Goal: Task Accomplishment & Management: Complete application form

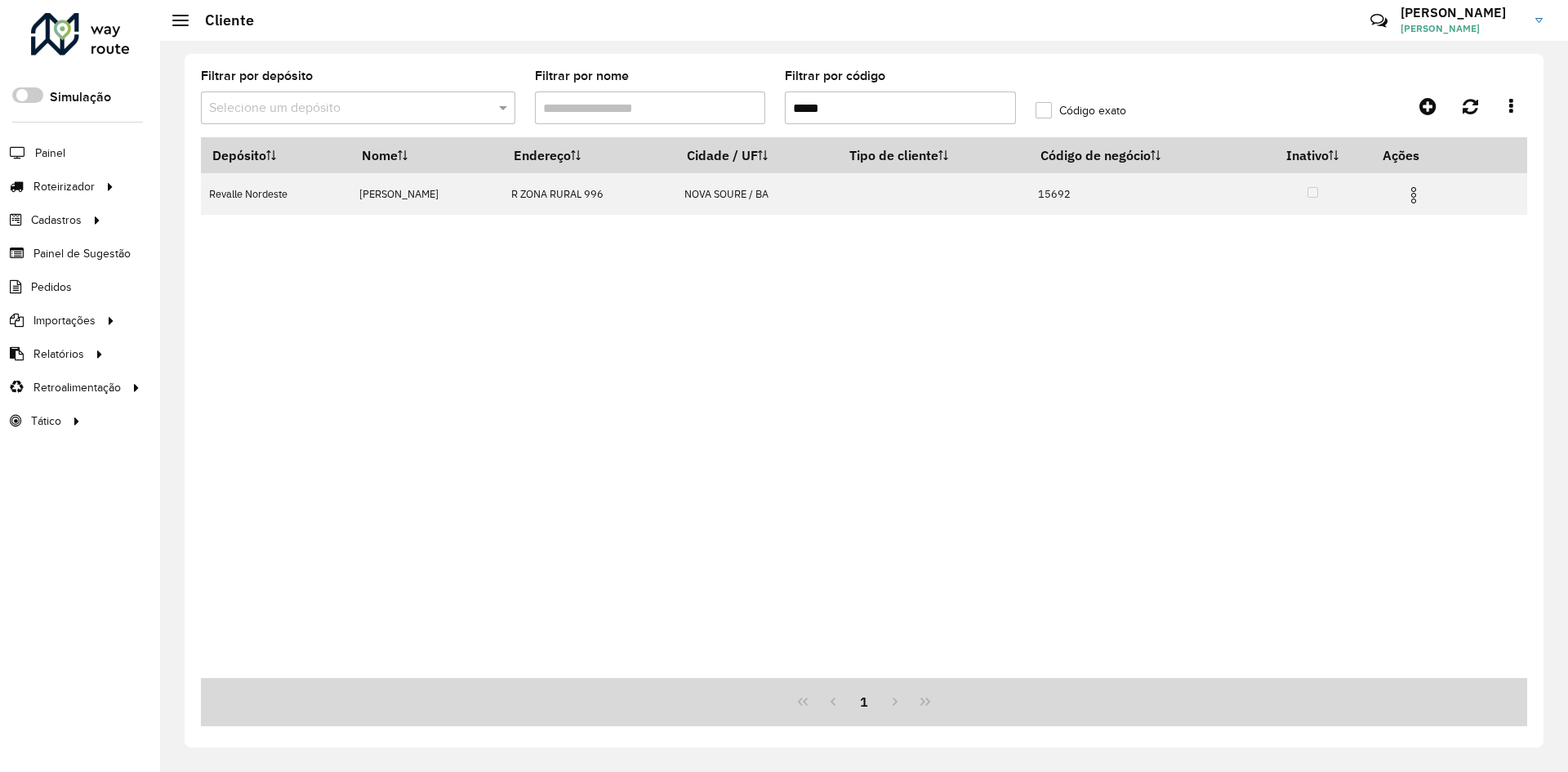
click at [818, 102] on input "*****" at bounding box center [900, 107] width 231 height 33
paste input "text"
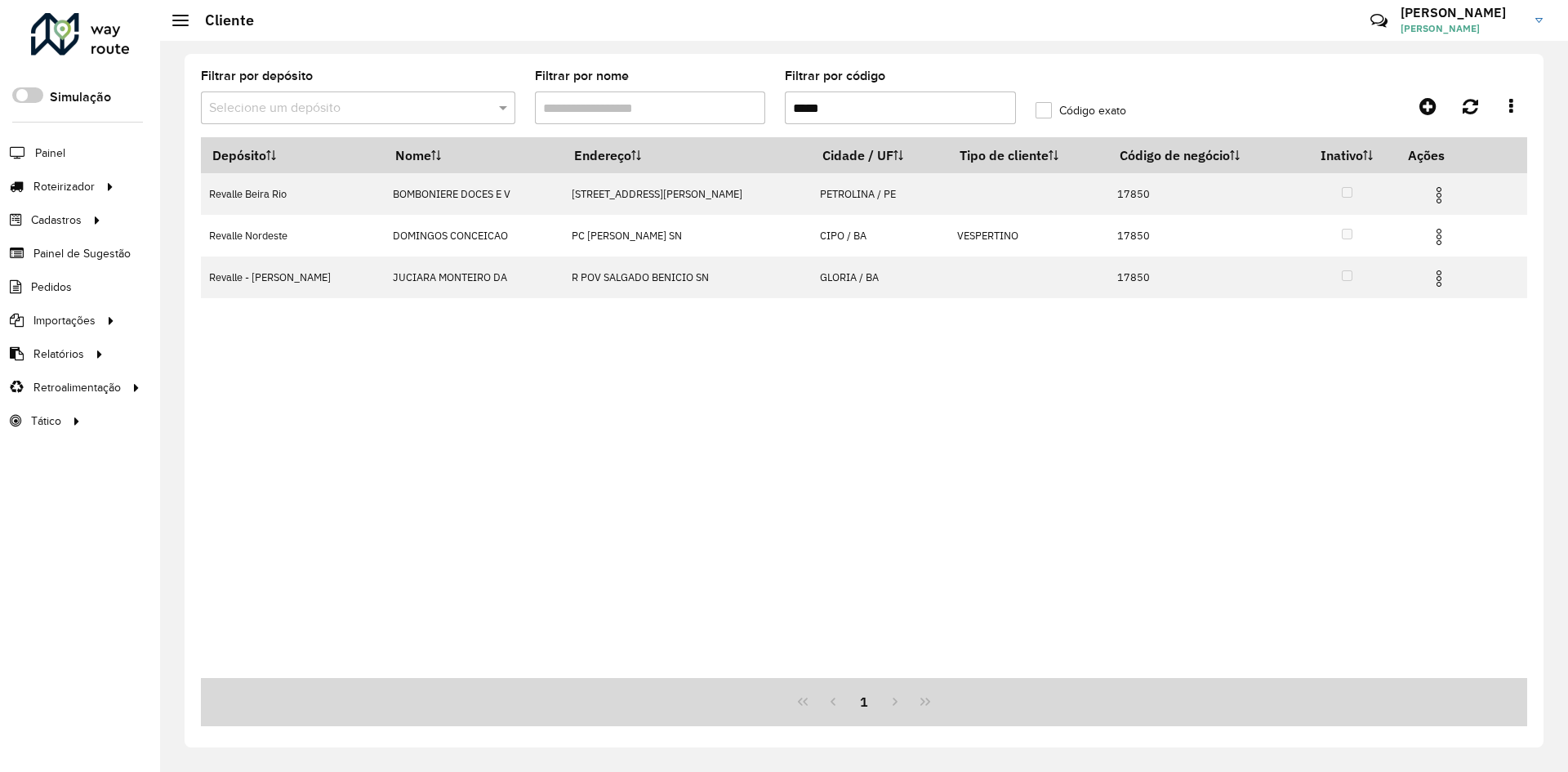
type input "*****"
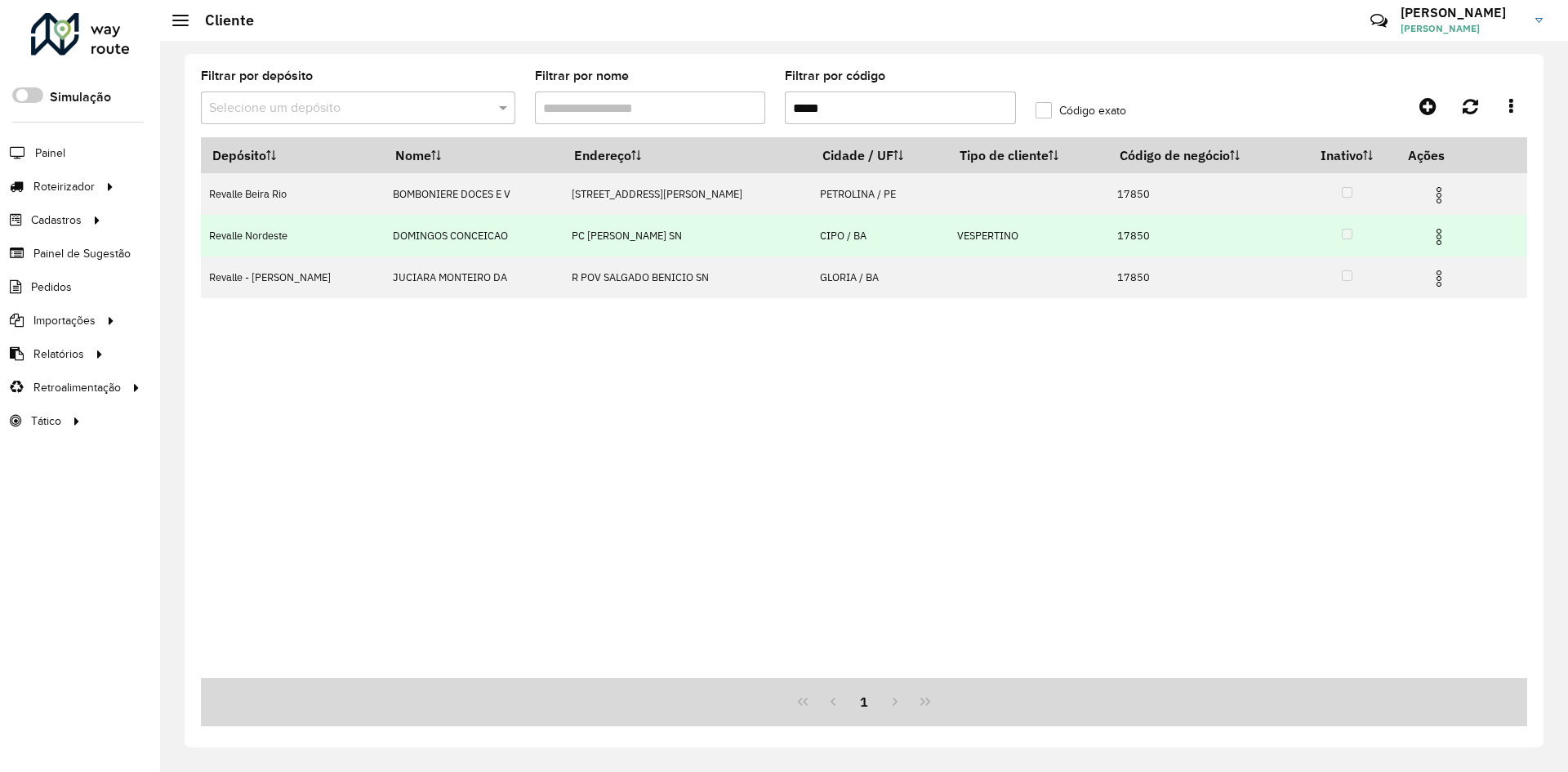
click at [605, 242] on td "PC [PERSON_NAME] SN" at bounding box center [686, 235] width 249 height 42
click at [1443, 237] on img at bounding box center [1439, 236] width 19 height 19
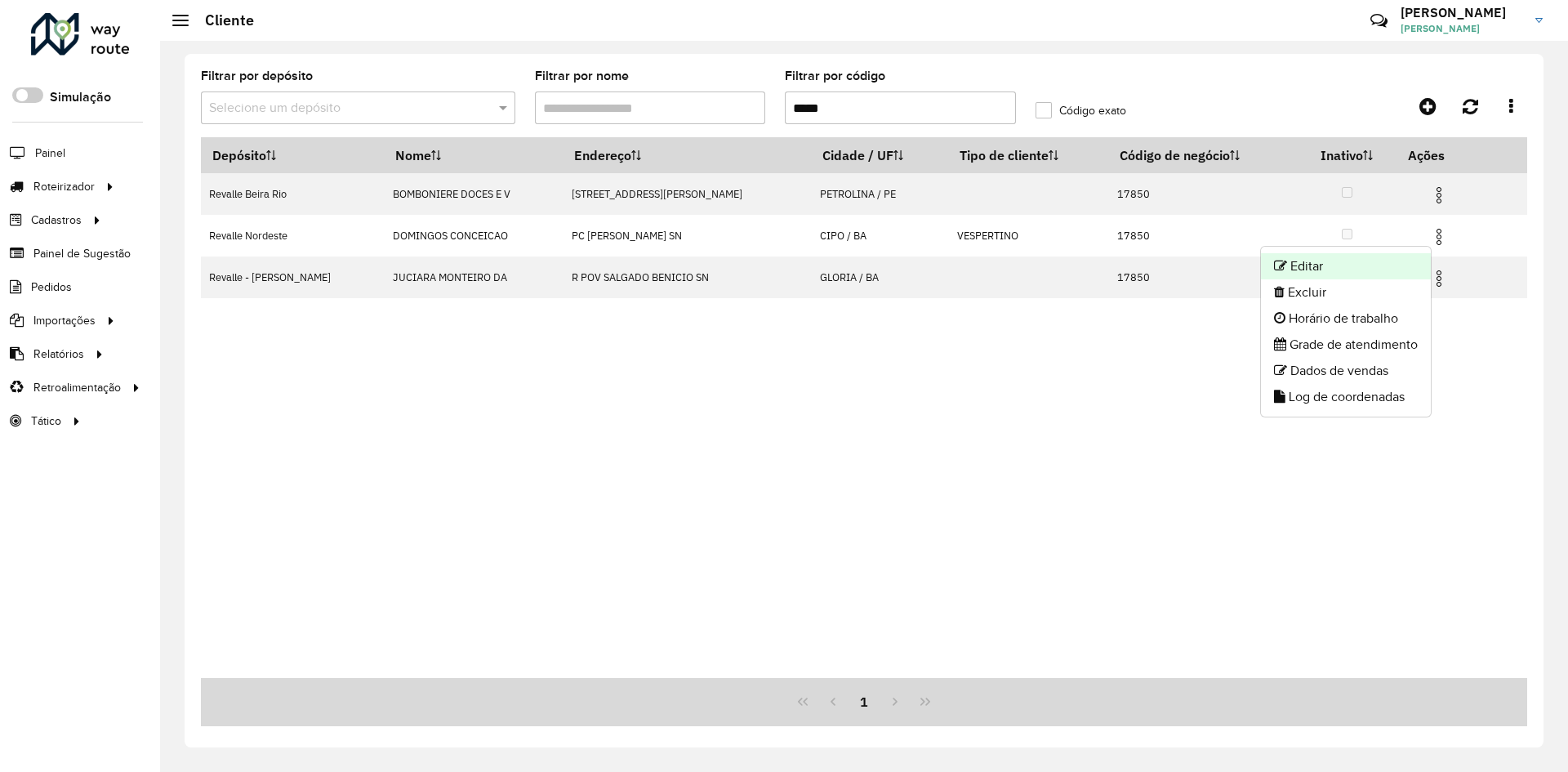
click at [1309, 274] on li "Editar" at bounding box center [1346, 266] width 170 height 27
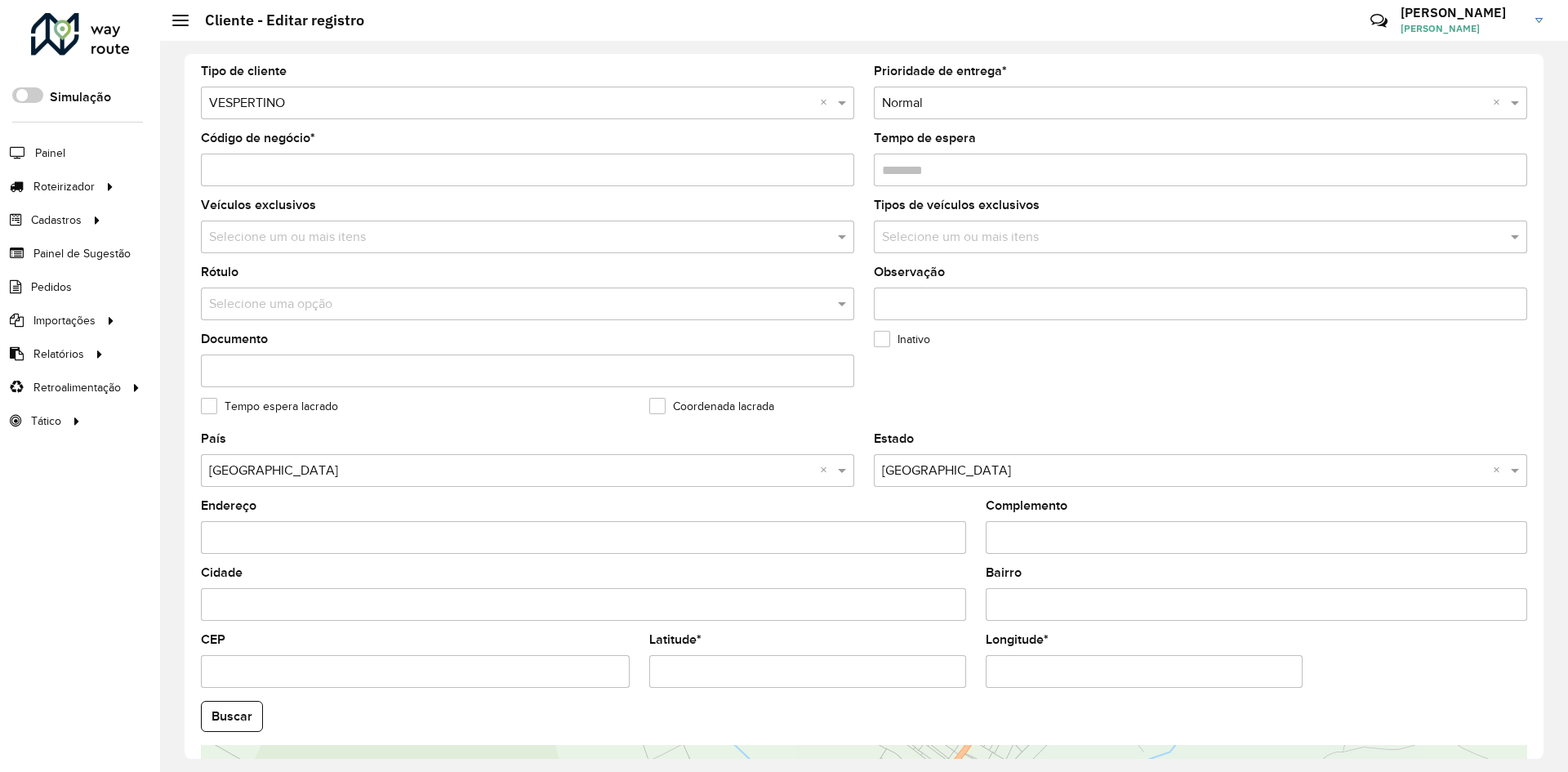
scroll to position [163, 0]
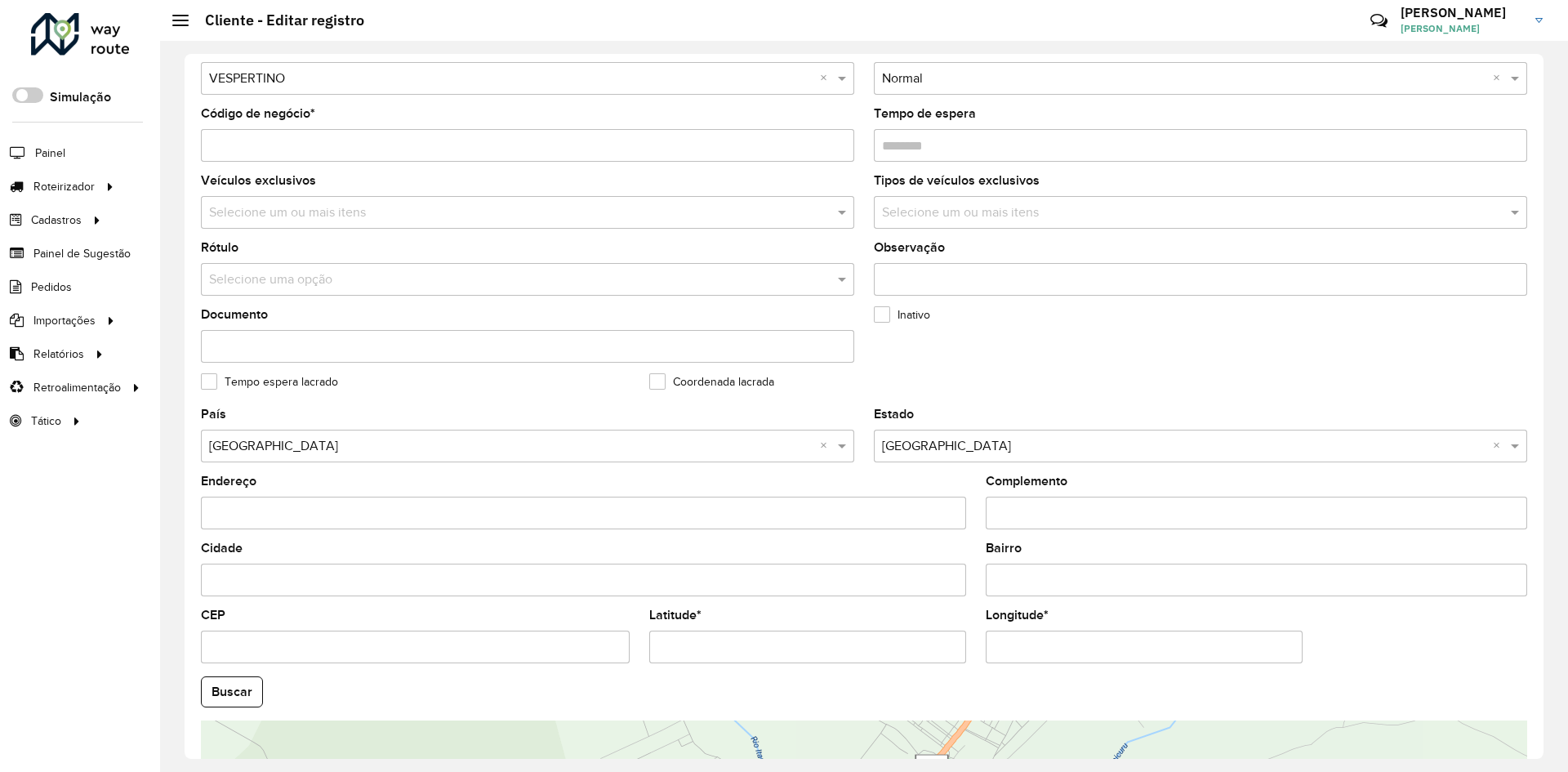
click at [757, 650] on input "Latitude *" at bounding box center [807, 646] width 317 height 33
paste input "*"
type input "**********"
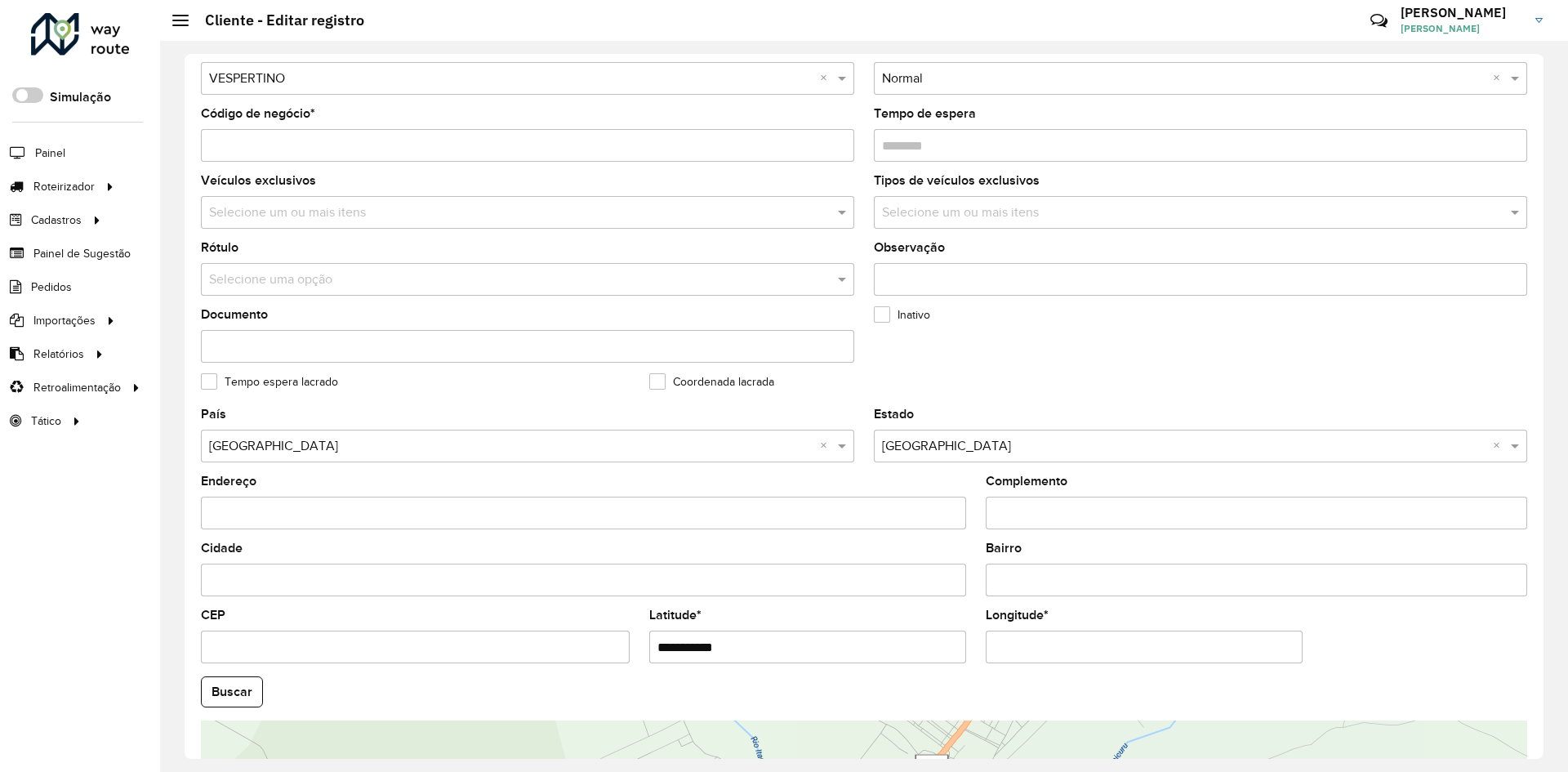
click at [1034, 654] on hb-app "Aguarde... Pop-up bloqueado! Seu navegador bloqueou automáticamente a abertura …" at bounding box center [784, 386] width 1568 height 772
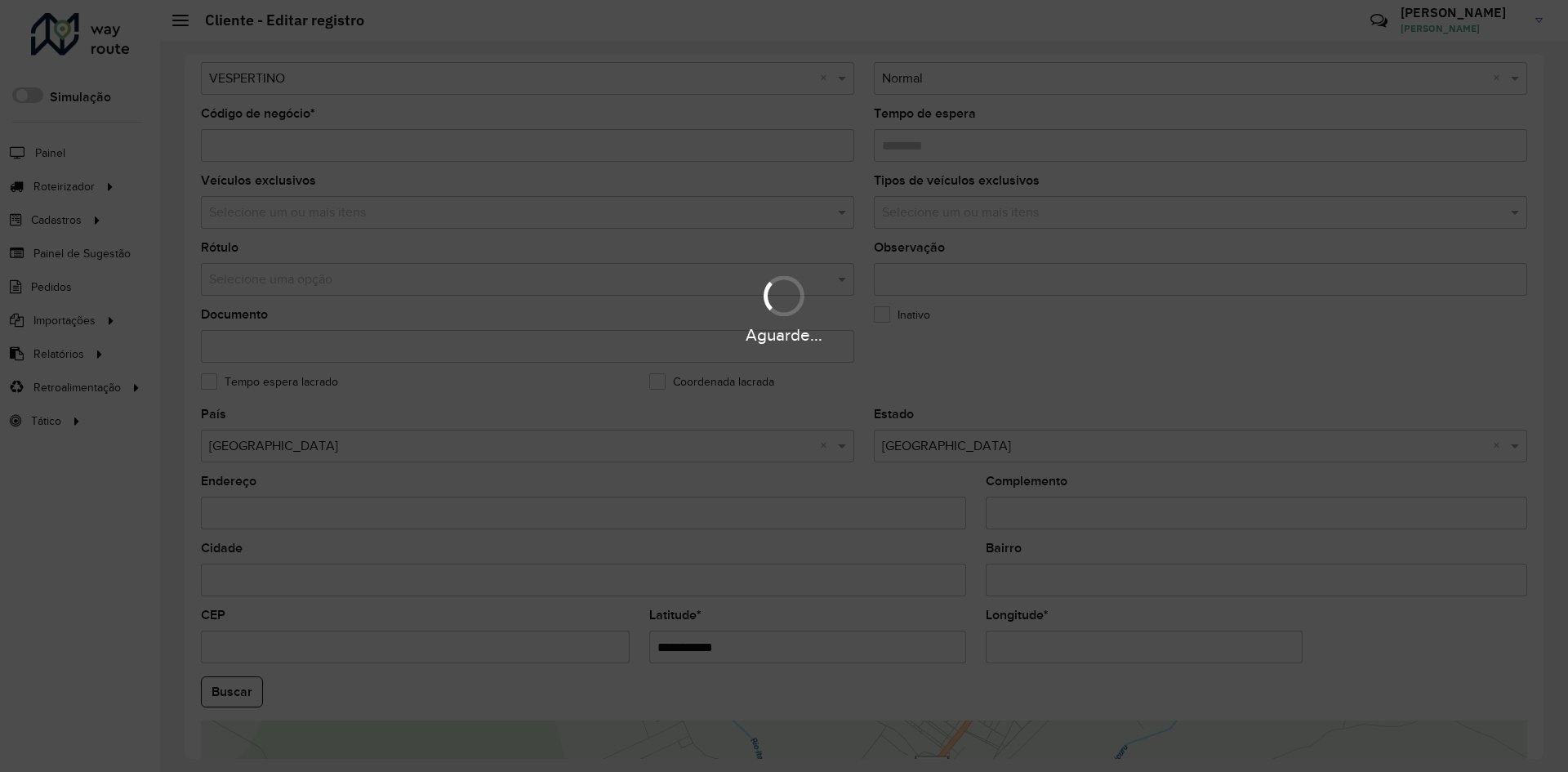
click at [1034, 654] on div "Aguarde..." at bounding box center [784, 386] width 1568 height 772
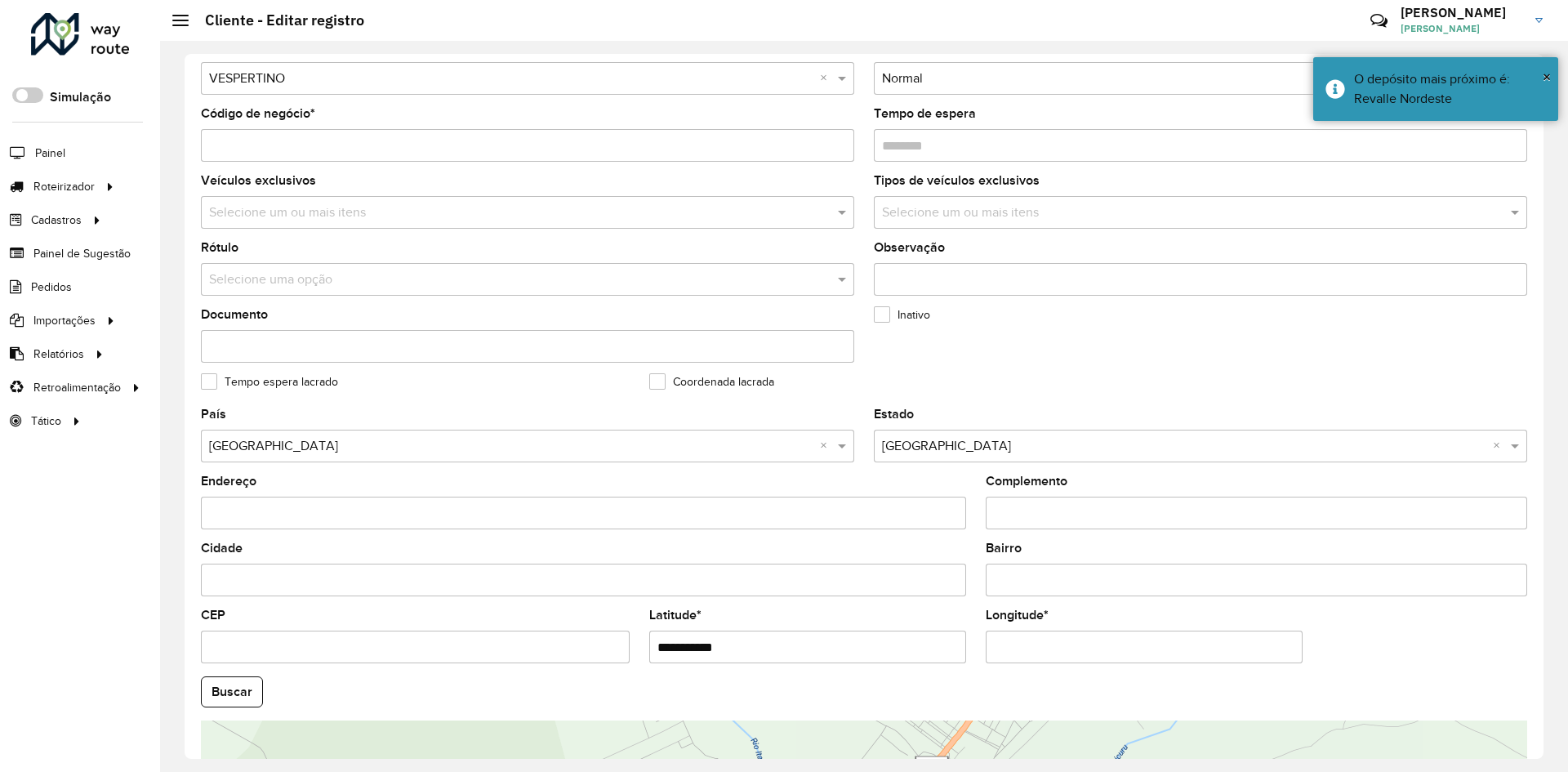
click at [1034, 649] on input "Longitude *" at bounding box center [1144, 646] width 317 height 33
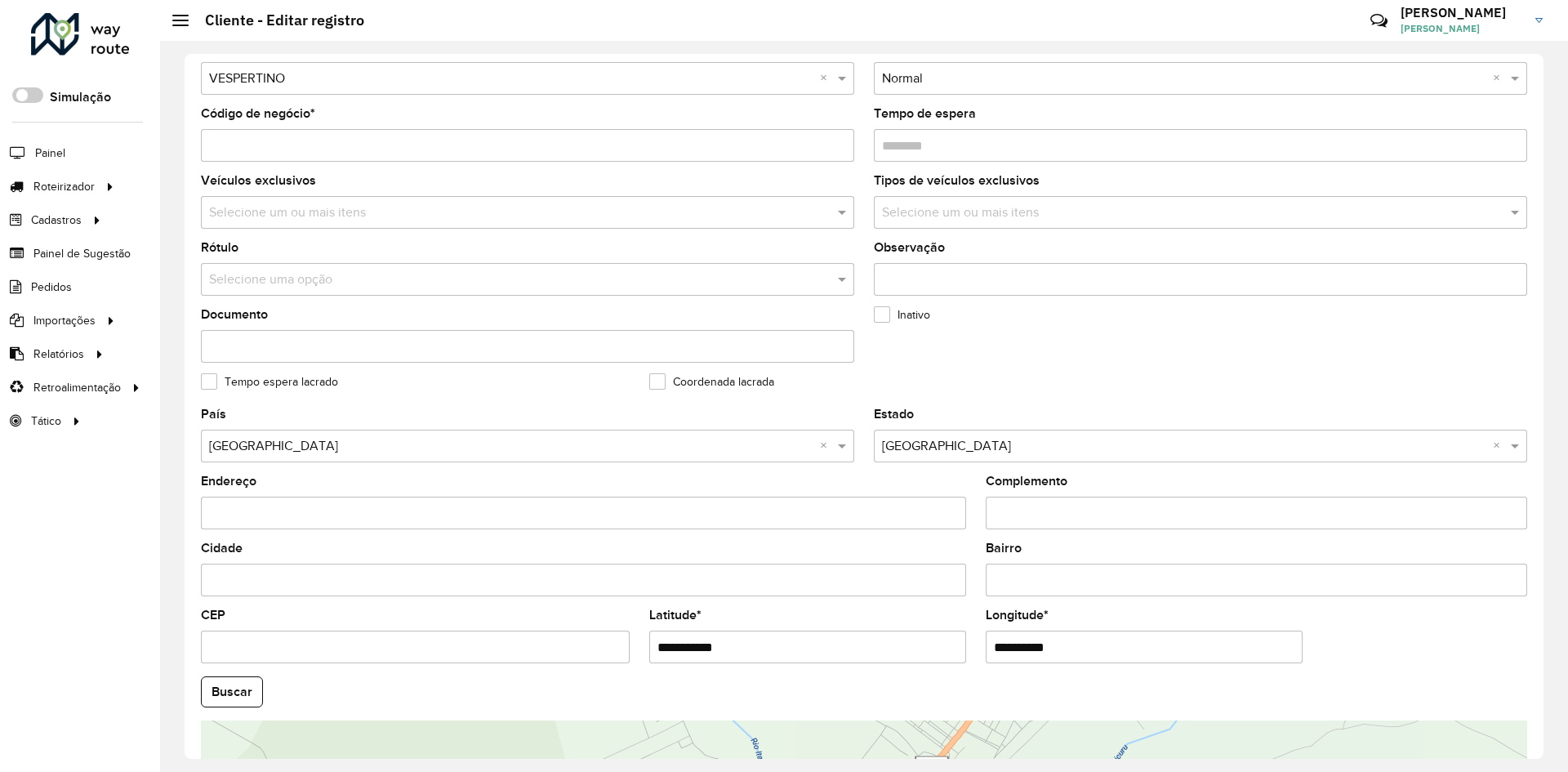
paste input "text"
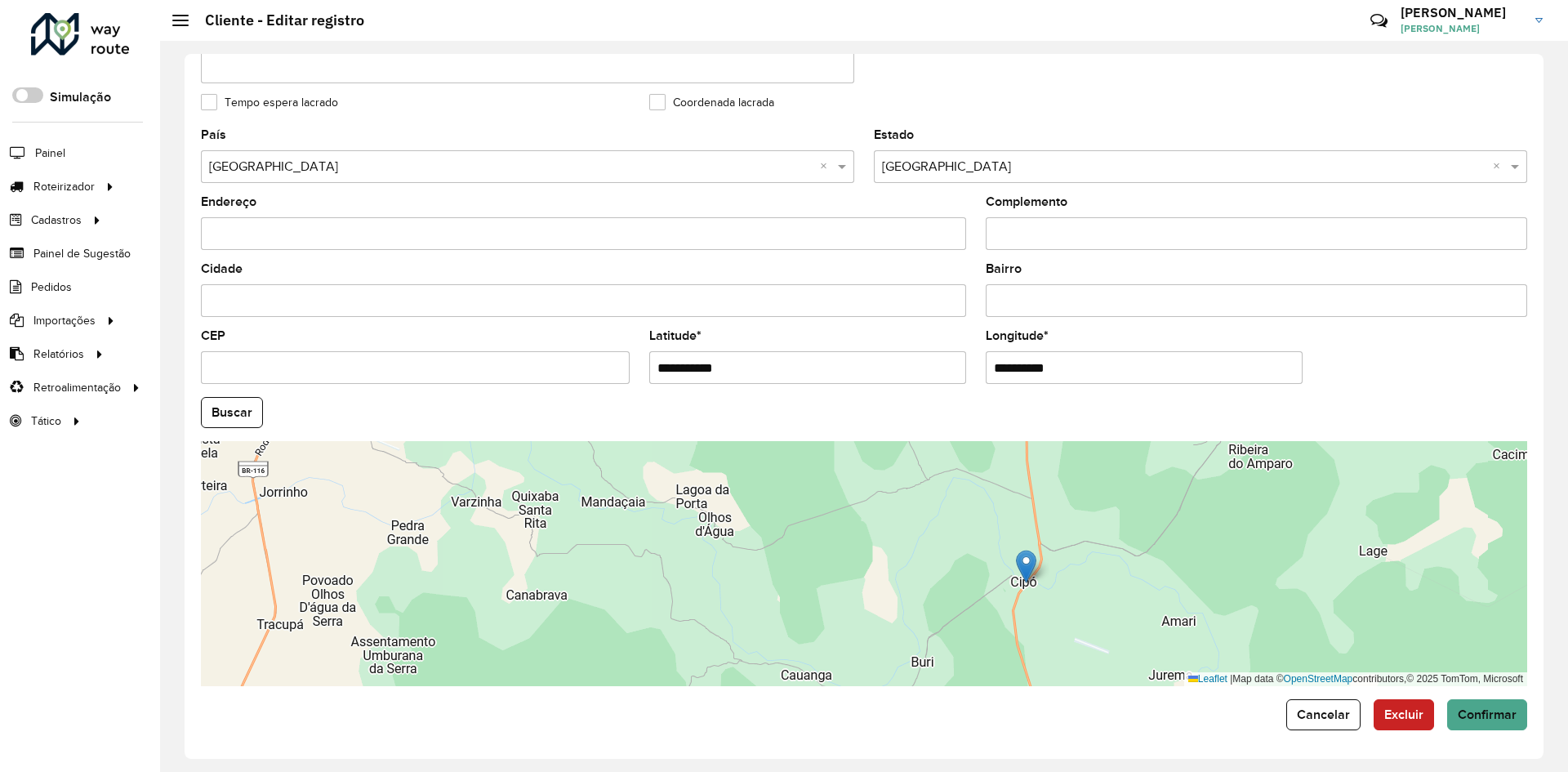
scroll to position [444, 0]
type input "**********"
click at [1482, 720] on hb-app "Aguarde... Pop-up bloqueado! Seu navegador bloqueou automáticamente a abertura …" at bounding box center [784, 386] width 1568 height 772
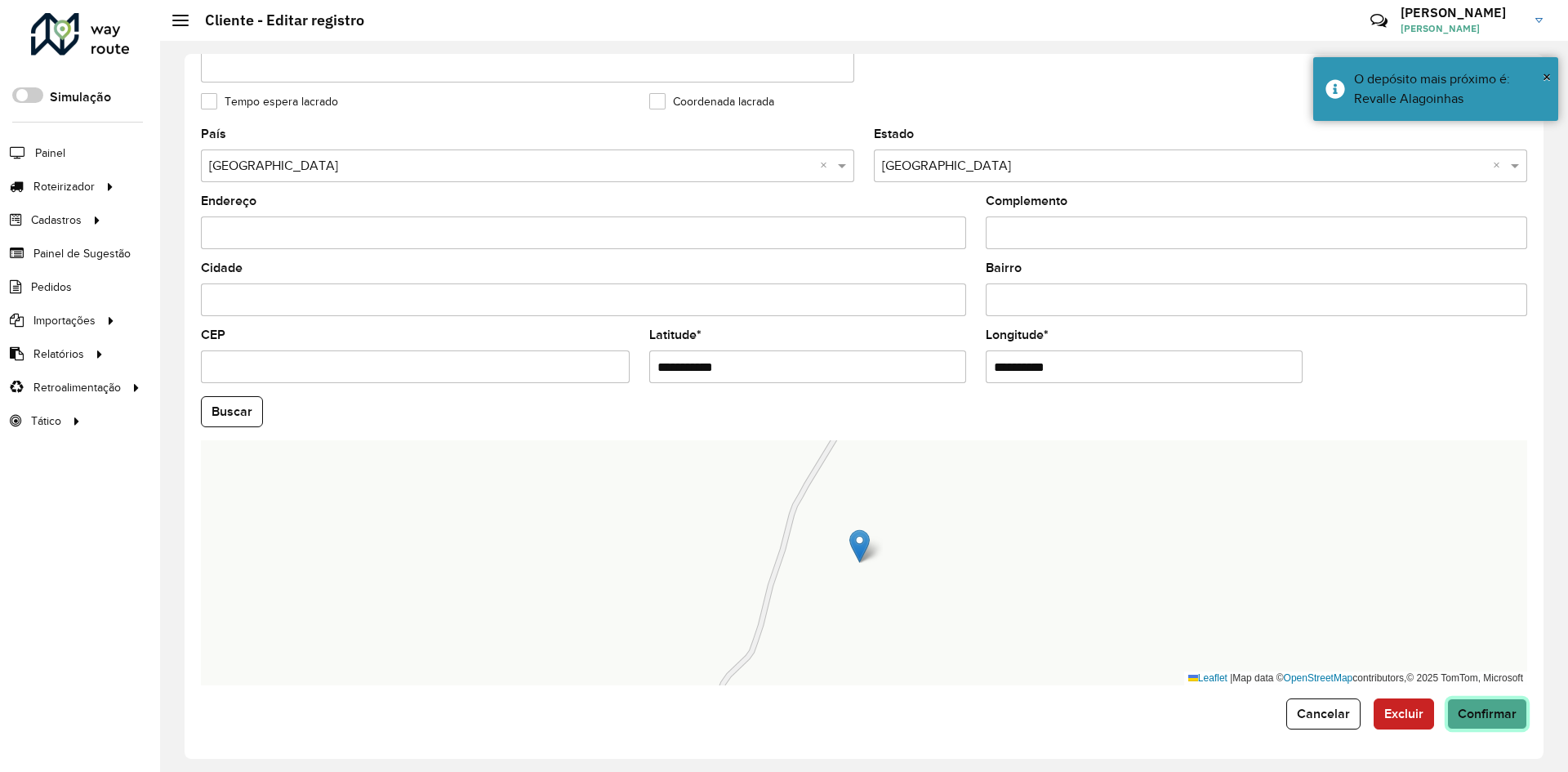
click at [1494, 721] on button "Confirmar" at bounding box center [1487, 714] width 80 height 31
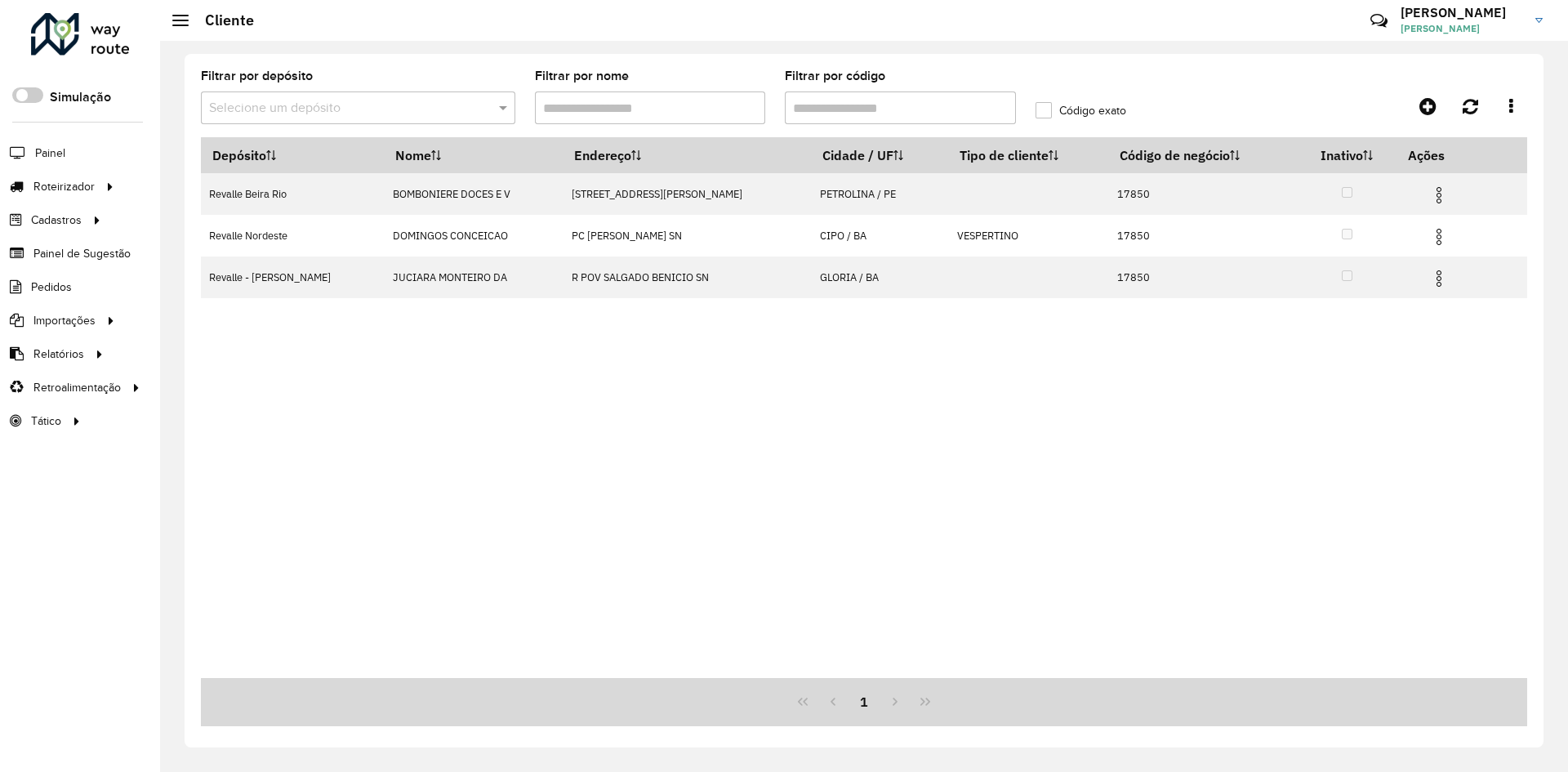
click at [882, 115] on input "Filtrar por código" at bounding box center [900, 107] width 231 height 33
paste input "text"
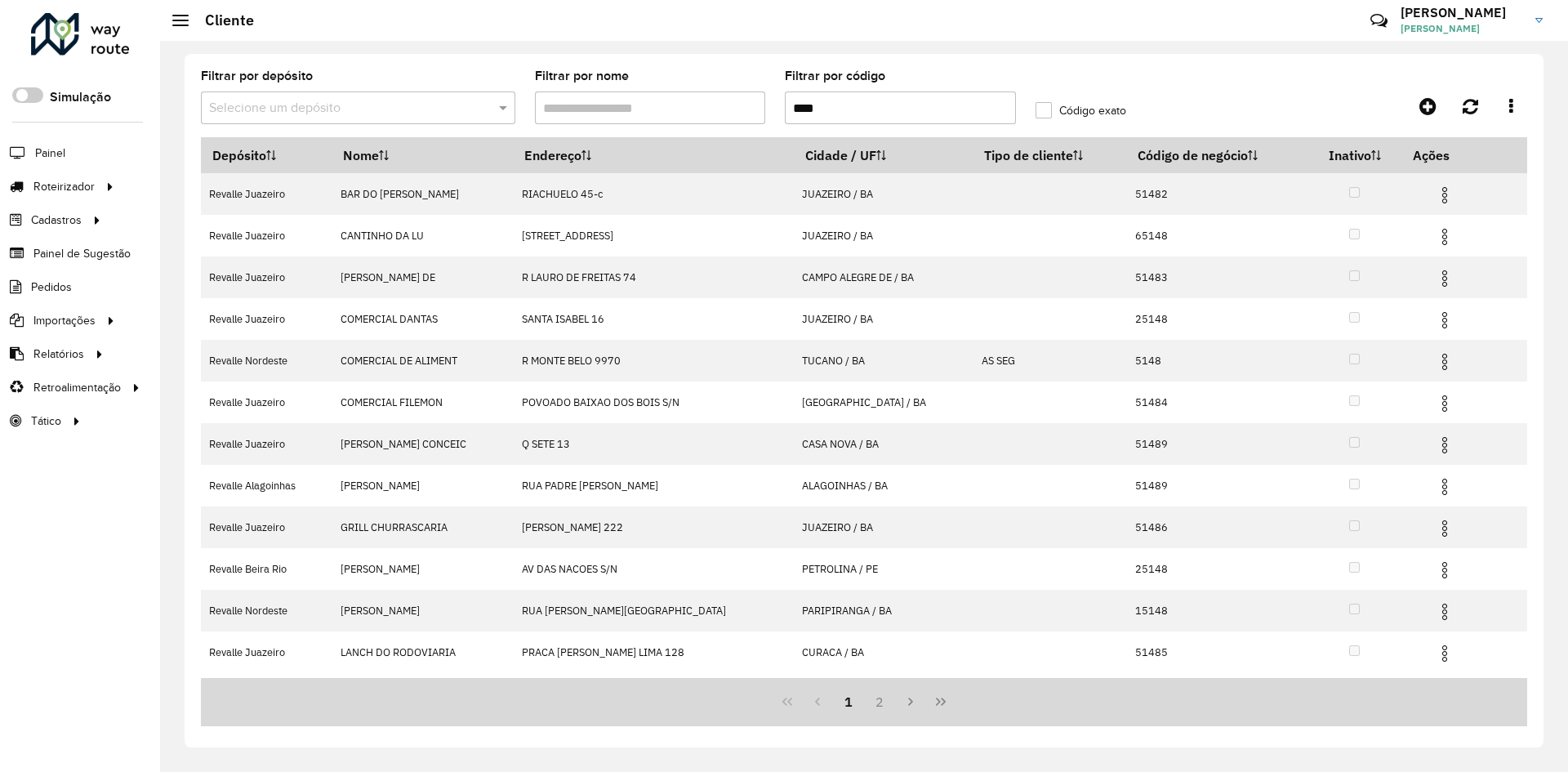
type input "****"
click at [1053, 111] on label "Código exato" at bounding box center [1080, 110] width 90 height 17
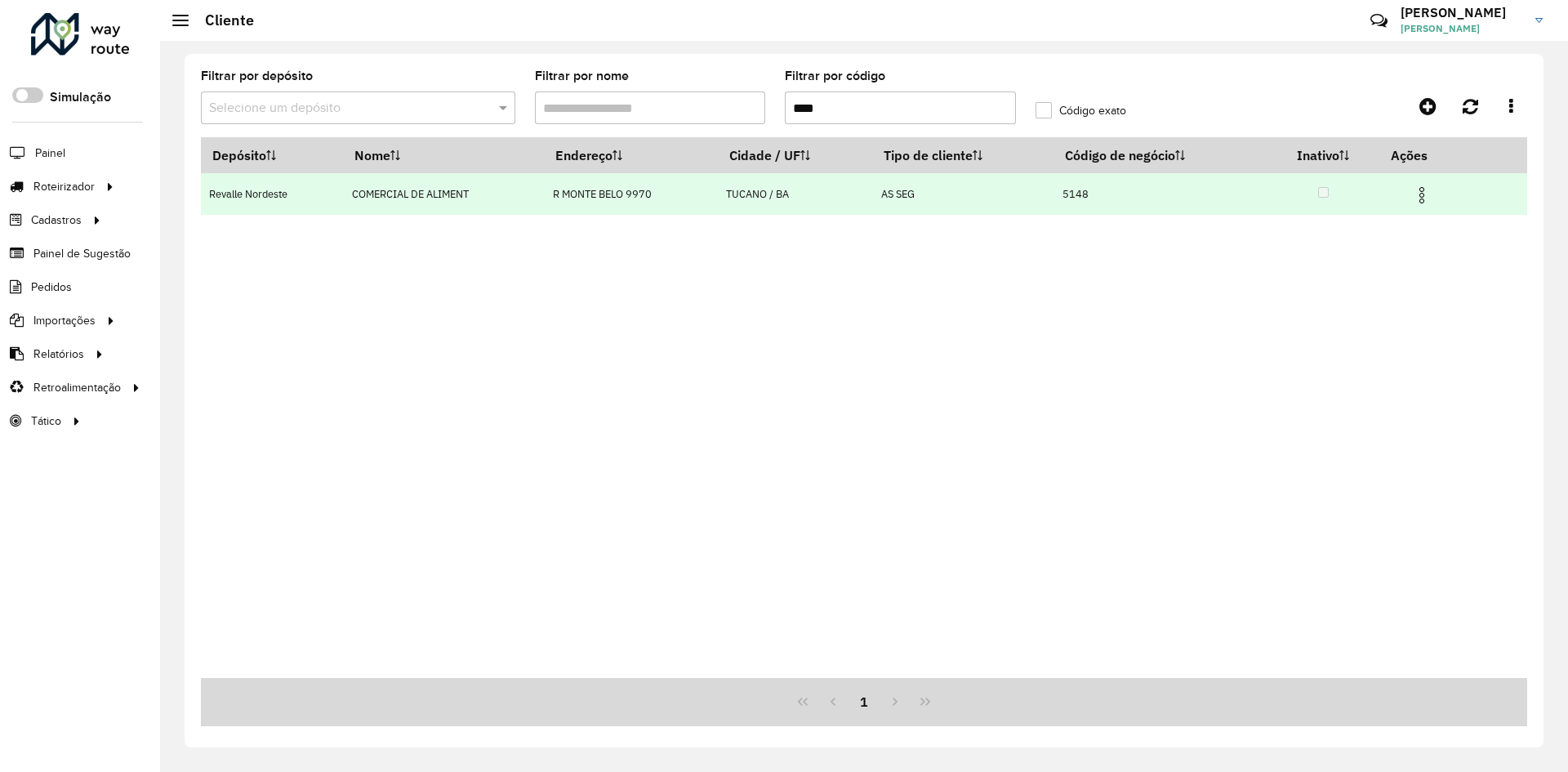
click at [1426, 203] on img at bounding box center [1422, 195] width 19 height 19
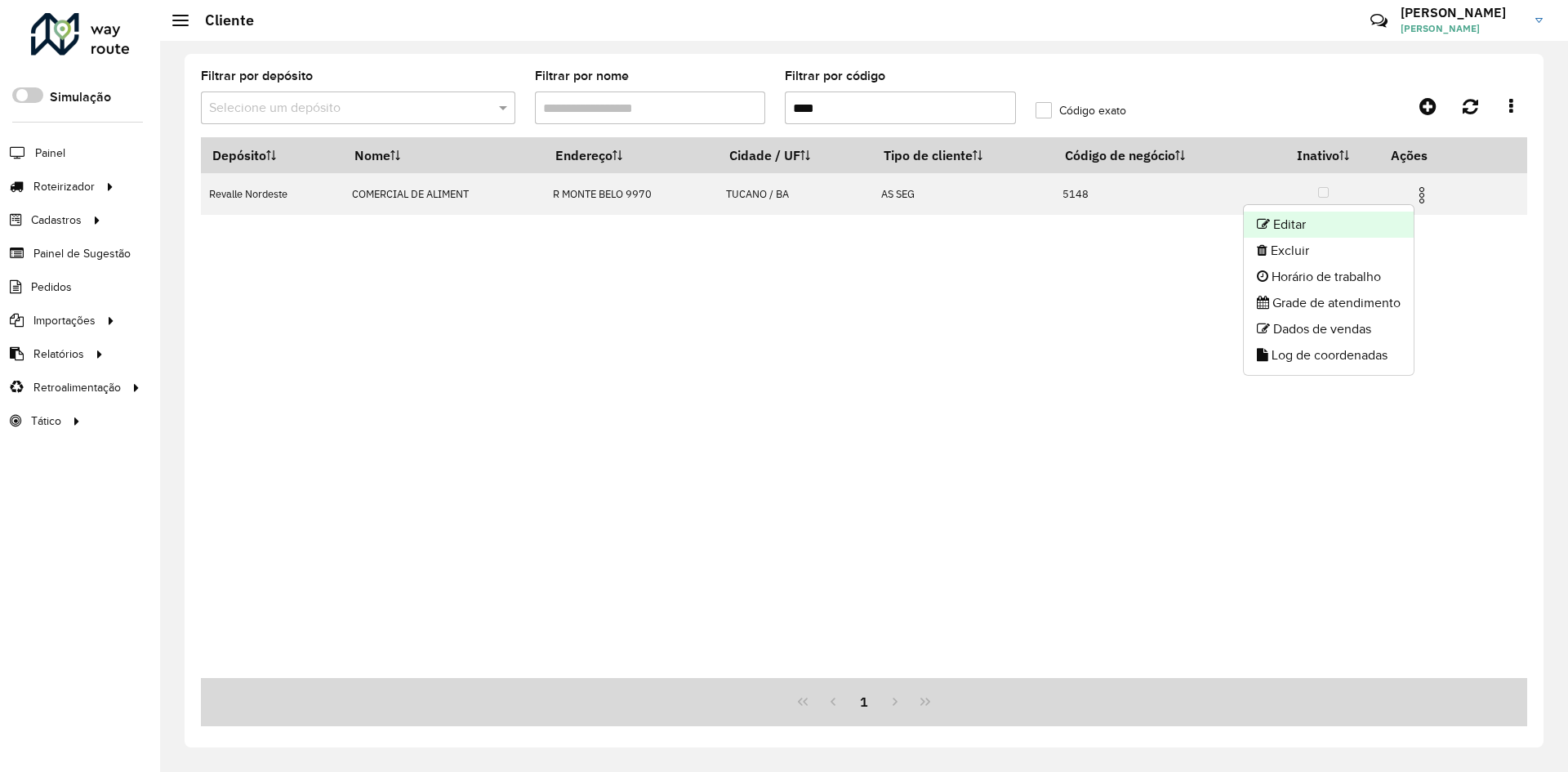
click at [1289, 232] on li "Editar" at bounding box center [1329, 225] width 170 height 27
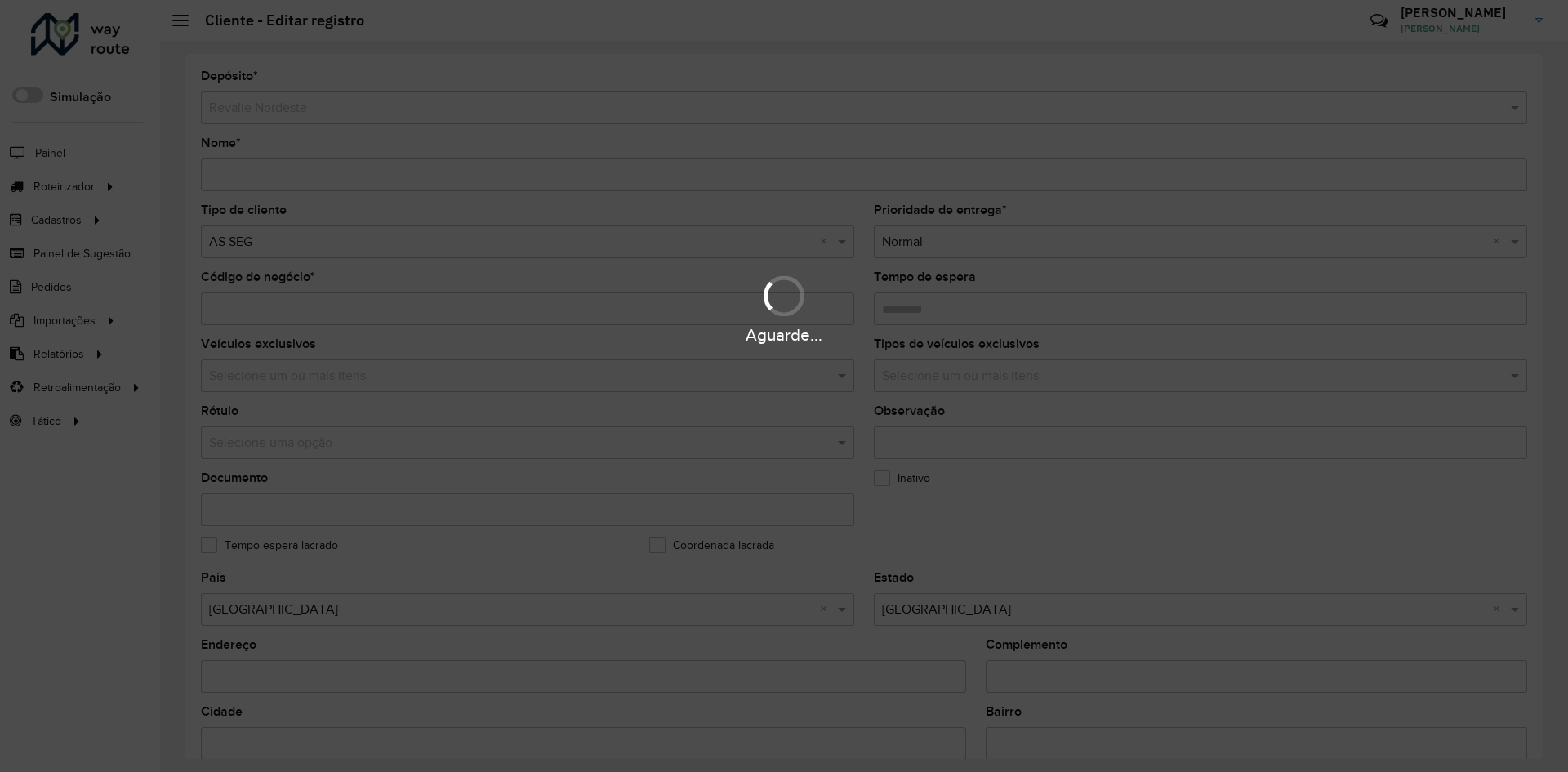
click at [1007, 521] on div "Aguarde..." at bounding box center [784, 386] width 1568 height 772
click at [1492, 529] on div "Aguarde..." at bounding box center [784, 386] width 1568 height 772
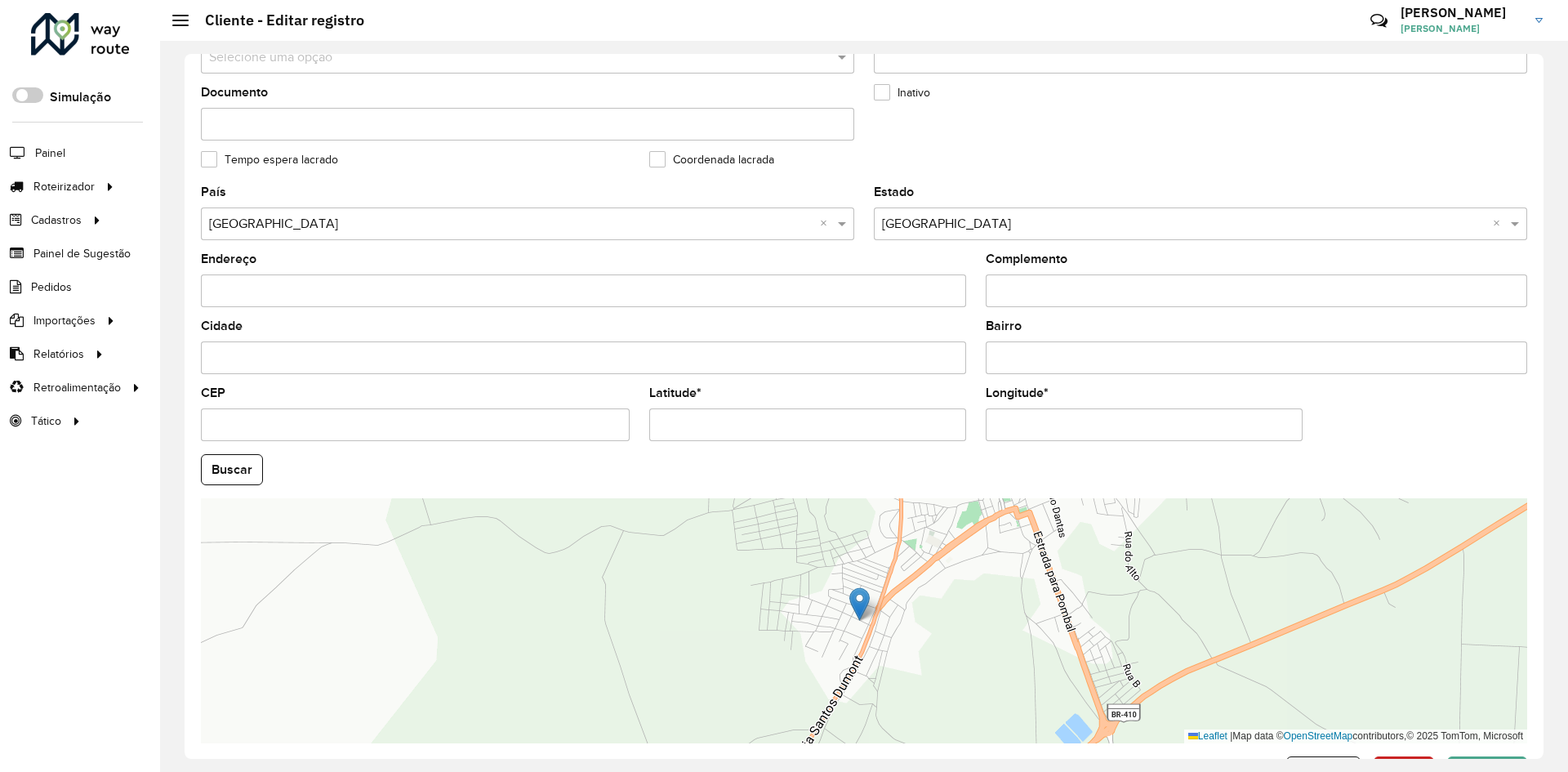
scroll to position [408, 0]
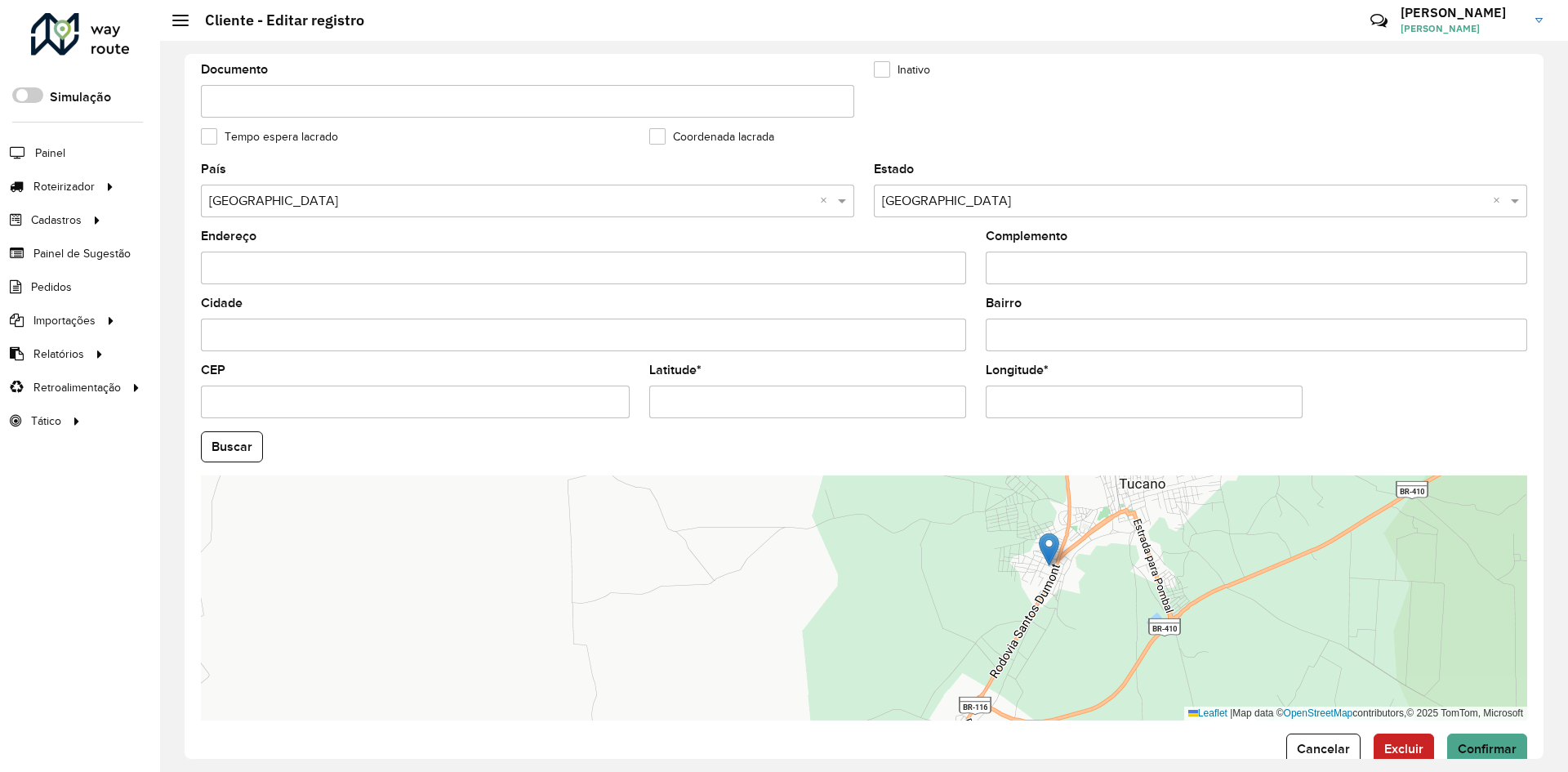
click at [704, 393] on input "Latitude *" at bounding box center [807, 401] width 317 height 33
paste input "text"
type input "**********"
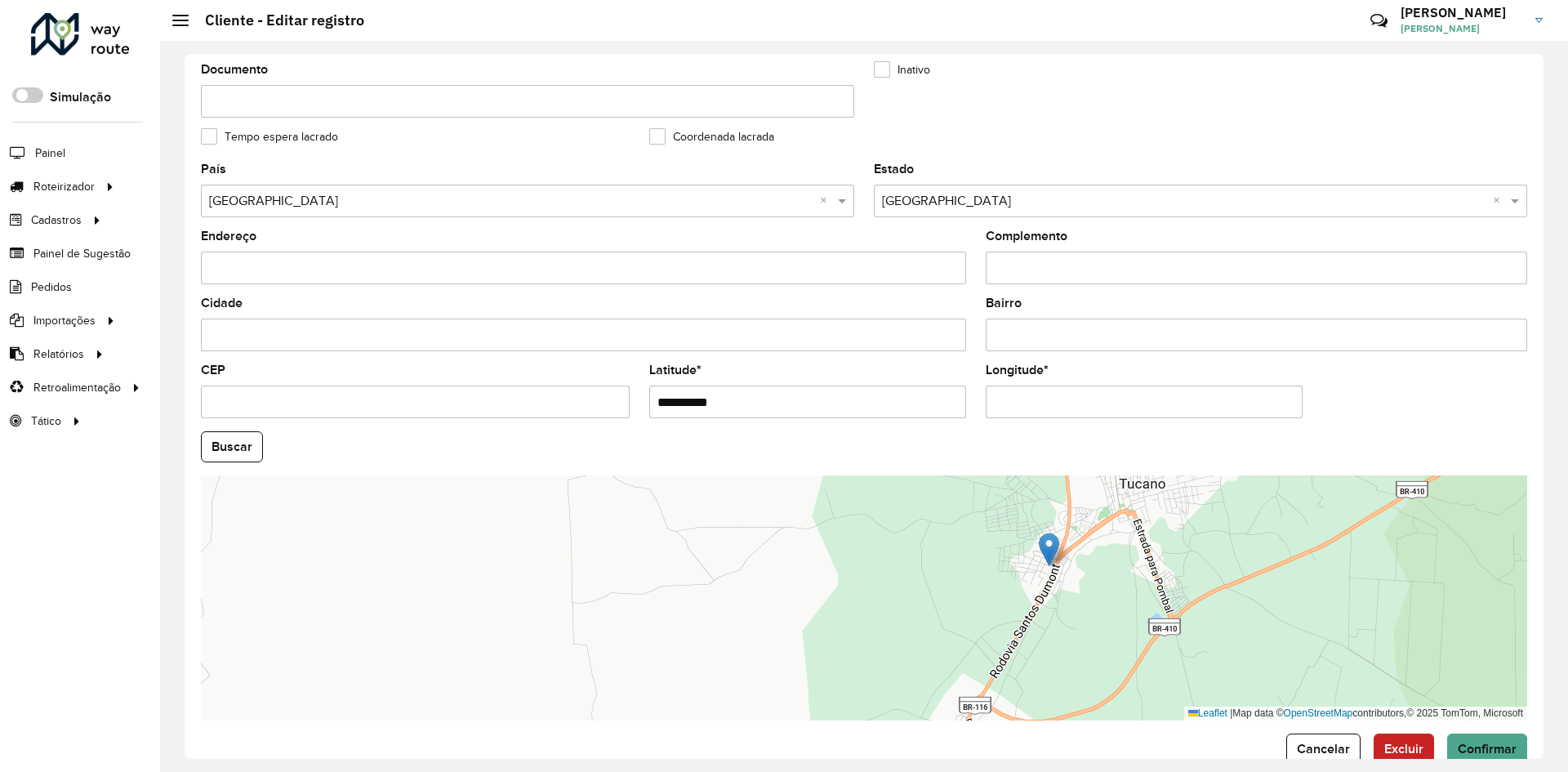
click at [1056, 408] on hb-app "Aguarde... Pop-up bloqueado! Seu navegador bloqueou automáticamente a abertura …" at bounding box center [784, 386] width 1568 height 772
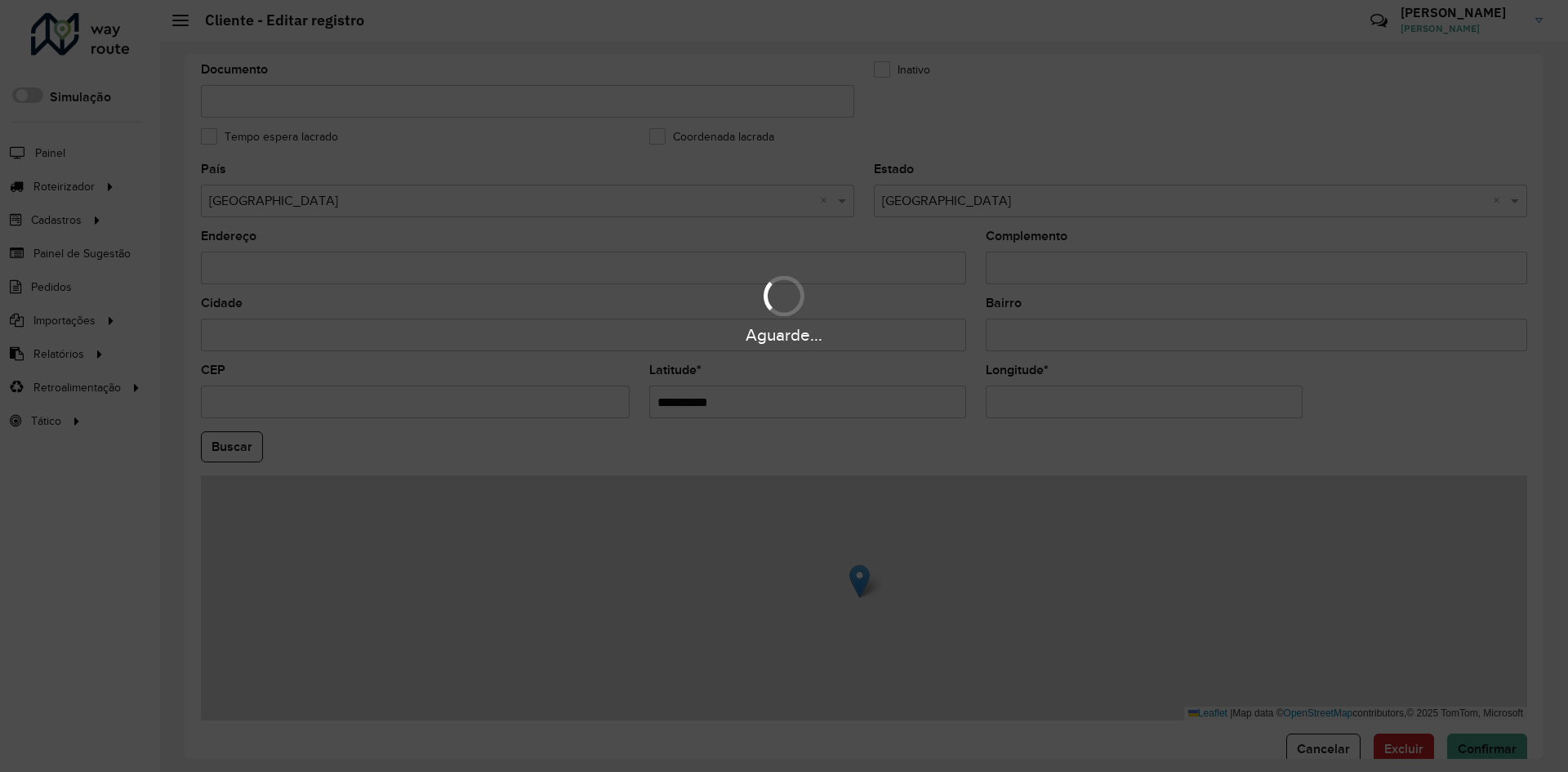
click at [1056, 408] on div "Aguarde..." at bounding box center [784, 386] width 1568 height 772
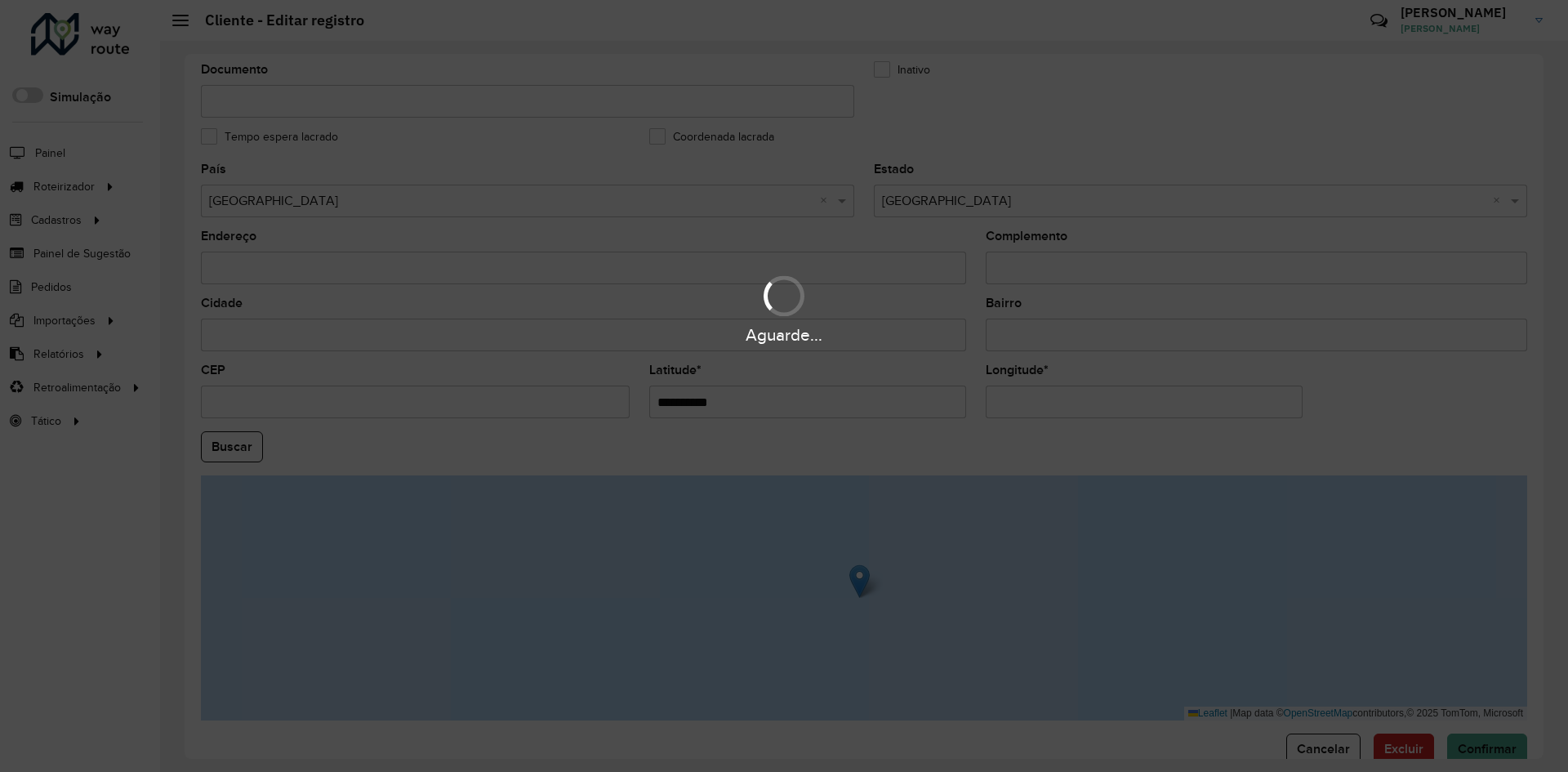
click at [1056, 408] on div "Aguarde..." at bounding box center [784, 386] width 1568 height 772
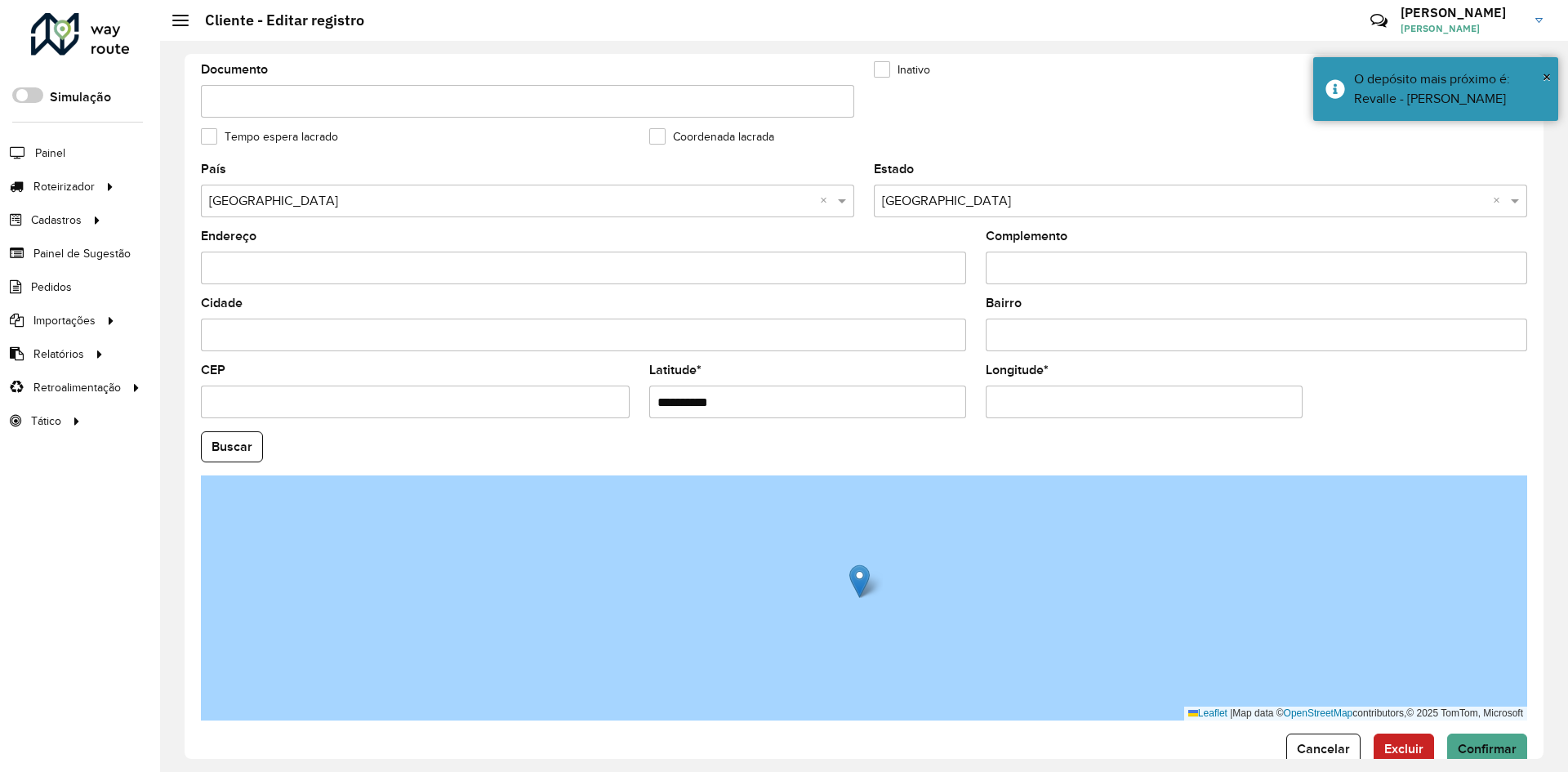
click at [1056, 408] on input "Longitude *" at bounding box center [1144, 401] width 317 height 33
paste input "text"
type input "**********"
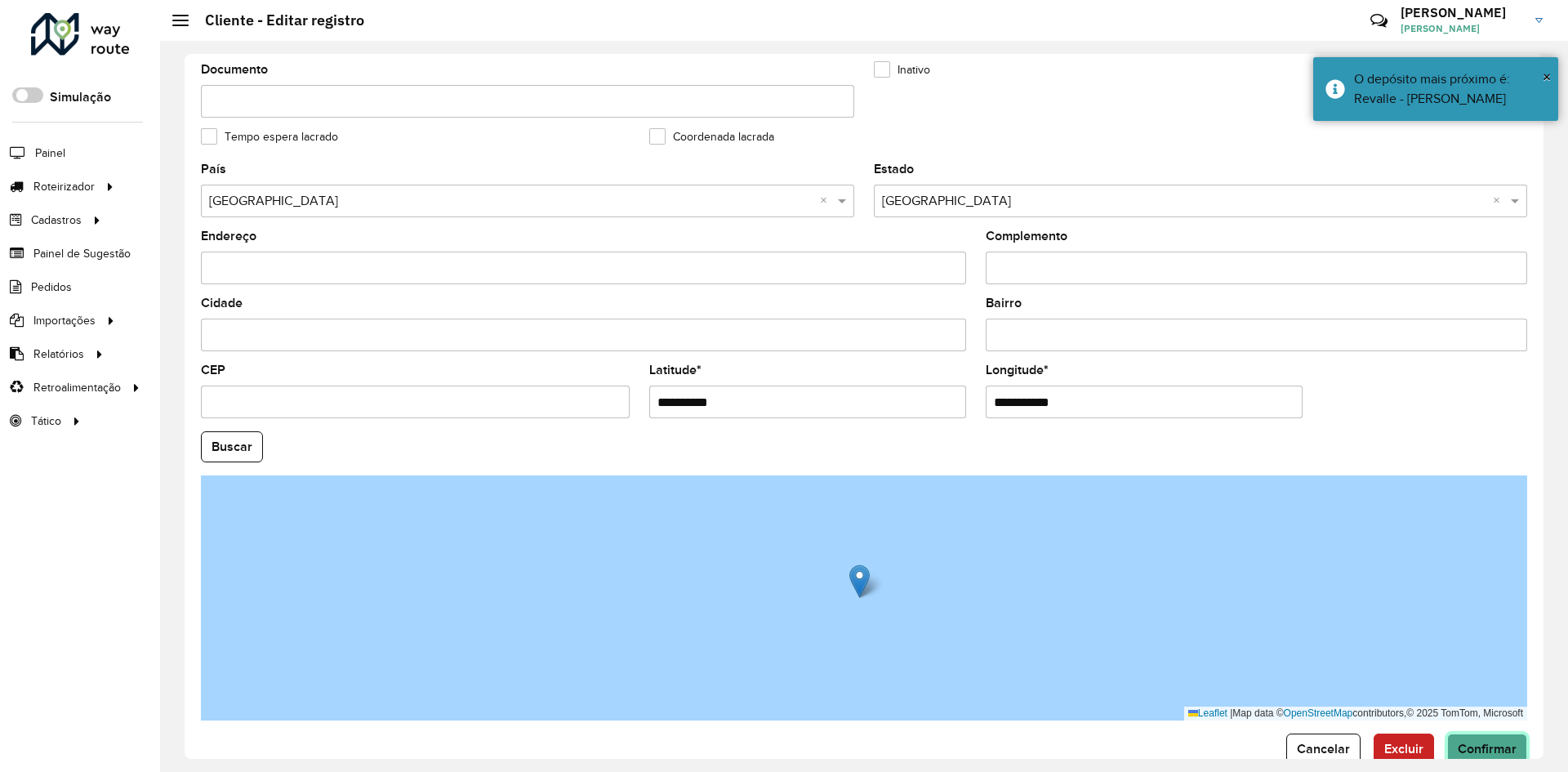
click at [1473, 753] on hb-app "Aguarde... Pop-up bloqueado! Seu navegador bloqueou automáticamente a abertura …" at bounding box center [784, 386] width 1568 height 772
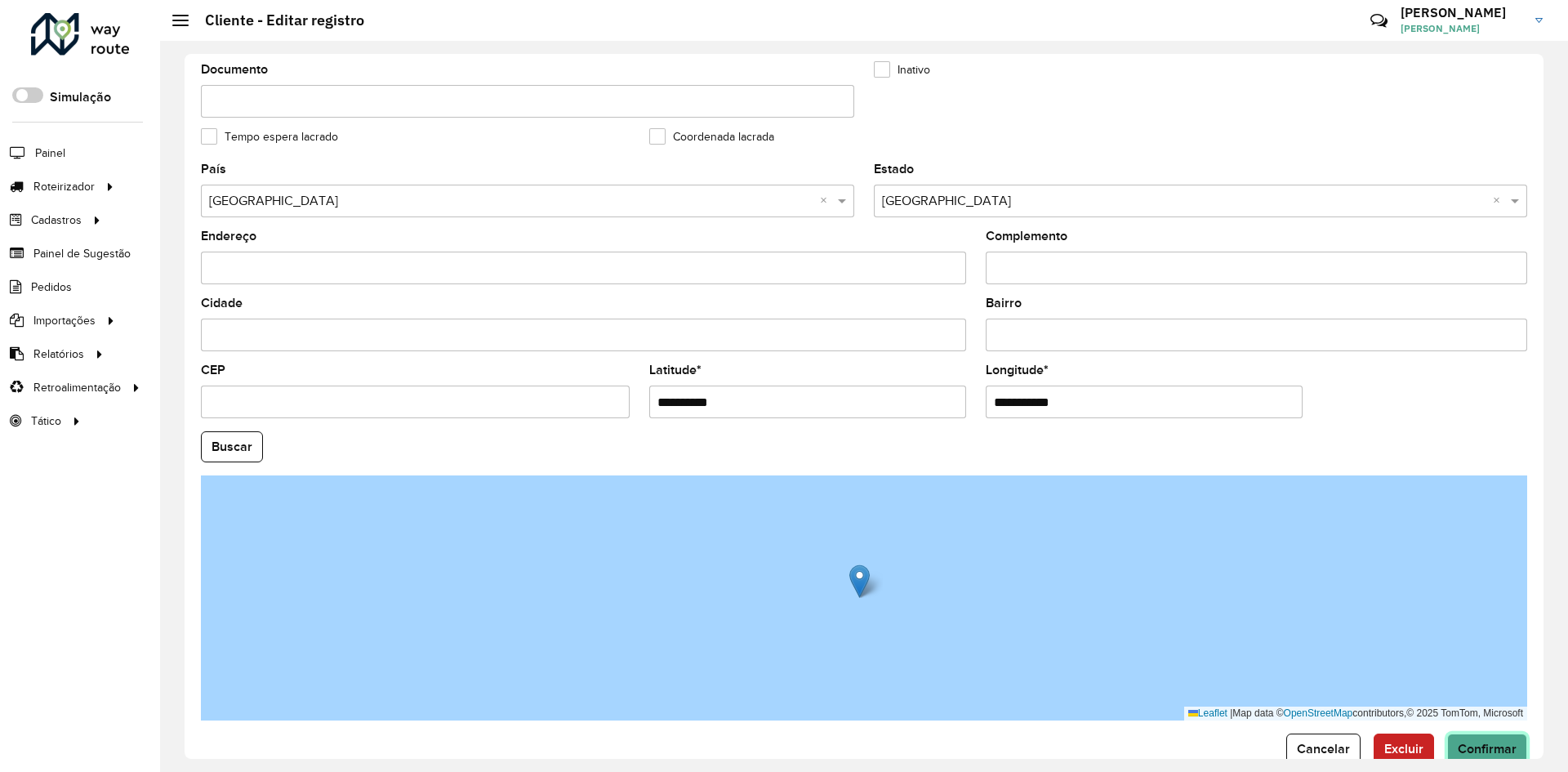
click at [1471, 755] on button "Confirmar" at bounding box center [1487, 748] width 80 height 31
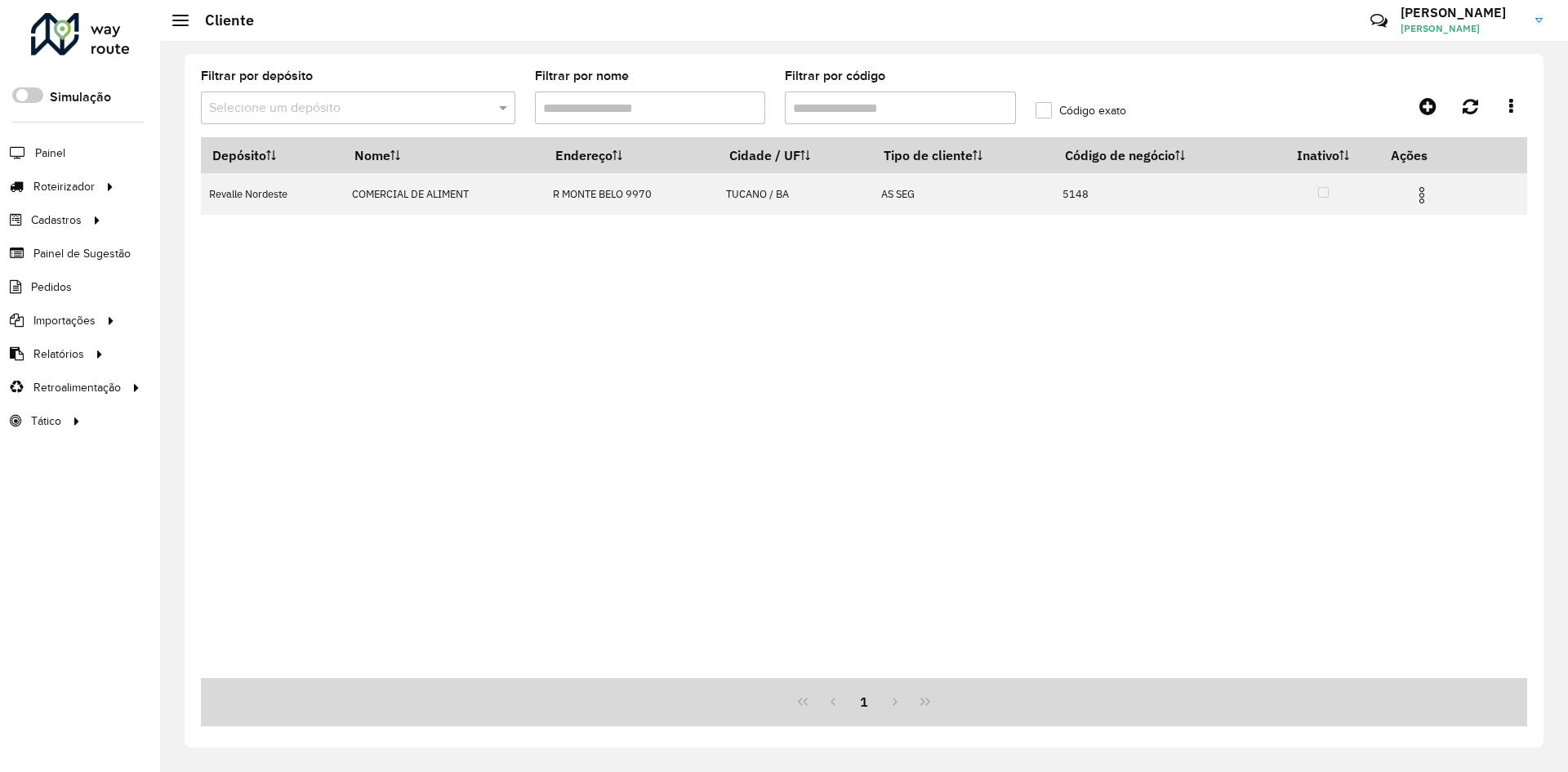
click at [823, 103] on input "Filtrar por código" at bounding box center [900, 107] width 231 height 33
paste input "*"
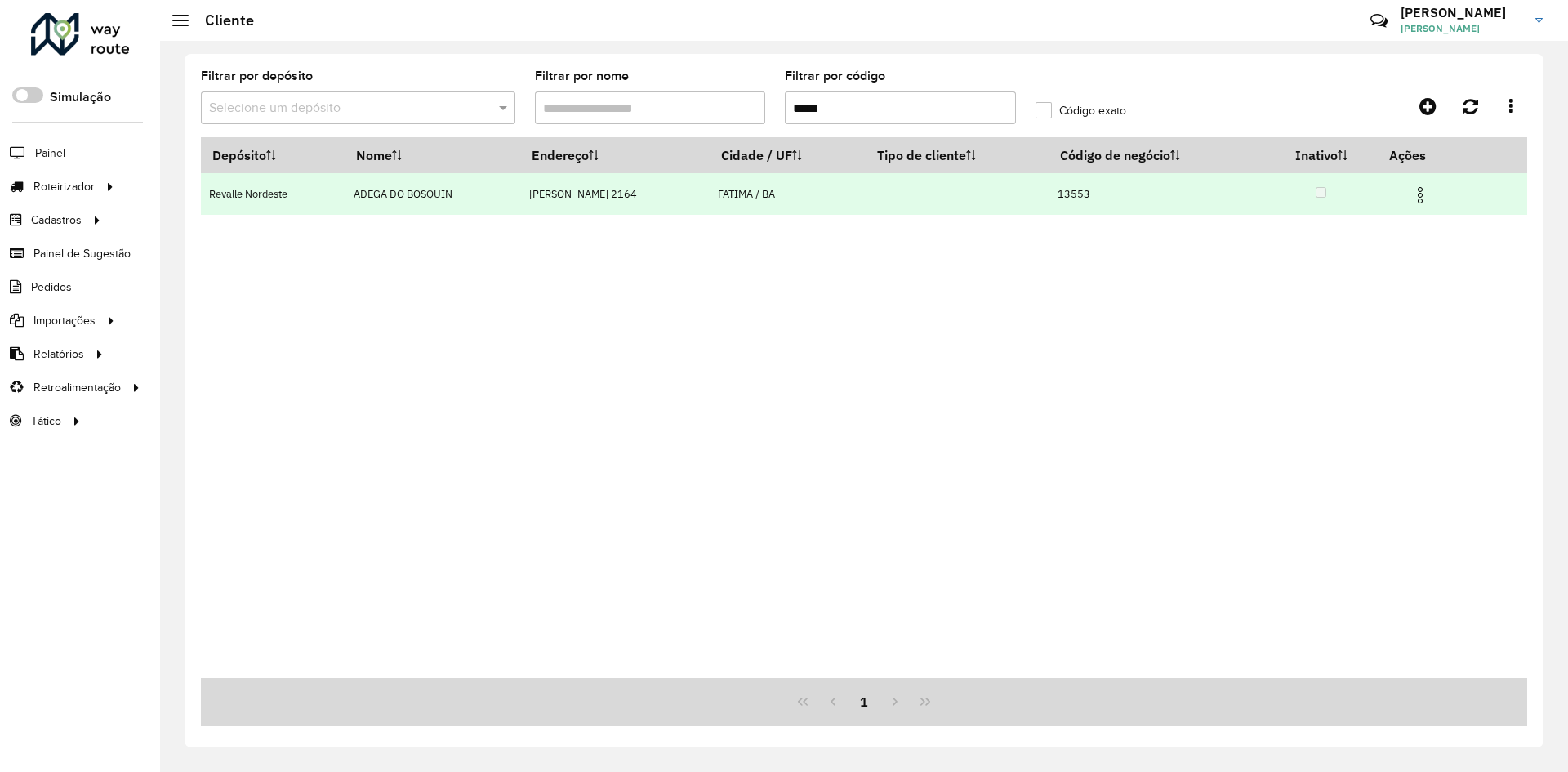
type input "*****"
click at [1420, 192] on img at bounding box center [1420, 195] width 19 height 19
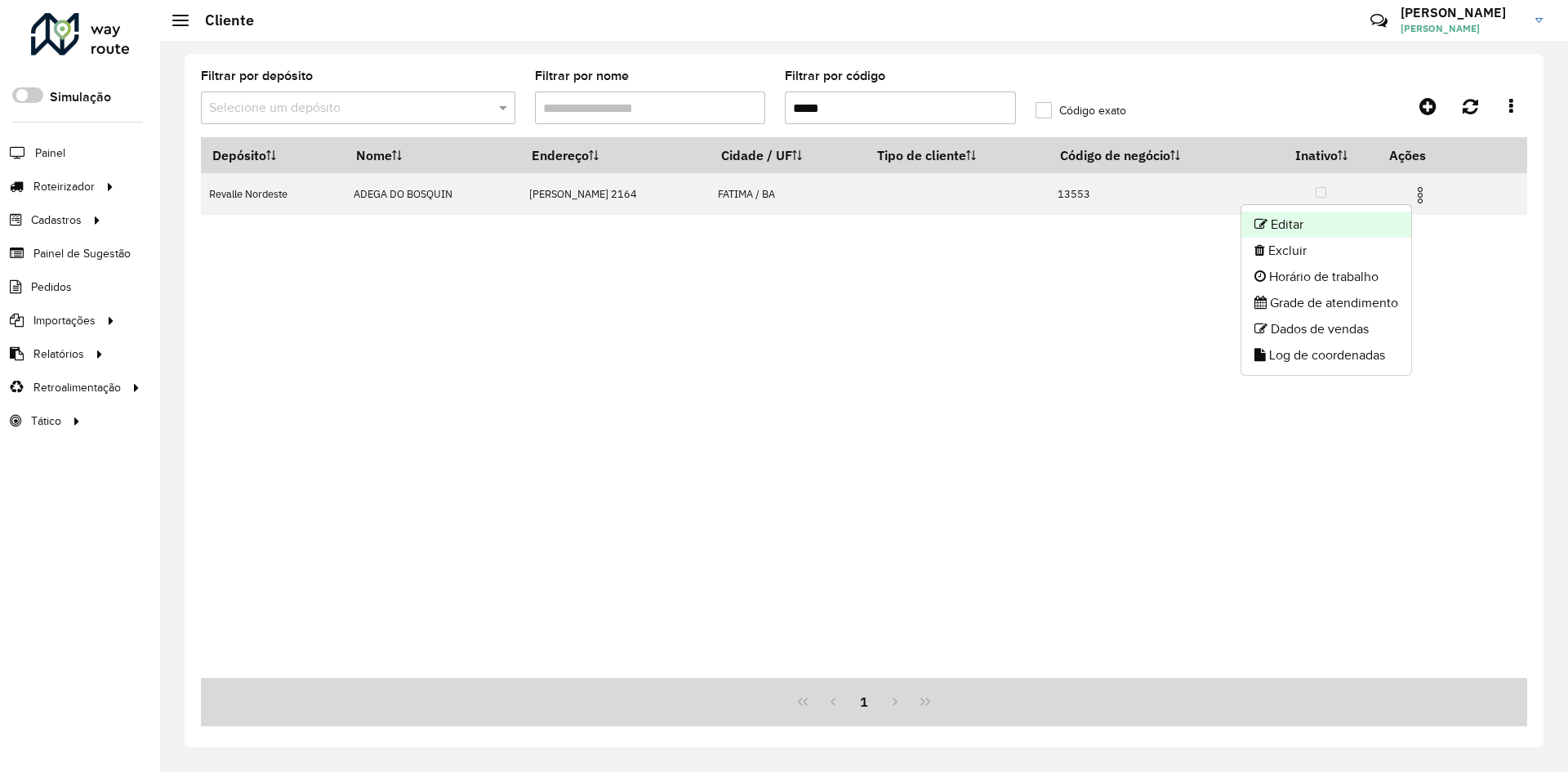
click at [1279, 226] on li "Editar" at bounding box center [1326, 225] width 170 height 27
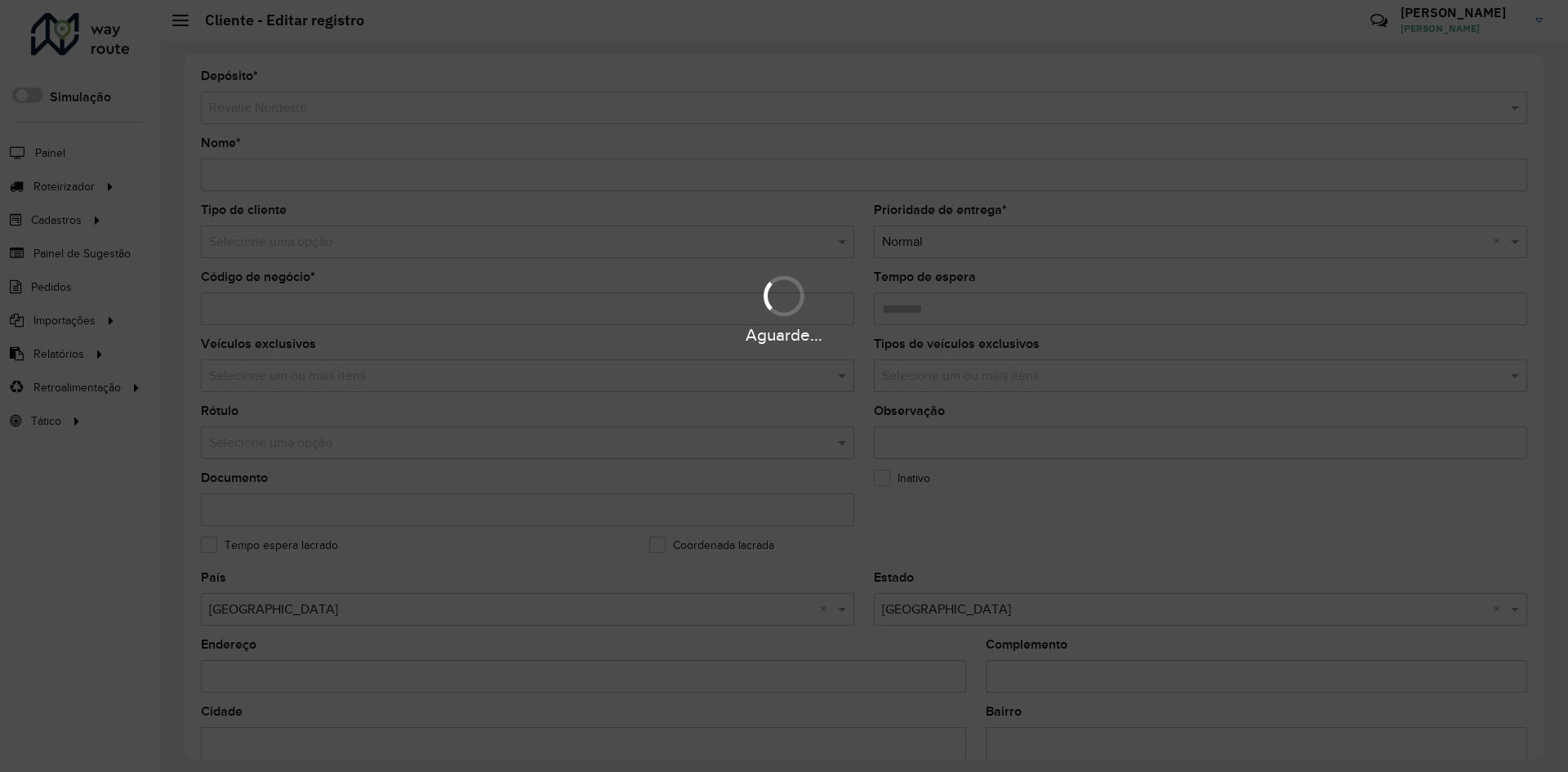
click at [1145, 541] on div "Aguarde..." at bounding box center [784, 386] width 1568 height 772
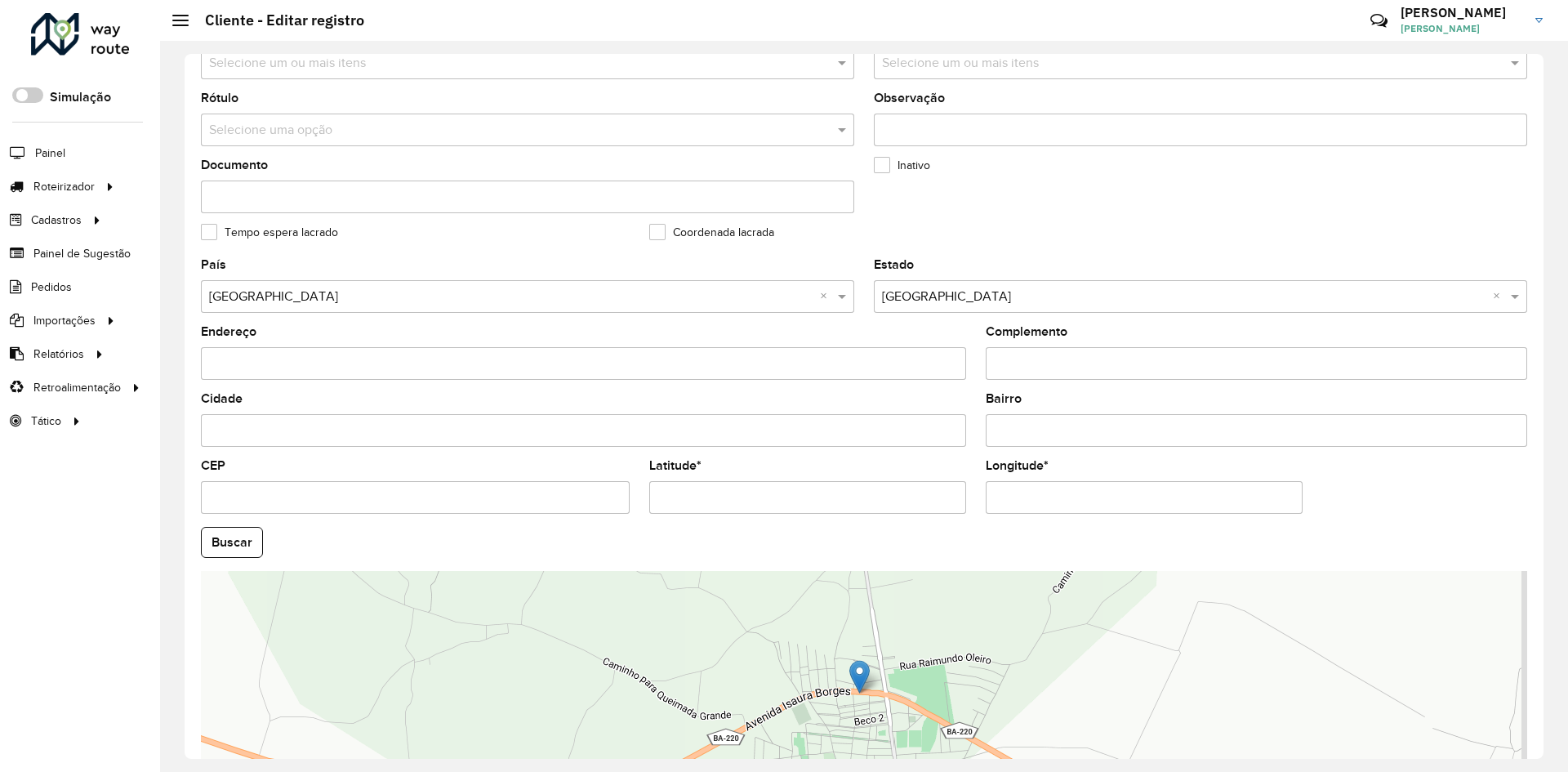
scroll to position [327, 0]
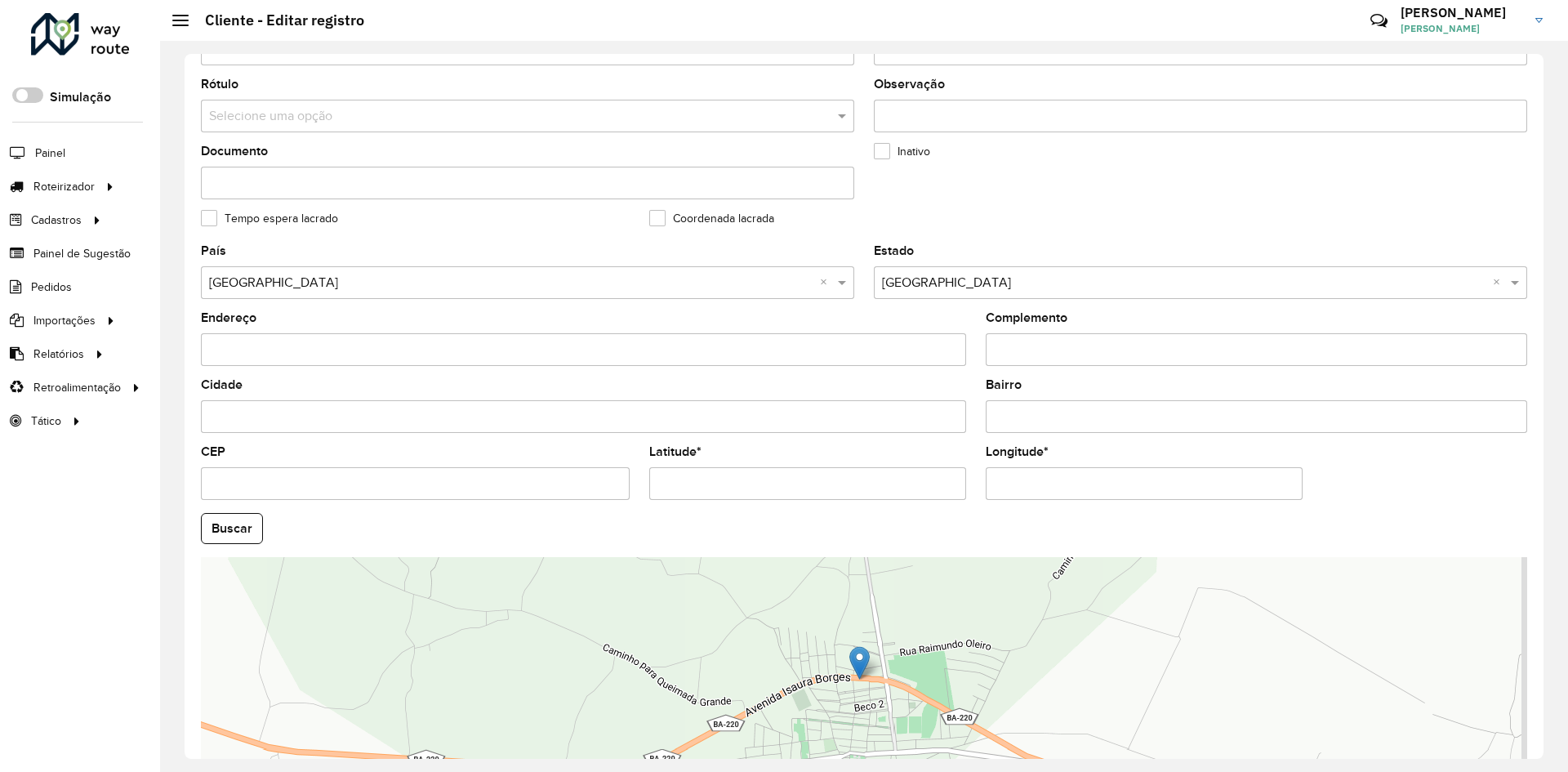
click at [720, 491] on input "Latitude *" at bounding box center [807, 483] width 317 height 33
paste input "*"
type input "**********"
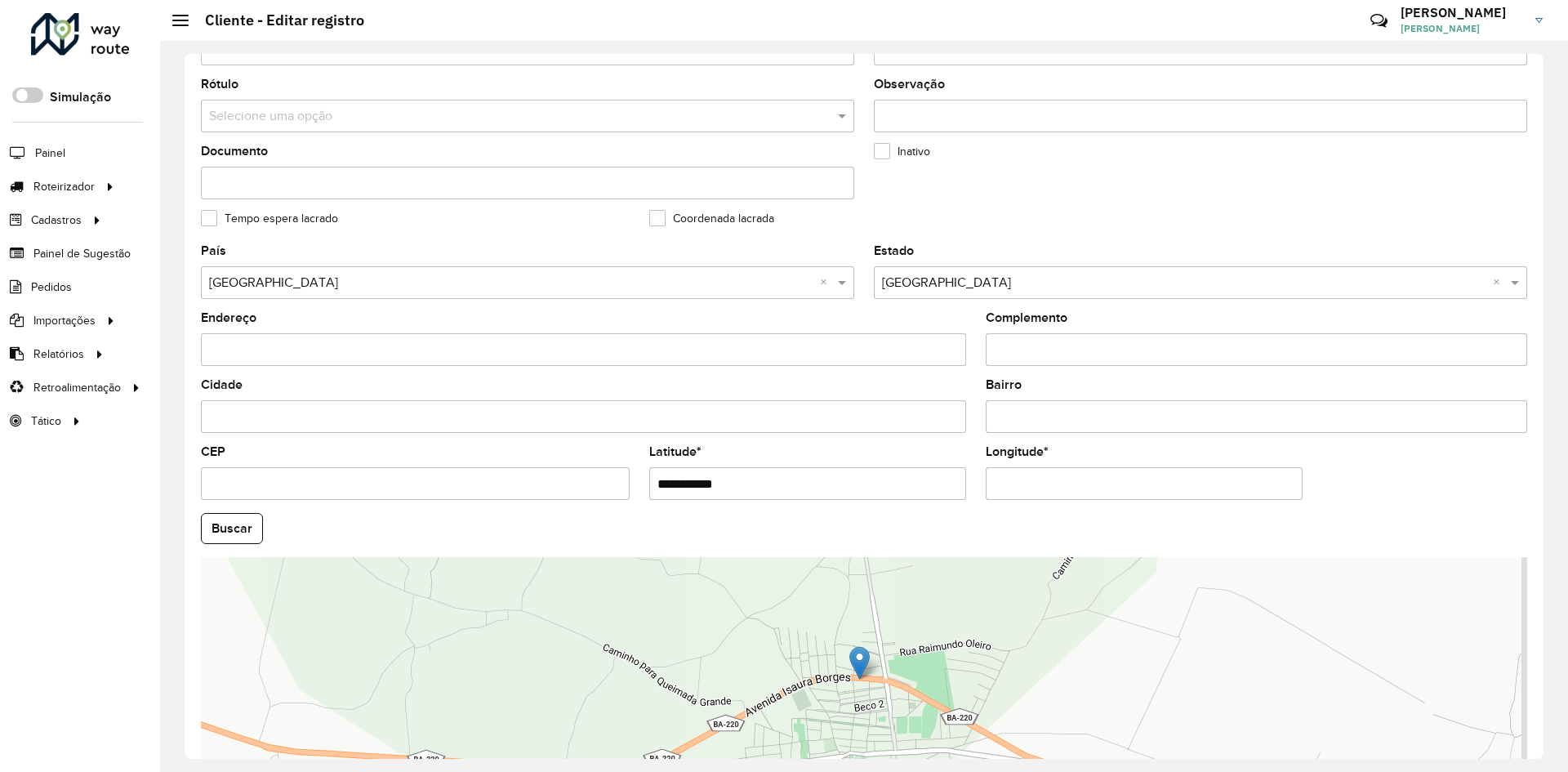
click at [1032, 484] on hb-app "Aguarde... Pop-up bloqueado! Seu navegador bloqueou automáticamente a abertura …" at bounding box center [784, 386] width 1568 height 772
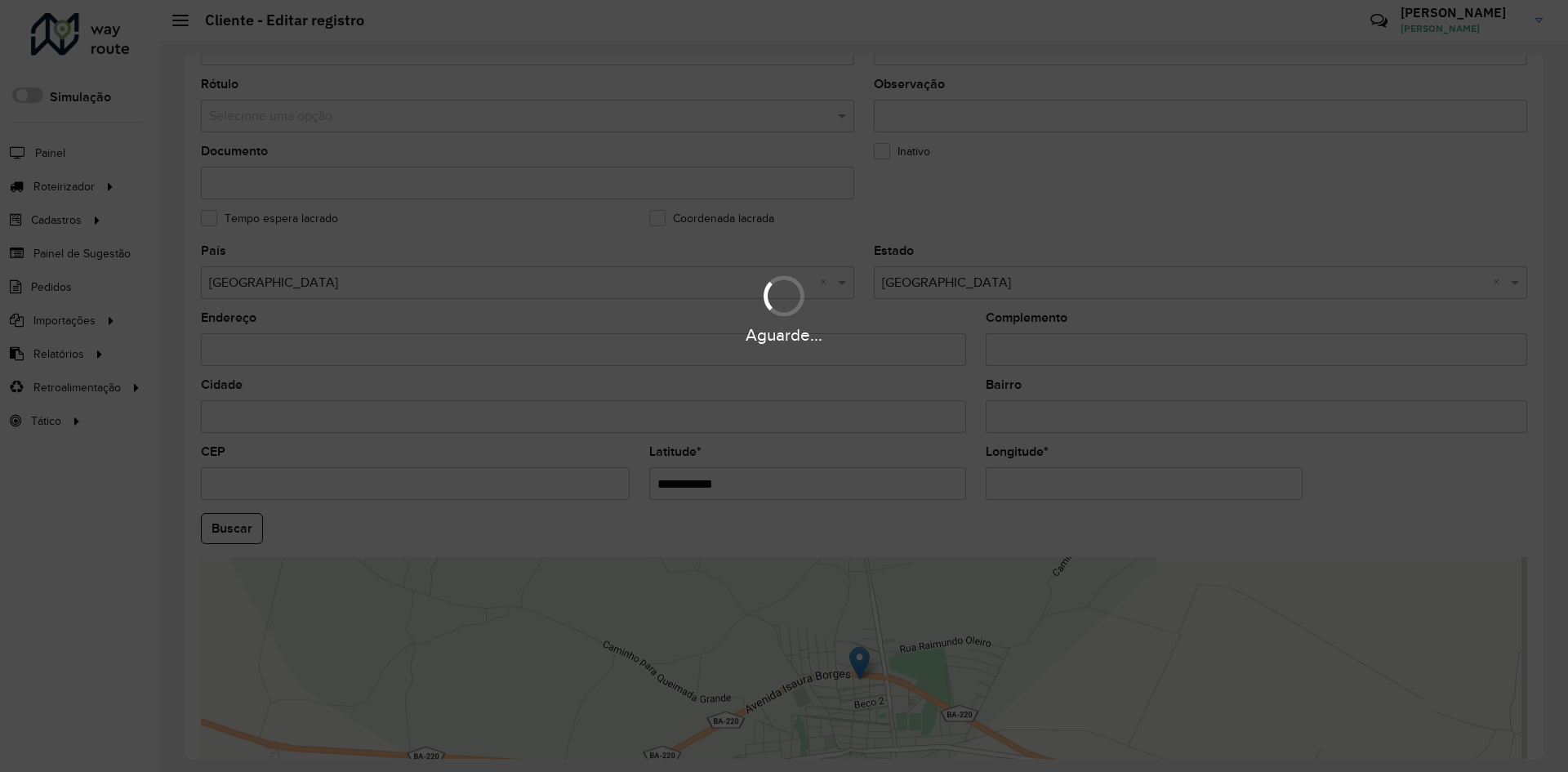
click at [1032, 484] on div "Aguarde..." at bounding box center [784, 386] width 1568 height 772
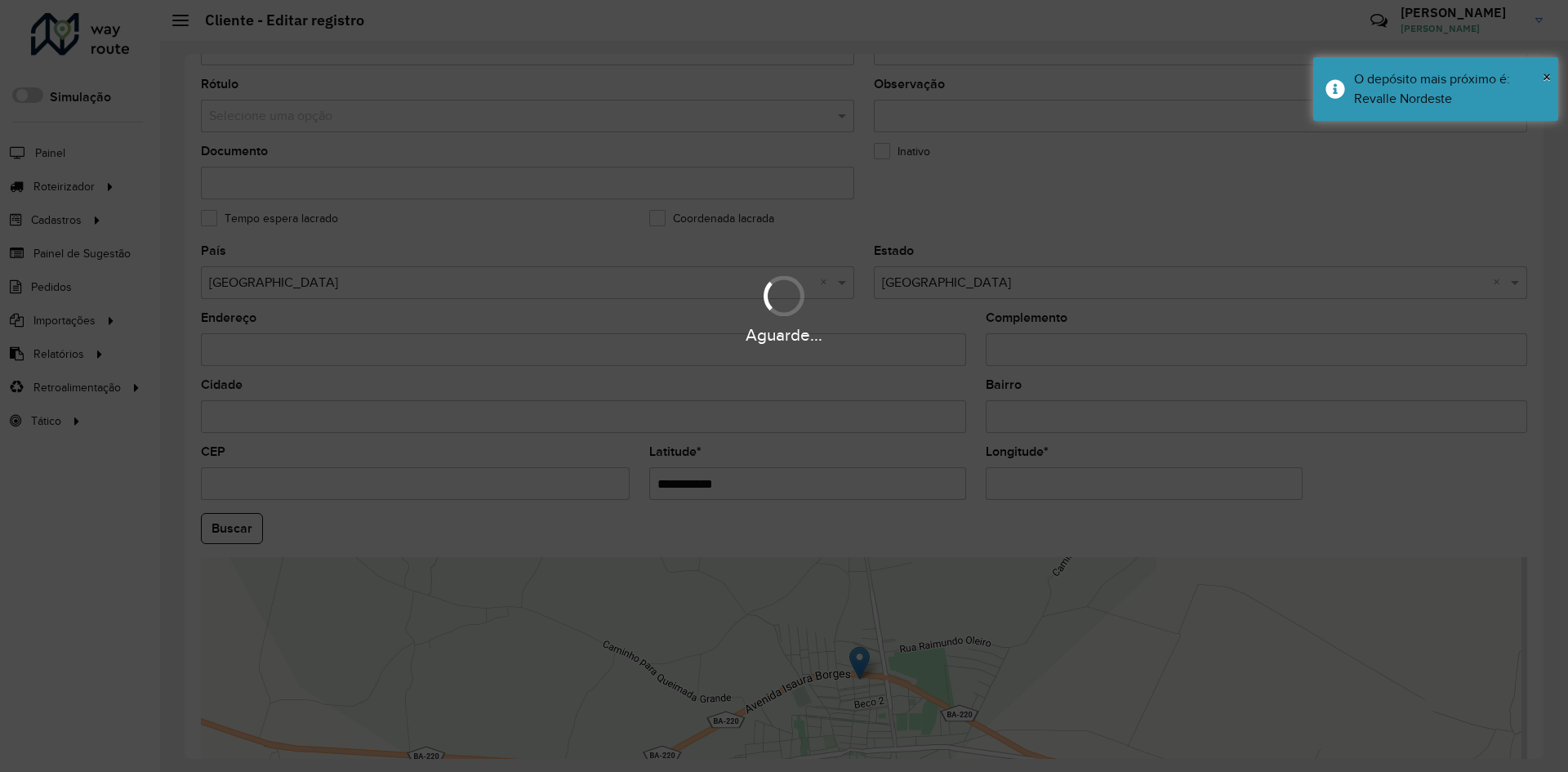
click at [1032, 484] on div "Aguarde..." at bounding box center [784, 386] width 1568 height 772
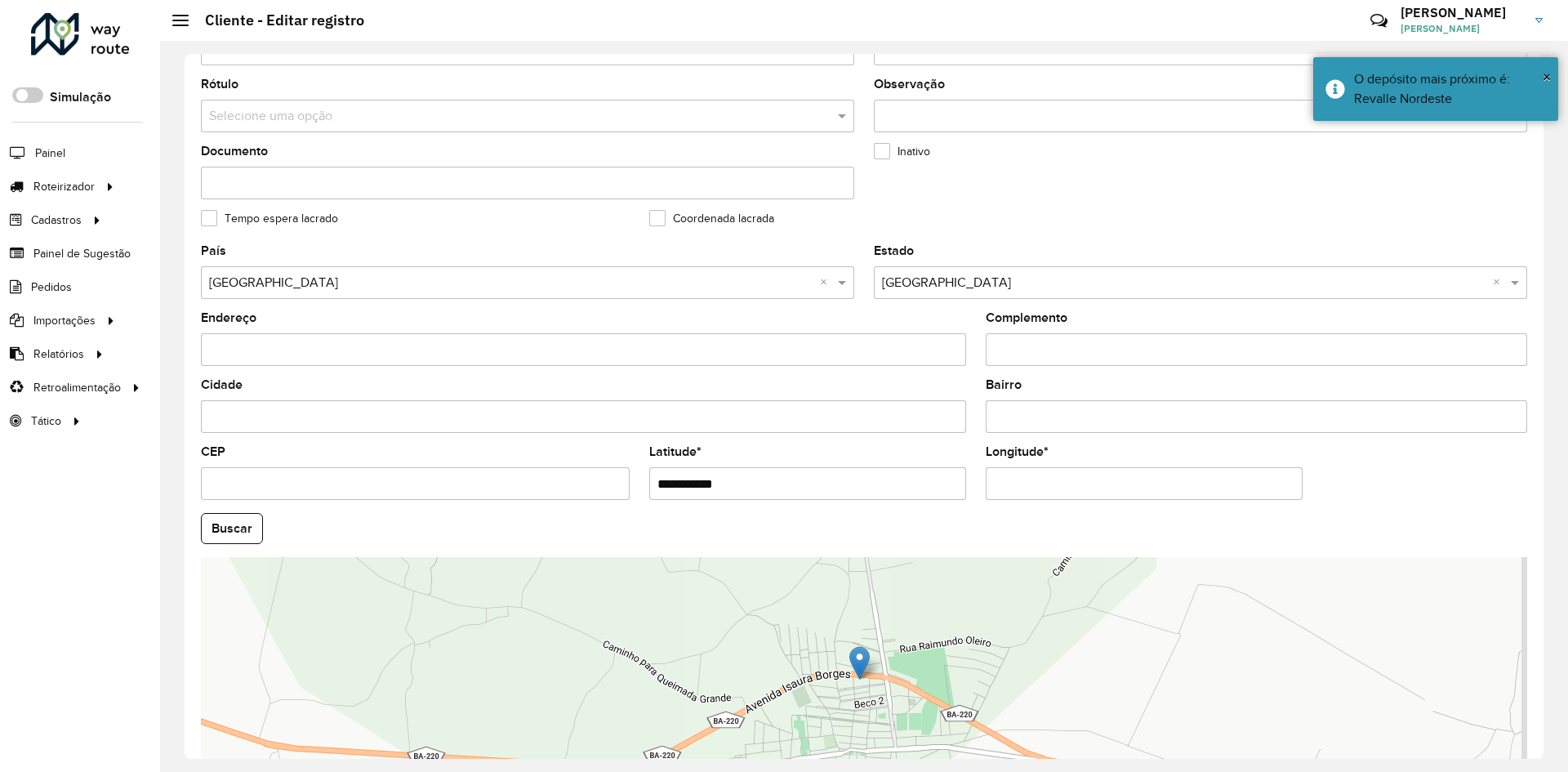
click at [1032, 484] on input "Longitude *" at bounding box center [1144, 483] width 317 height 33
paste input "**"
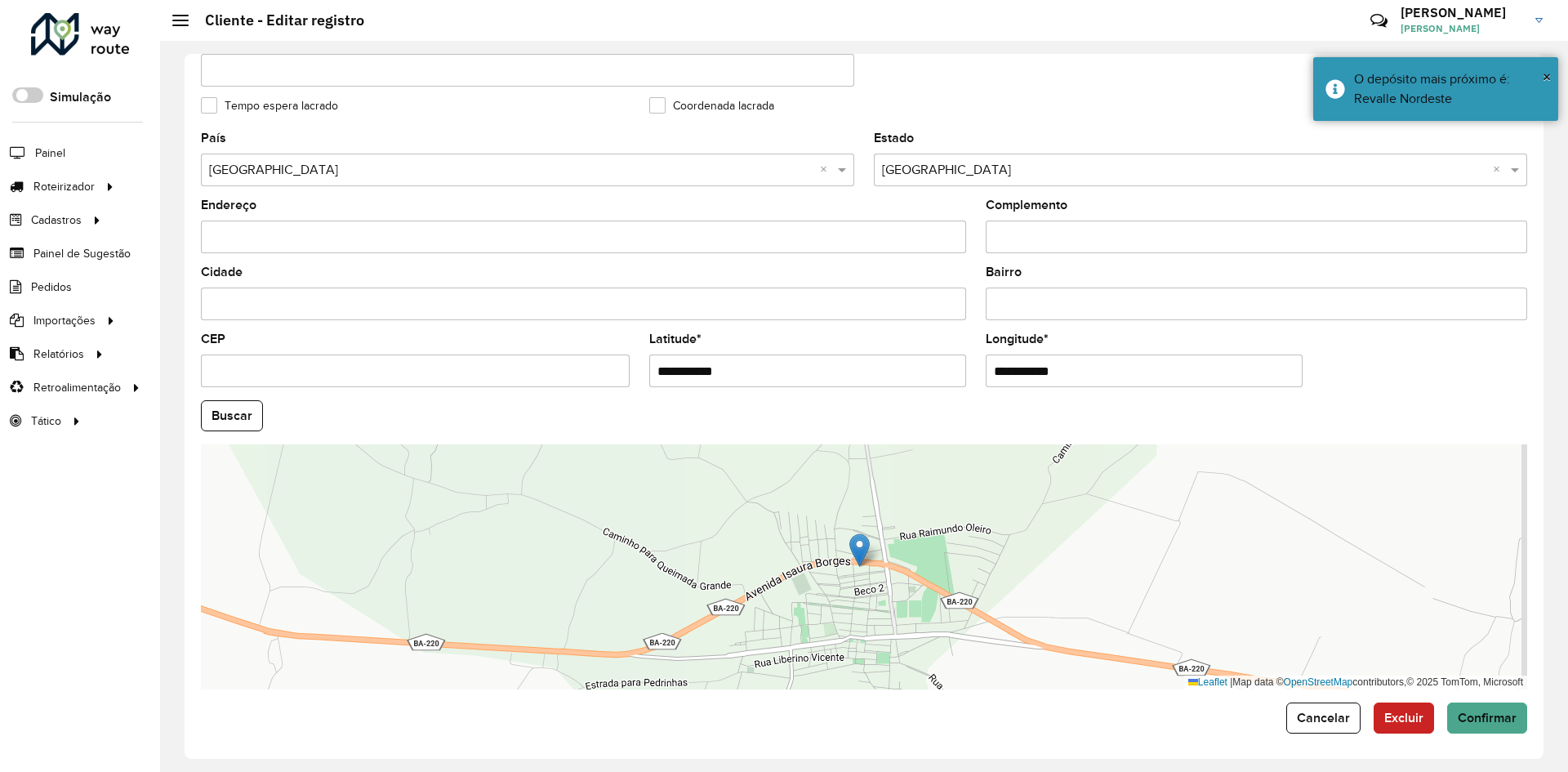
scroll to position [444, 0]
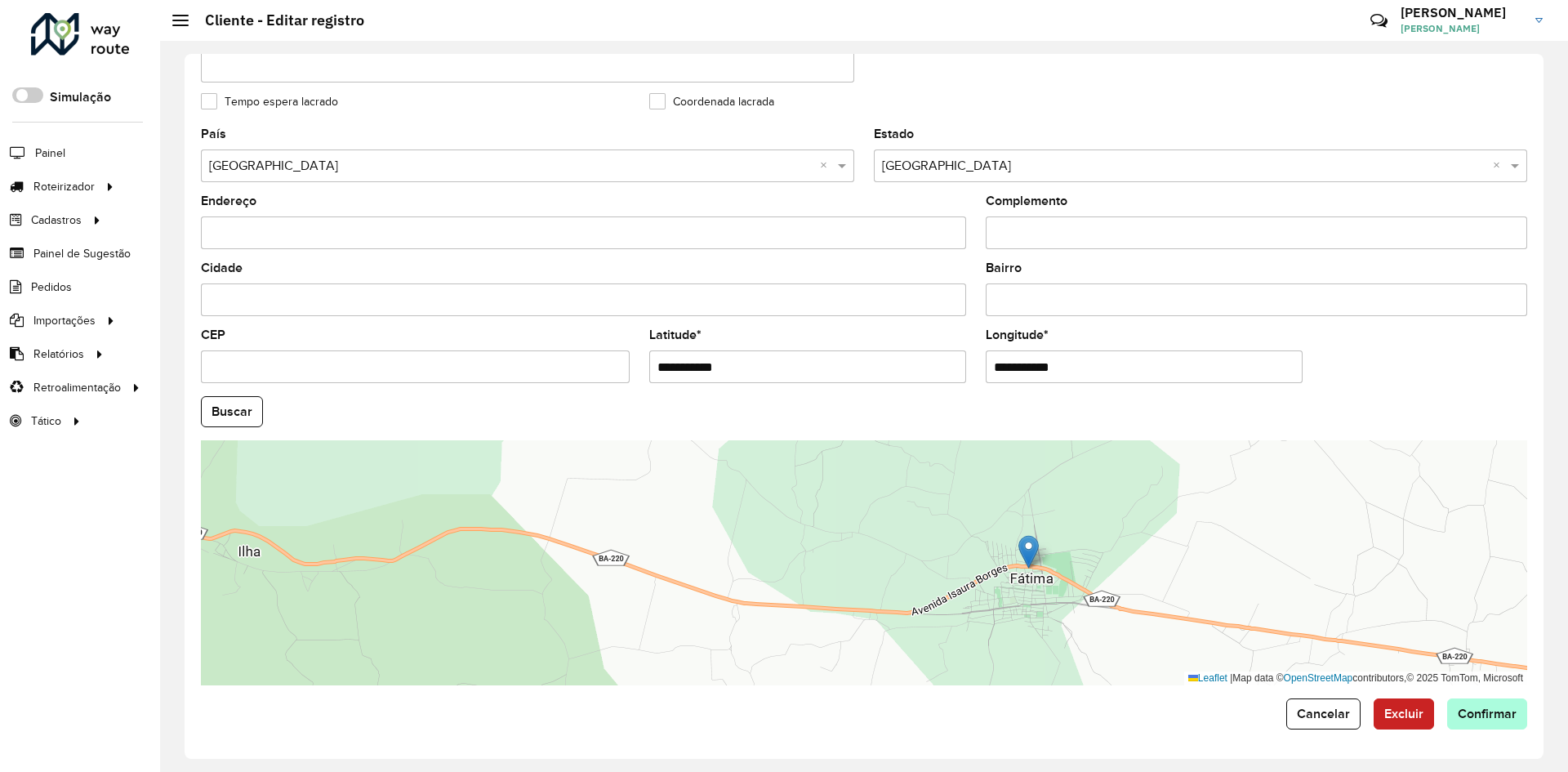
type input "**********"
click at [1461, 714] on hb-app "Aguarde... Pop-up bloqueado! Seu navegador bloqueou automáticamente a abertura …" at bounding box center [784, 386] width 1568 height 772
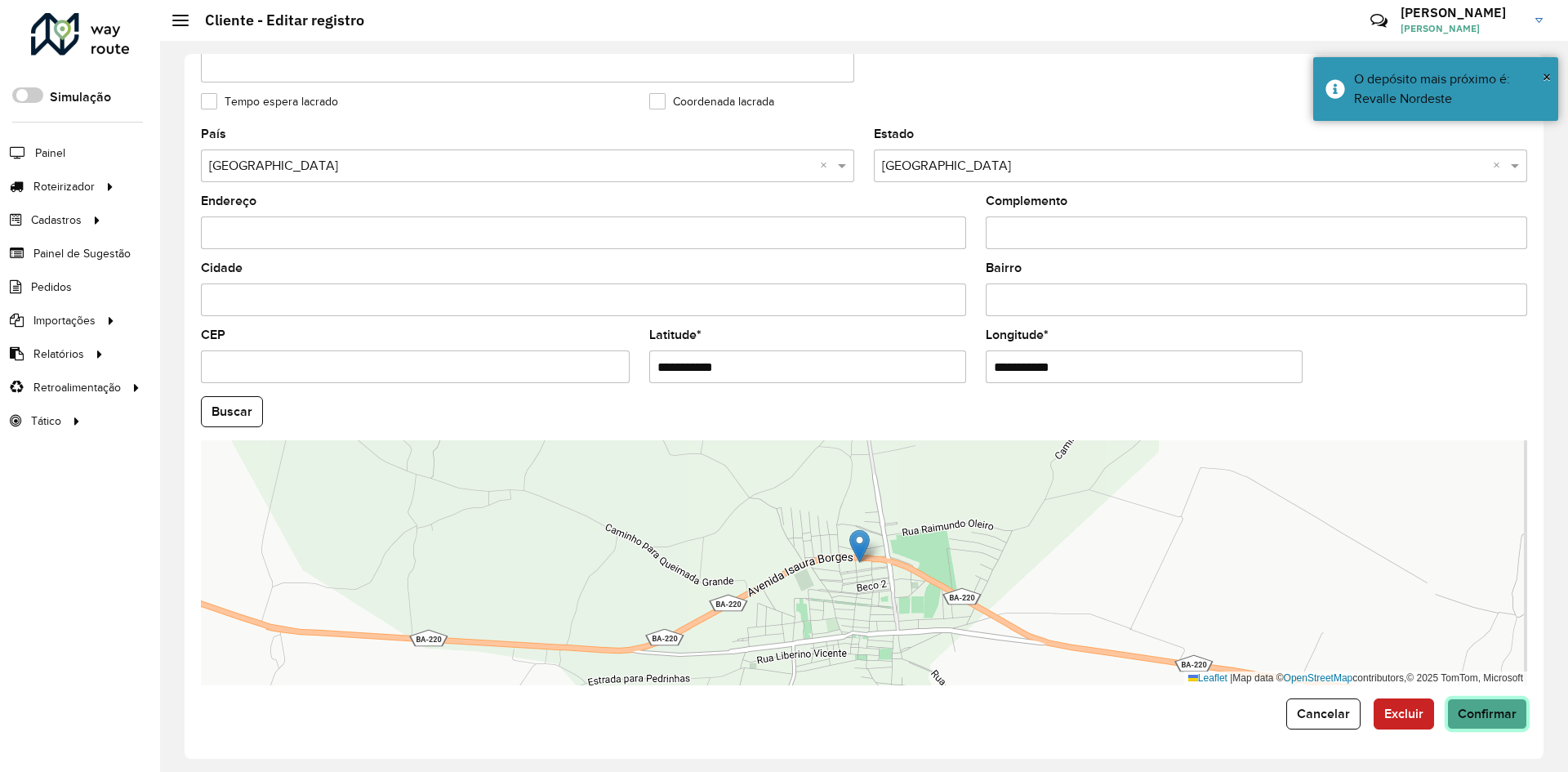
click at [1461, 714] on span "Confirmar" at bounding box center [1487, 714] width 58 height 14
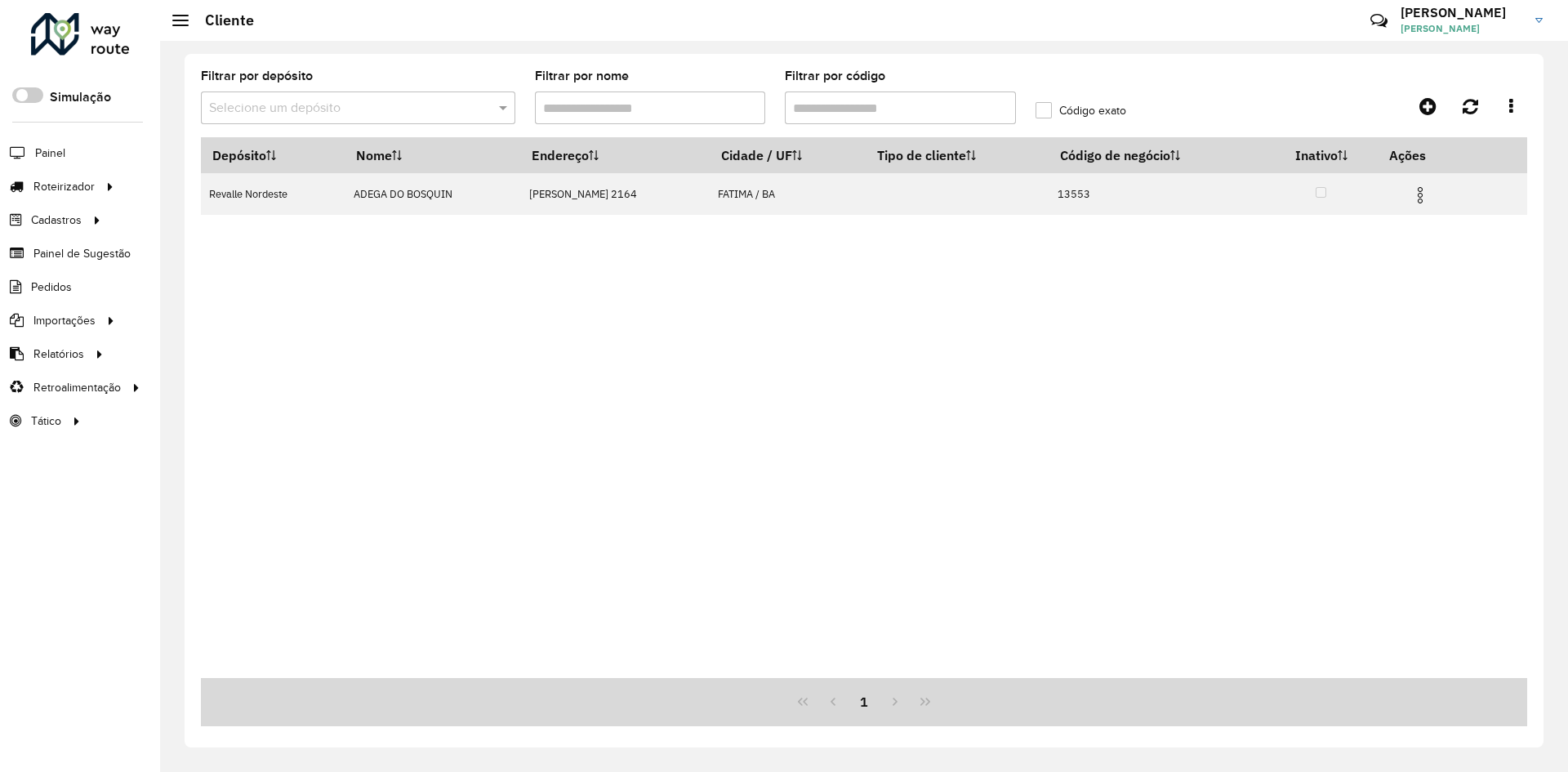
click at [807, 92] on input "Filtrar por código" at bounding box center [900, 107] width 231 height 33
click at [807, 92] on input "Filtrar por código" at bounding box center [900, 107] width 231 height 33
paste input "text"
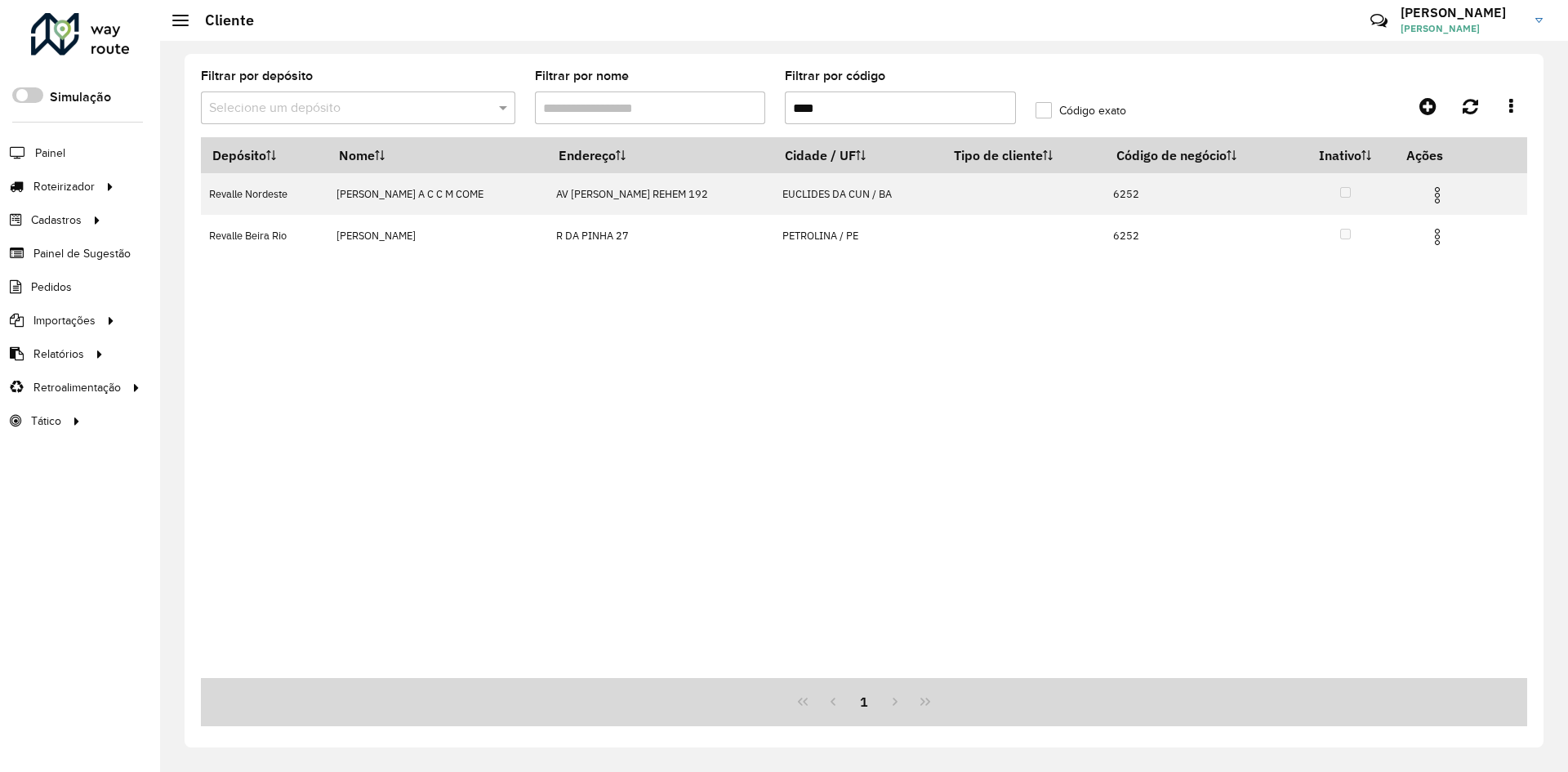
type input "****"
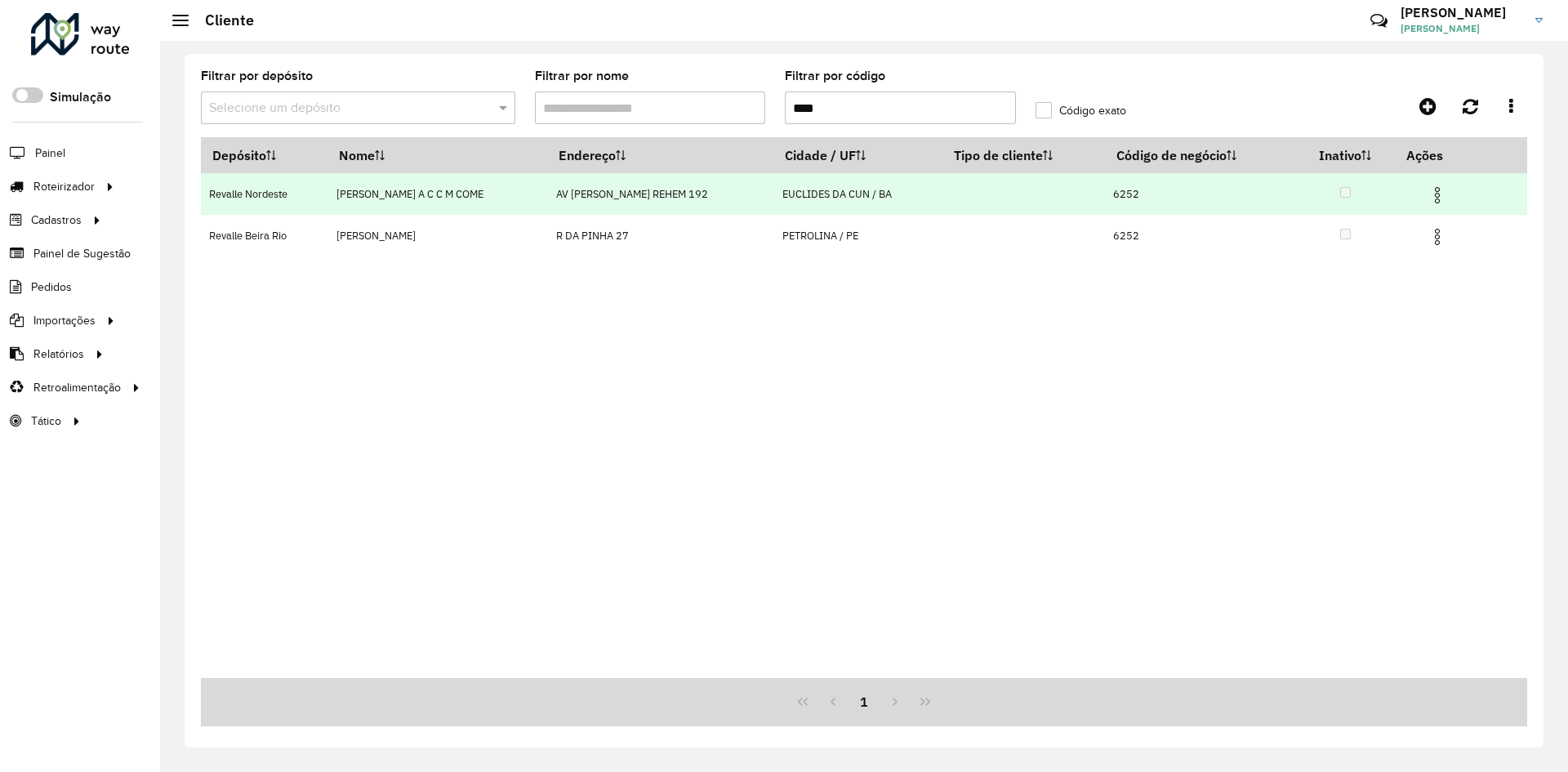
click at [1431, 194] on img at bounding box center [1437, 195] width 19 height 19
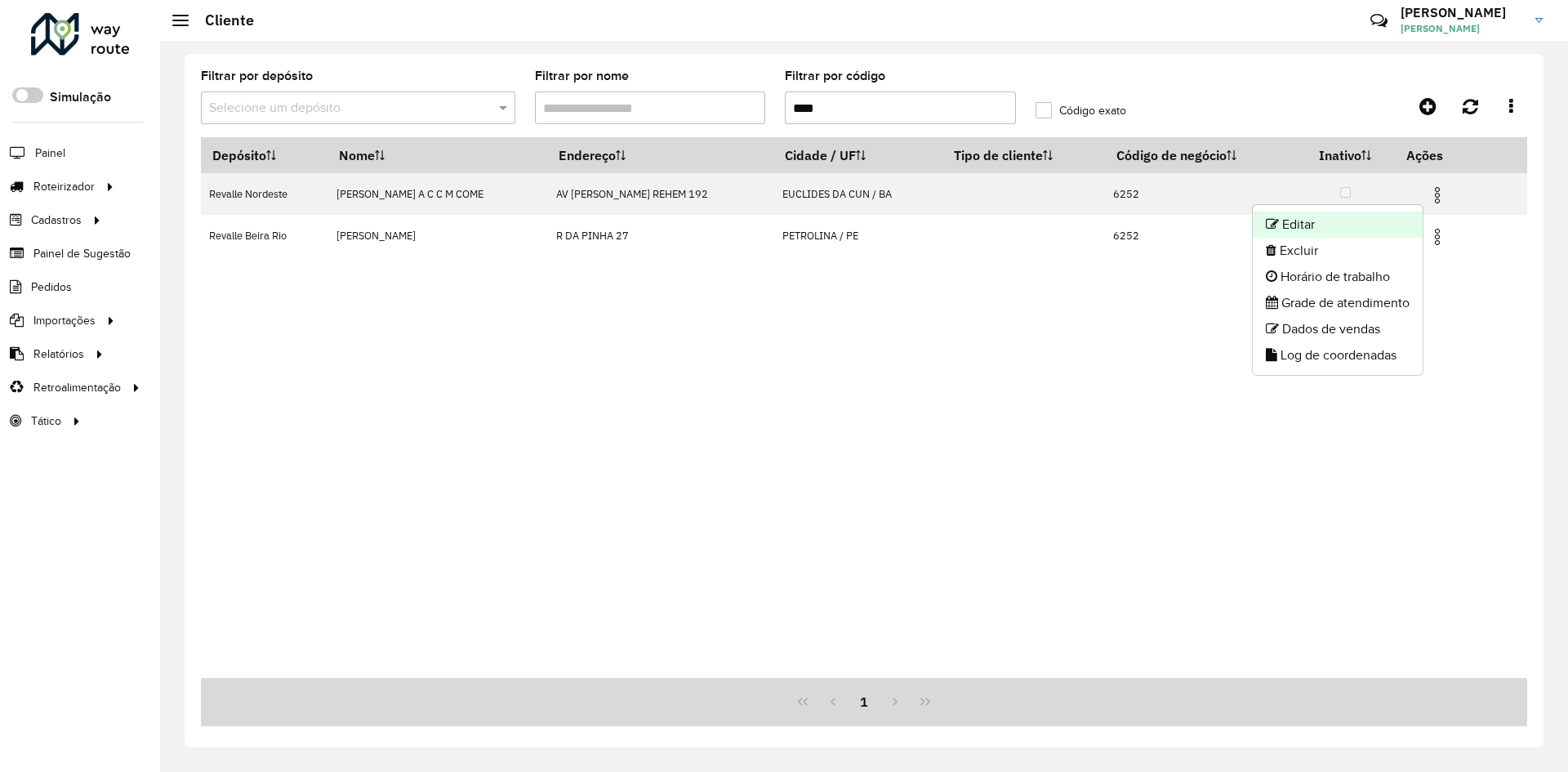
click at [1297, 221] on li "Editar" at bounding box center [1338, 225] width 170 height 27
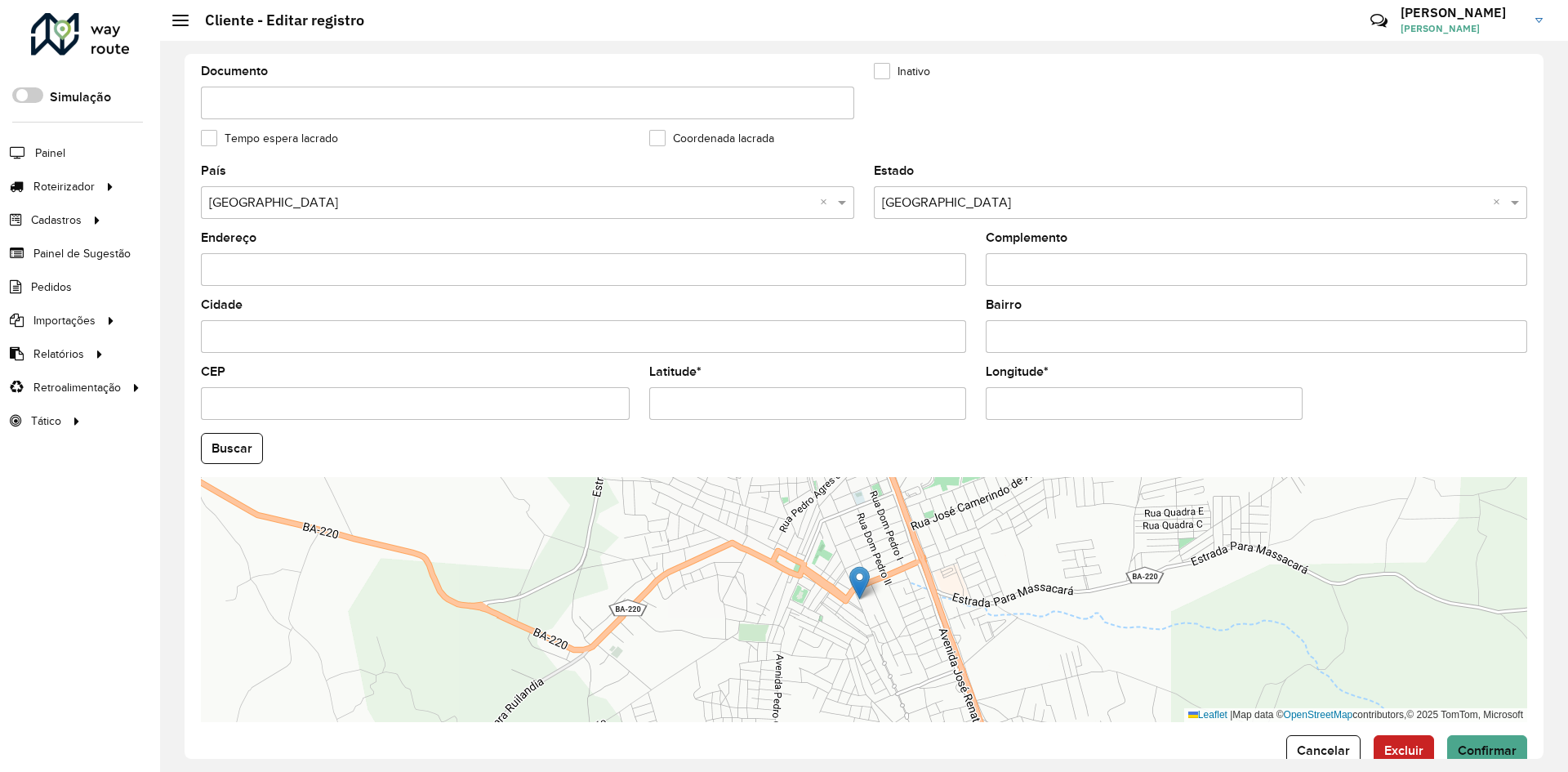
scroll to position [408, 0]
click at [745, 417] on input "Latitude *" at bounding box center [807, 401] width 317 height 33
click at [741, 416] on input "Latitude *" at bounding box center [807, 401] width 317 height 33
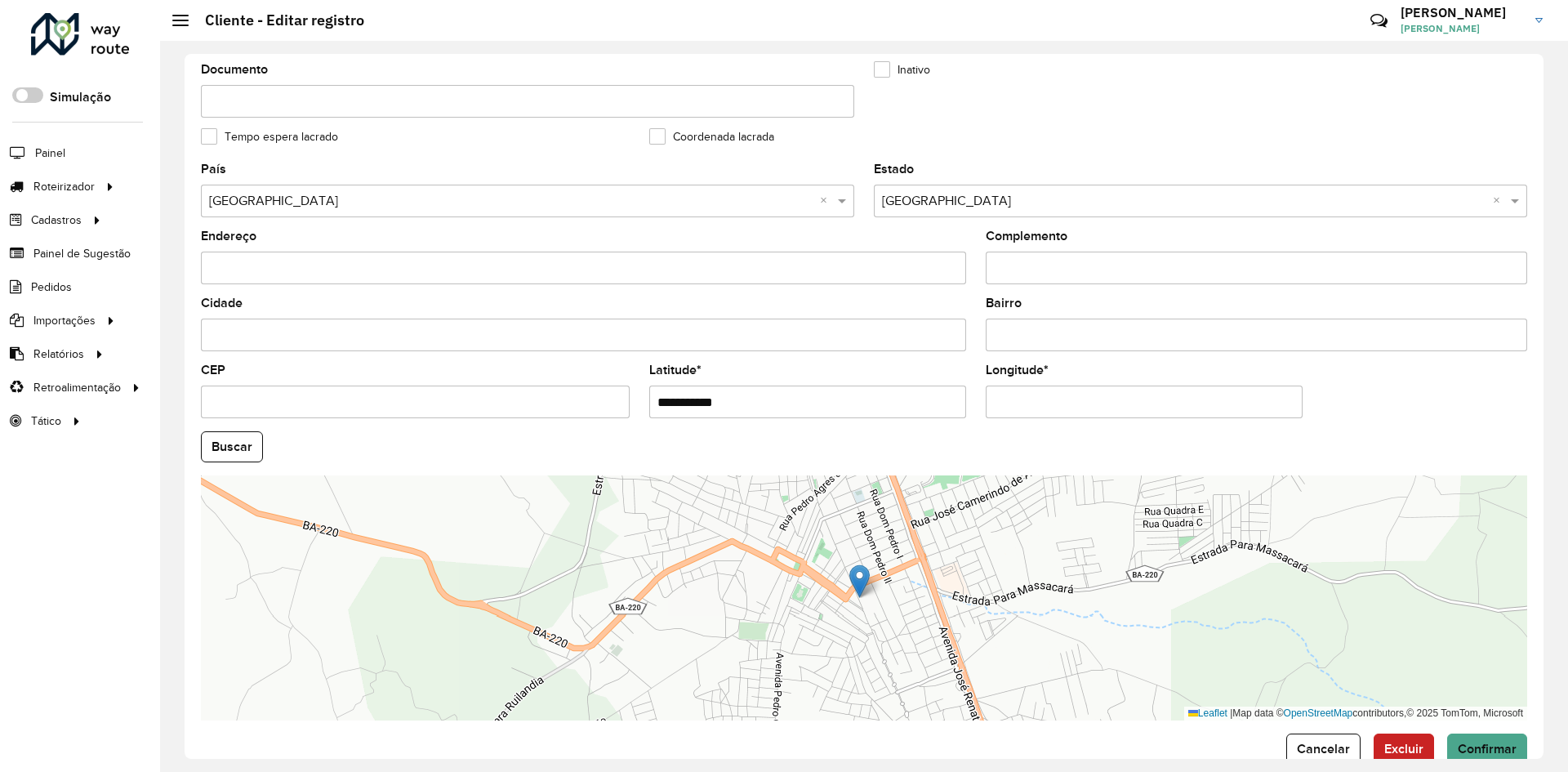
paste input "text"
type input "**********"
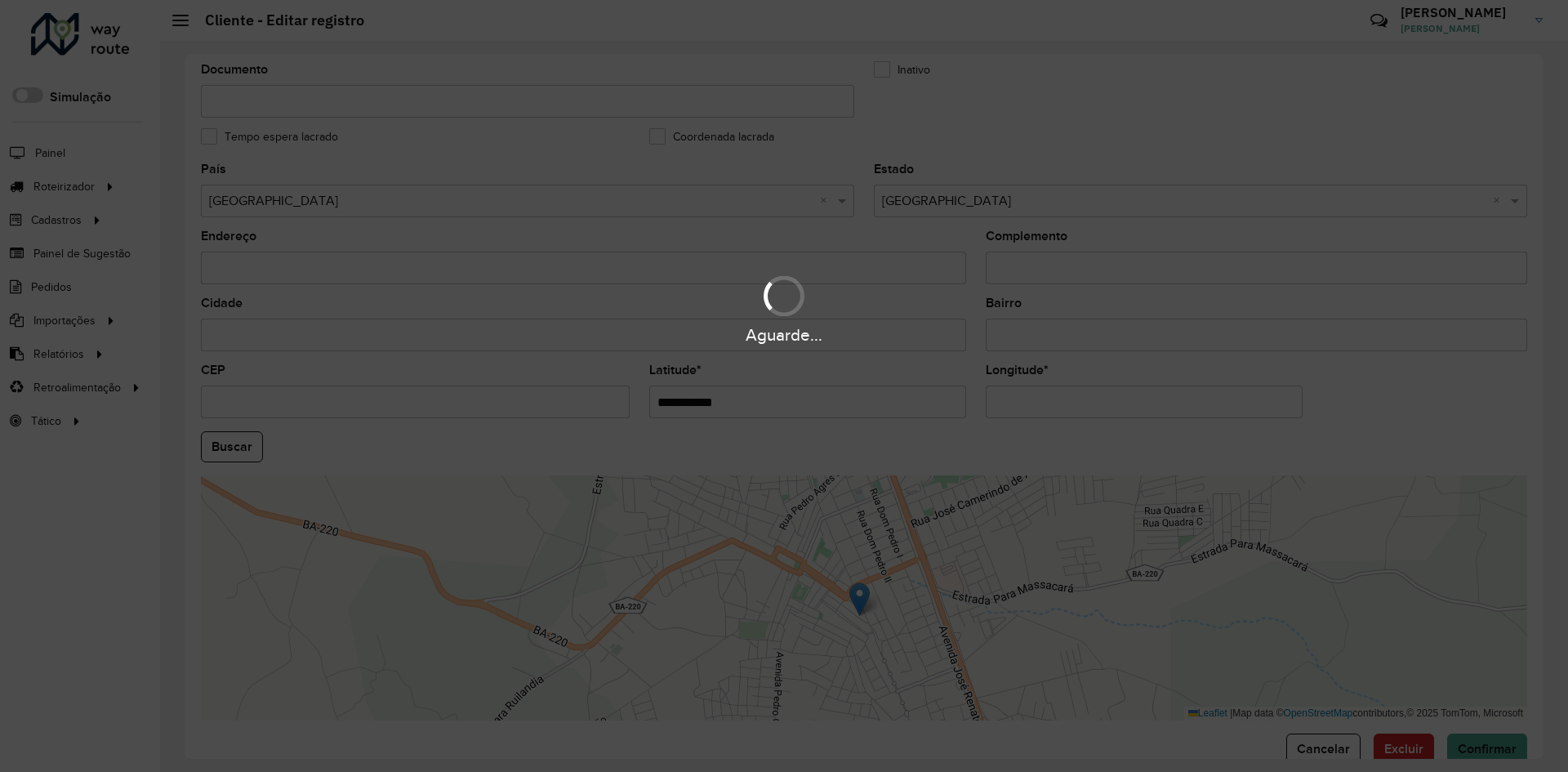
click at [1031, 397] on hb-app "Aguarde... Pop-up bloqueado! Seu navegador bloqueou automáticamente a abertura …" at bounding box center [784, 386] width 1568 height 772
click at [1031, 397] on div "Aguarde..." at bounding box center [784, 386] width 1568 height 772
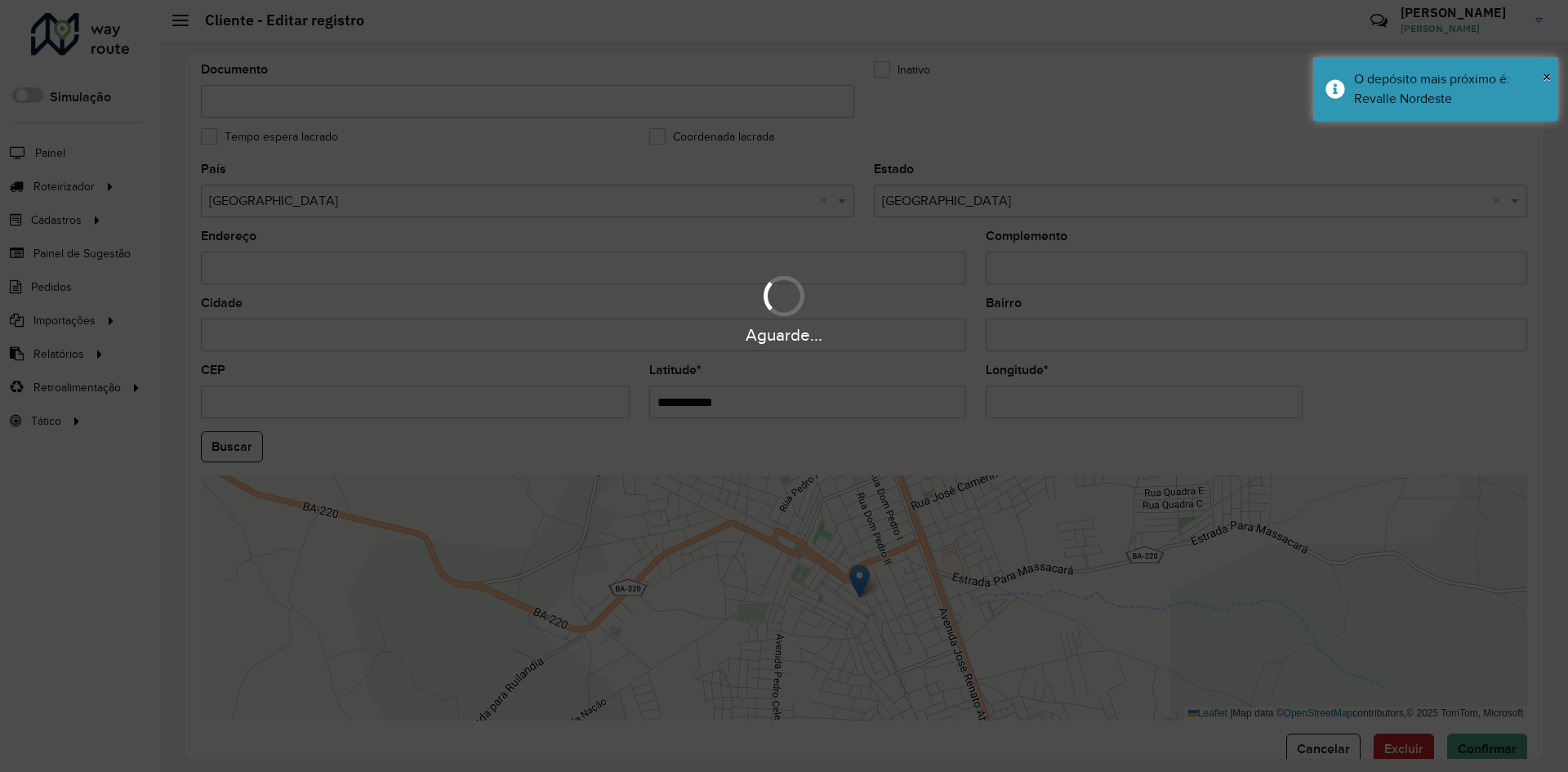
click at [1031, 397] on div "Aguarde..." at bounding box center [784, 386] width 1568 height 772
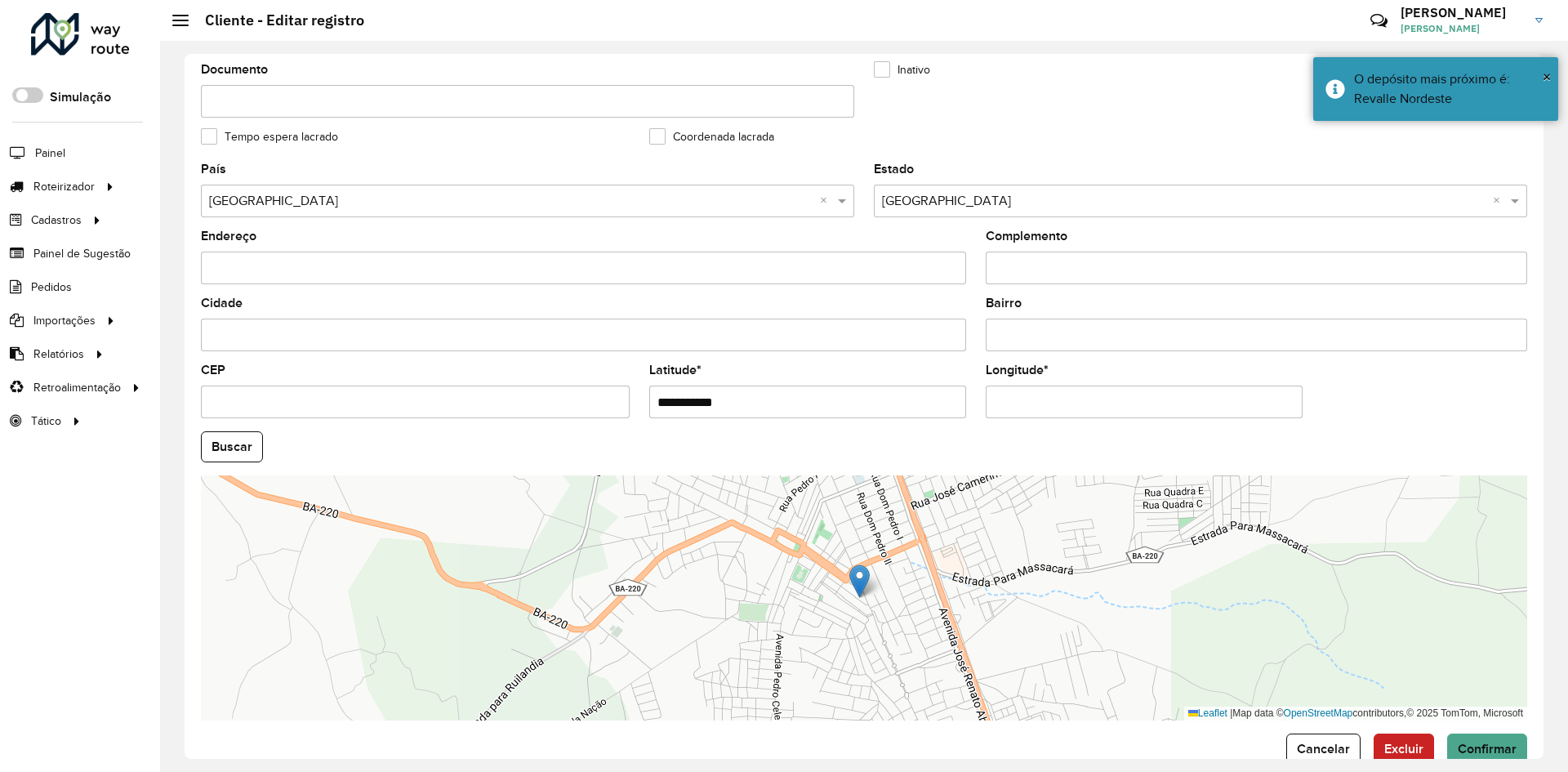
click at [1026, 405] on input "Longitude *" at bounding box center [1144, 401] width 317 height 33
paste input "*"
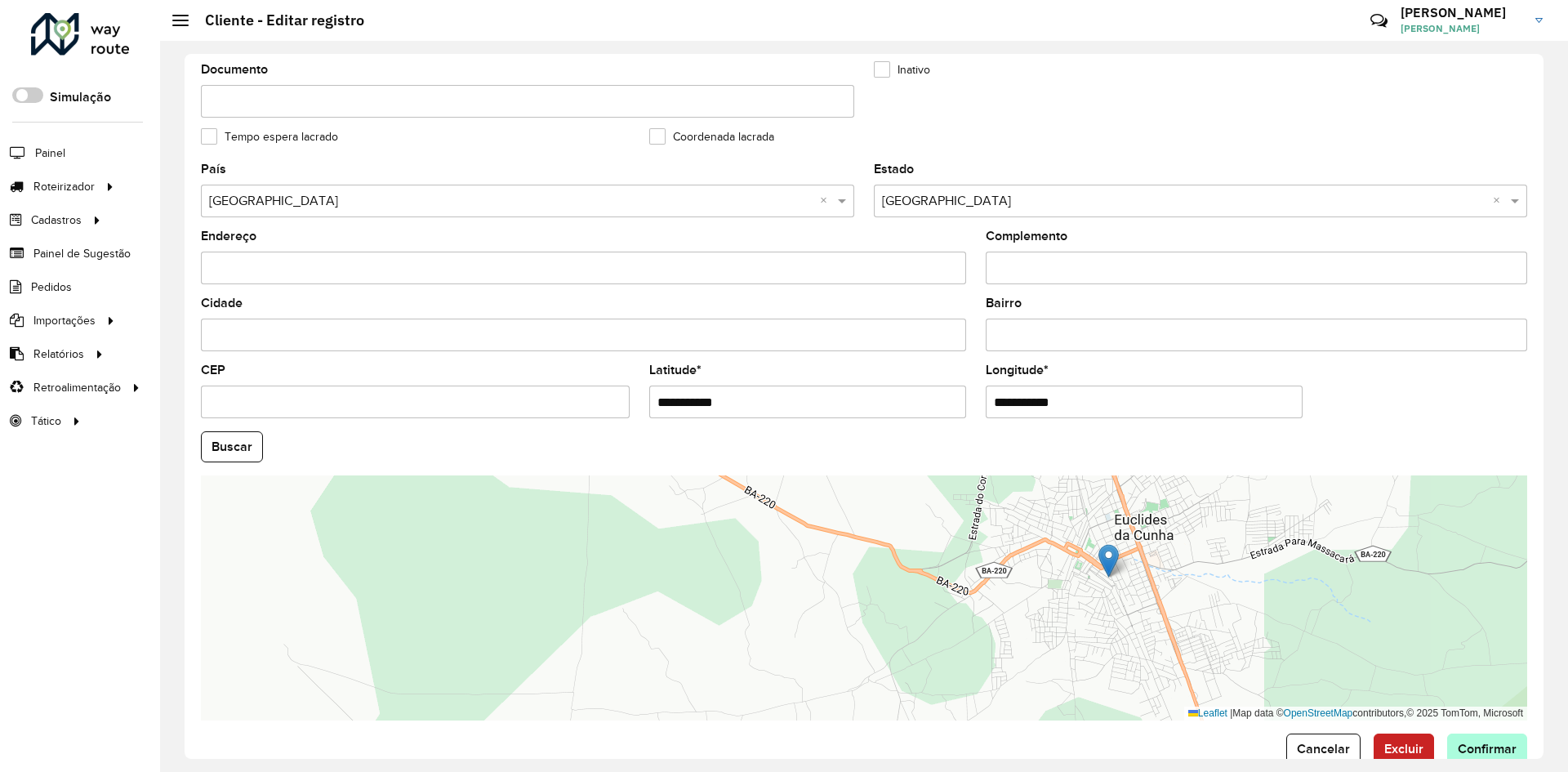
type input "**********"
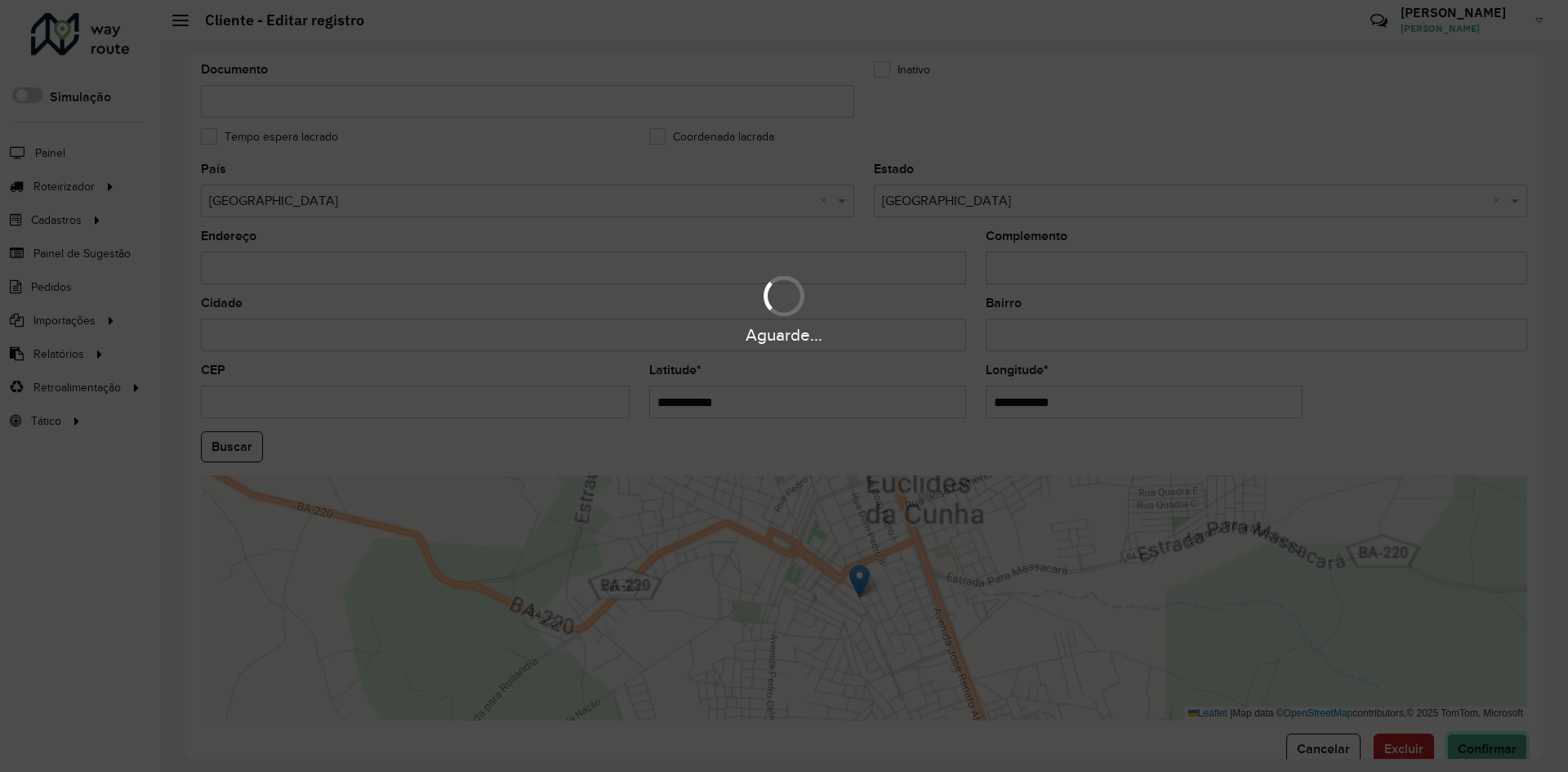
click at [1488, 745] on hb-app "Aguarde... Pop-up bloqueado! Seu navegador bloqueou automáticamente a abertura …" at bounding box center [784, 386] width 1568 height 772
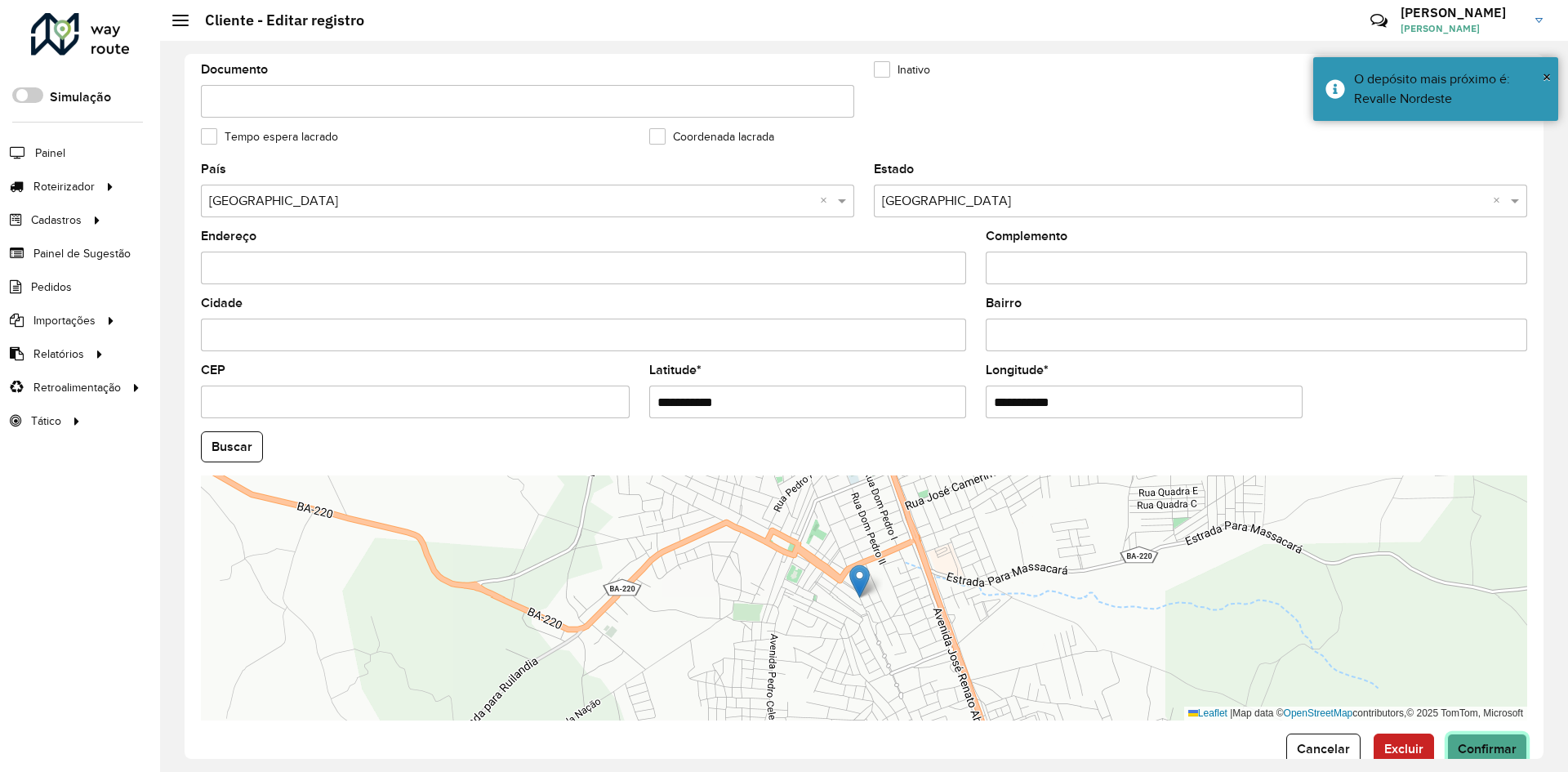
click at [1488, 745] on span "Confirmar" at bounding box center [1487, 748] width 58 height 14
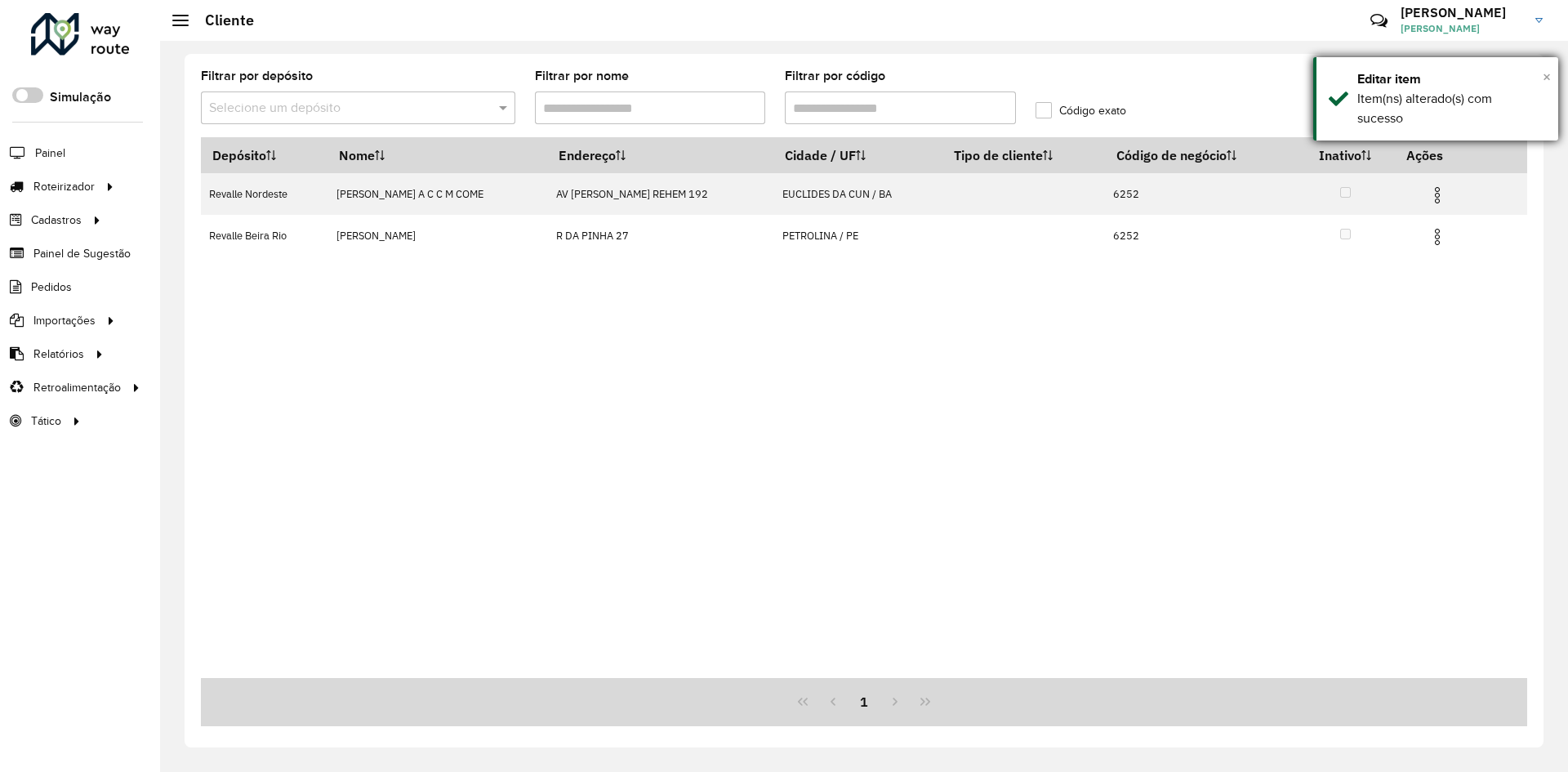
click at [1545, 81] on span "×" at bounding box center [1546, 77] width 8 height 18
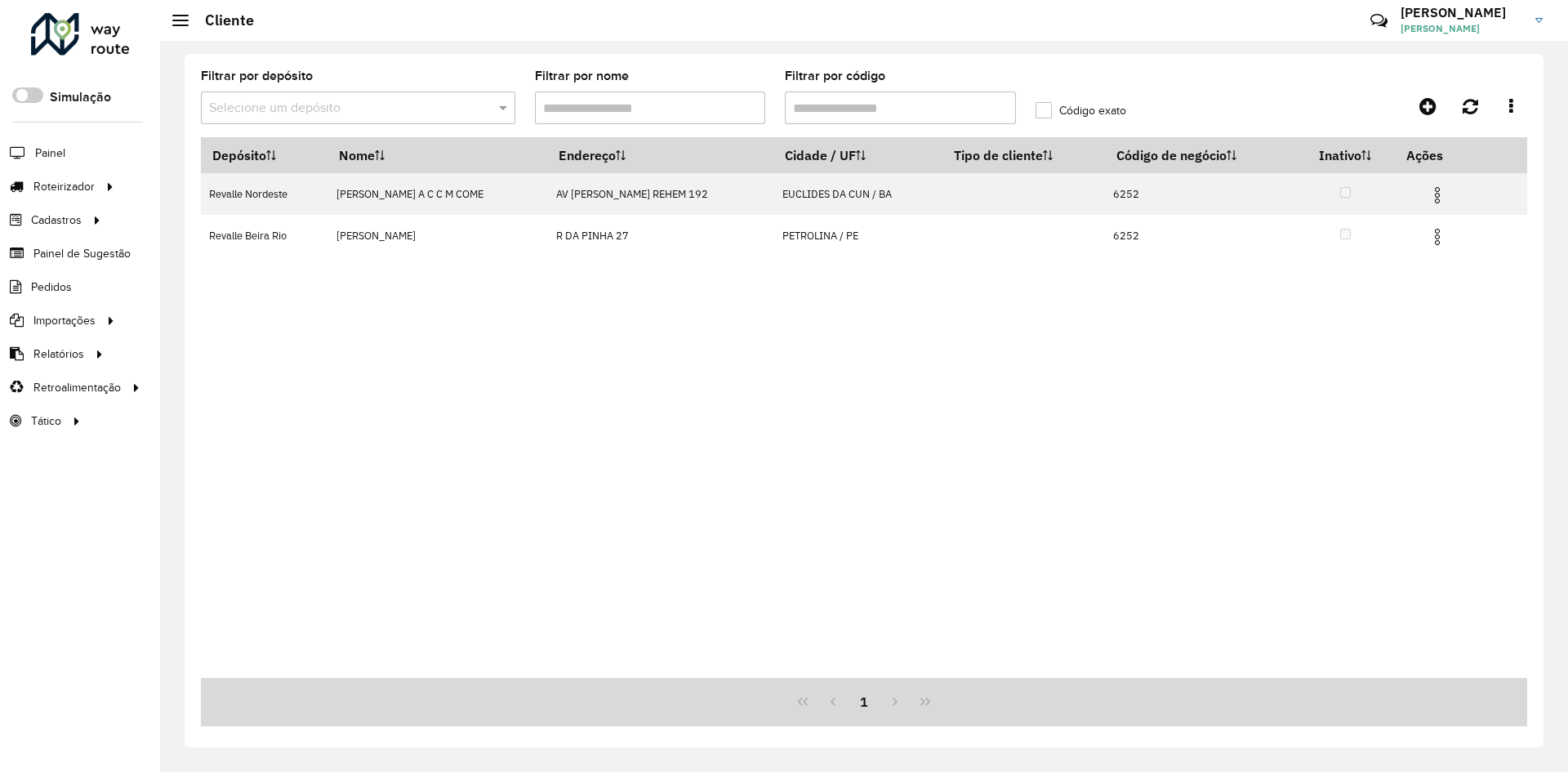
click at [843, 113] on input "Filtrar por código" at bounding box center [900, 107] width 231 height 33
paste input "*"
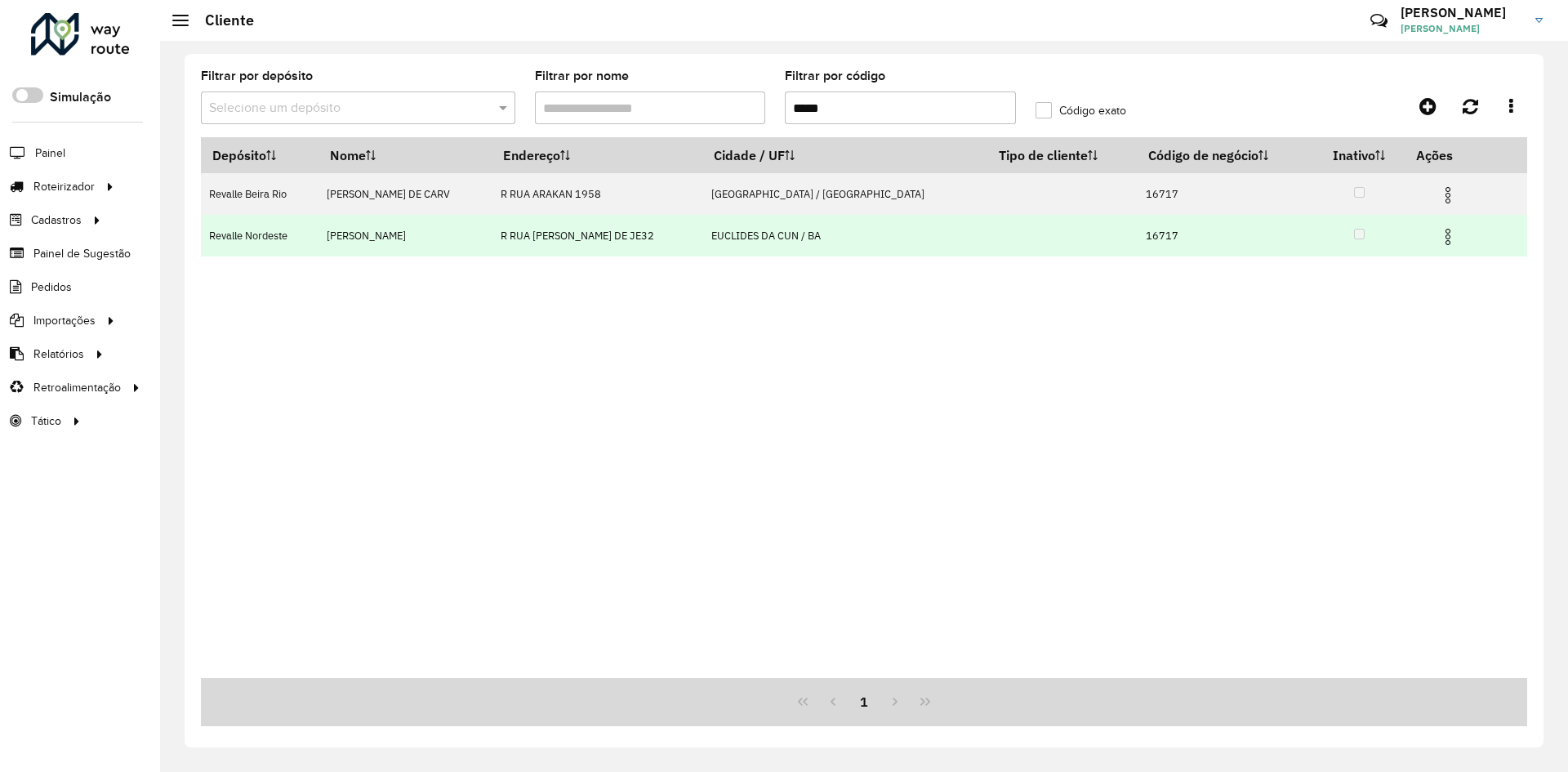
type input "*****"
click at [1438, 239] on img at bounding box center [1448, 236] width 19 height 19
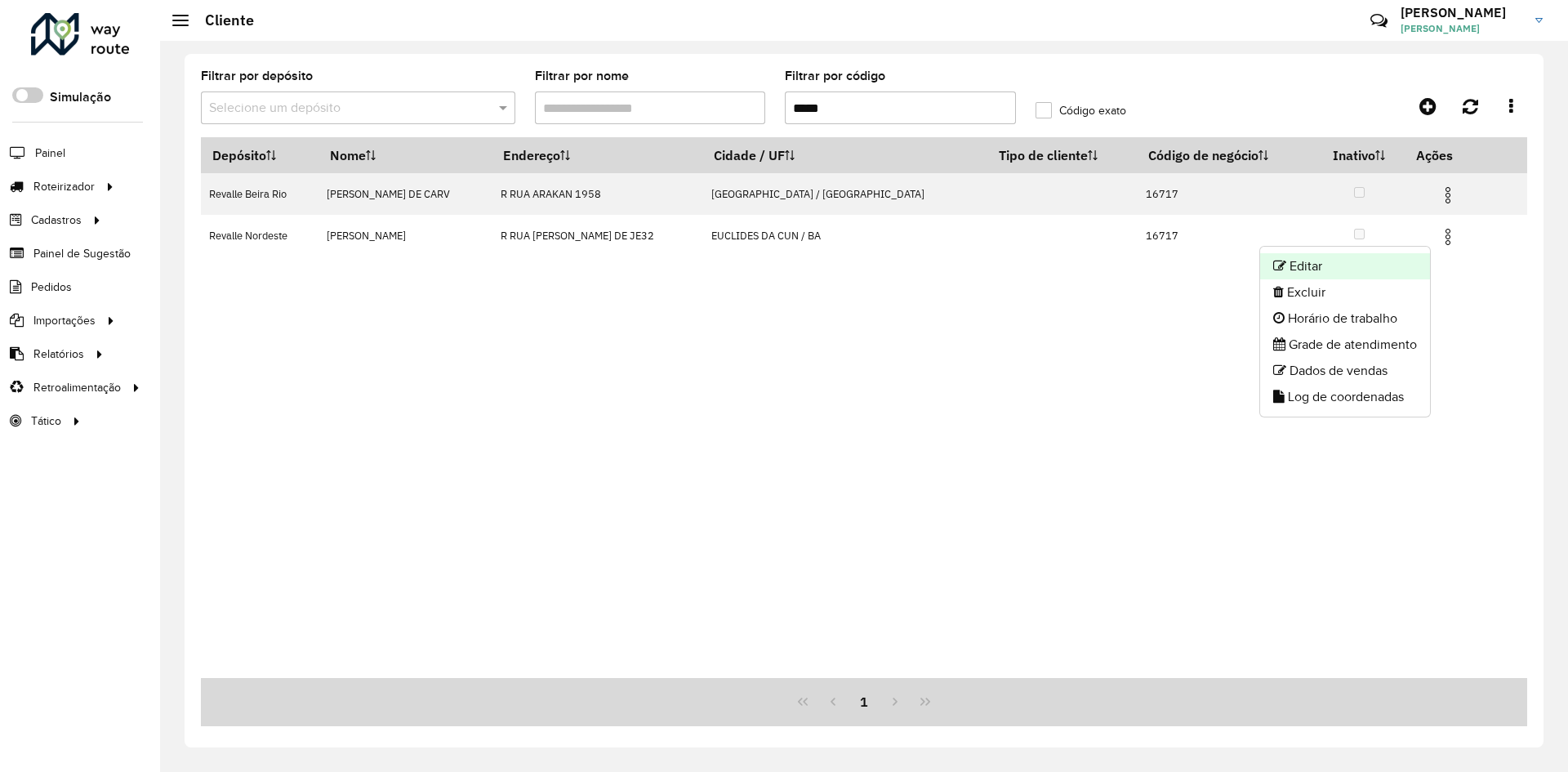
click at [1300, 260] on li "Editar" at bounding box center [1345, 266] width 170 height 27
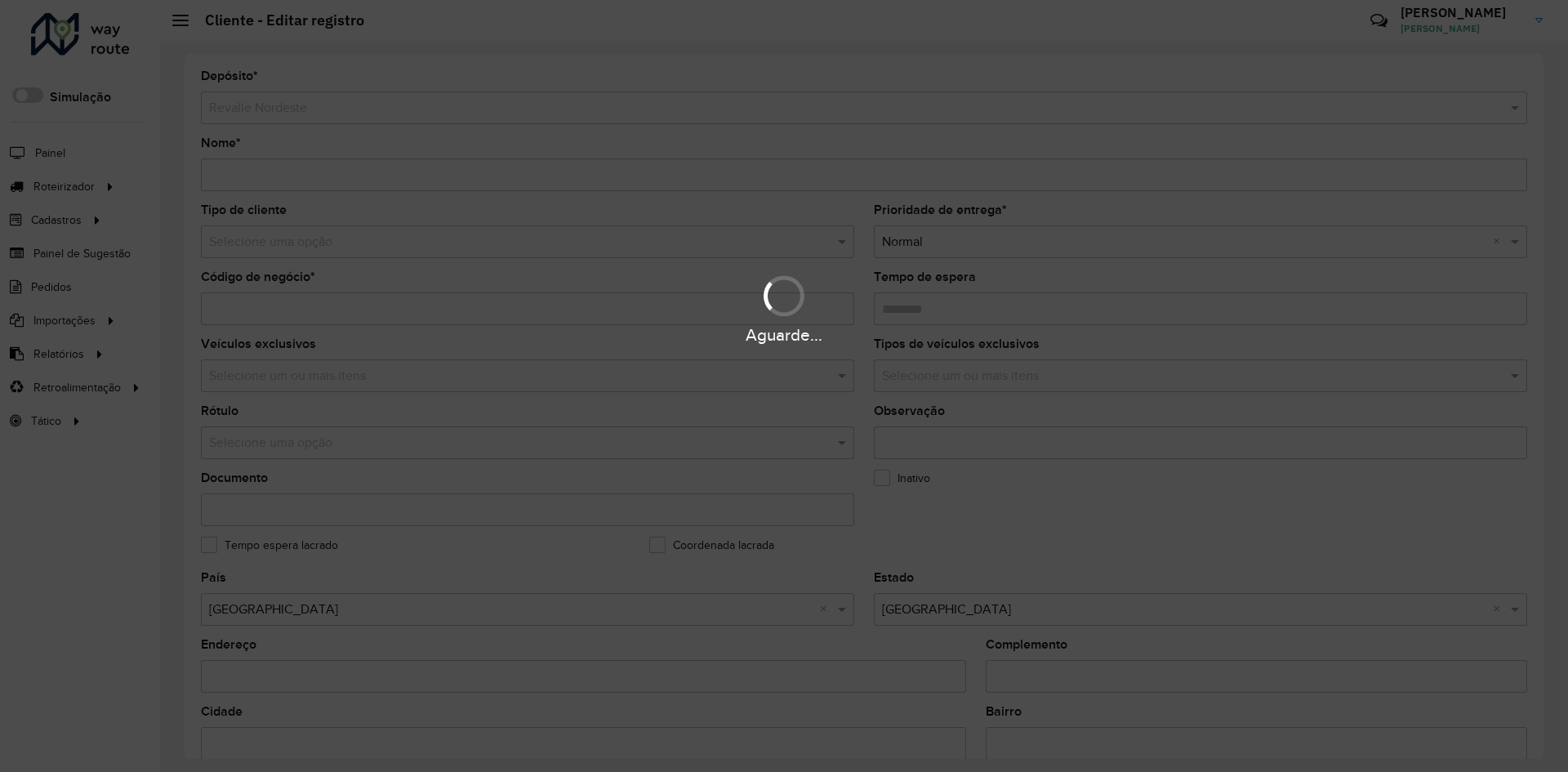
click at [1122, 535] on formly-field "Inativo" at bounding box center [1088, 506] width 448 height 67
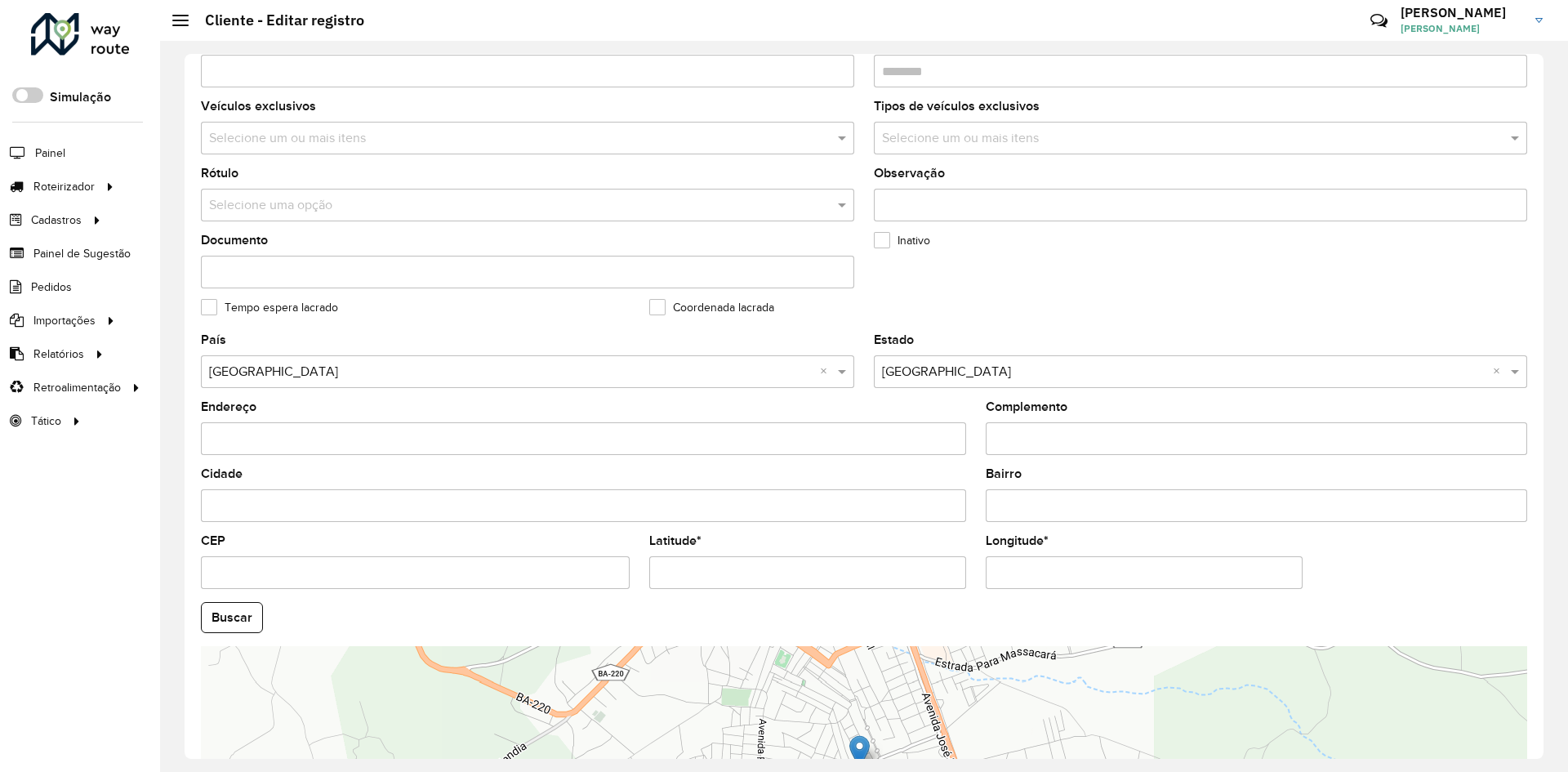
scroll to position [245, 0]
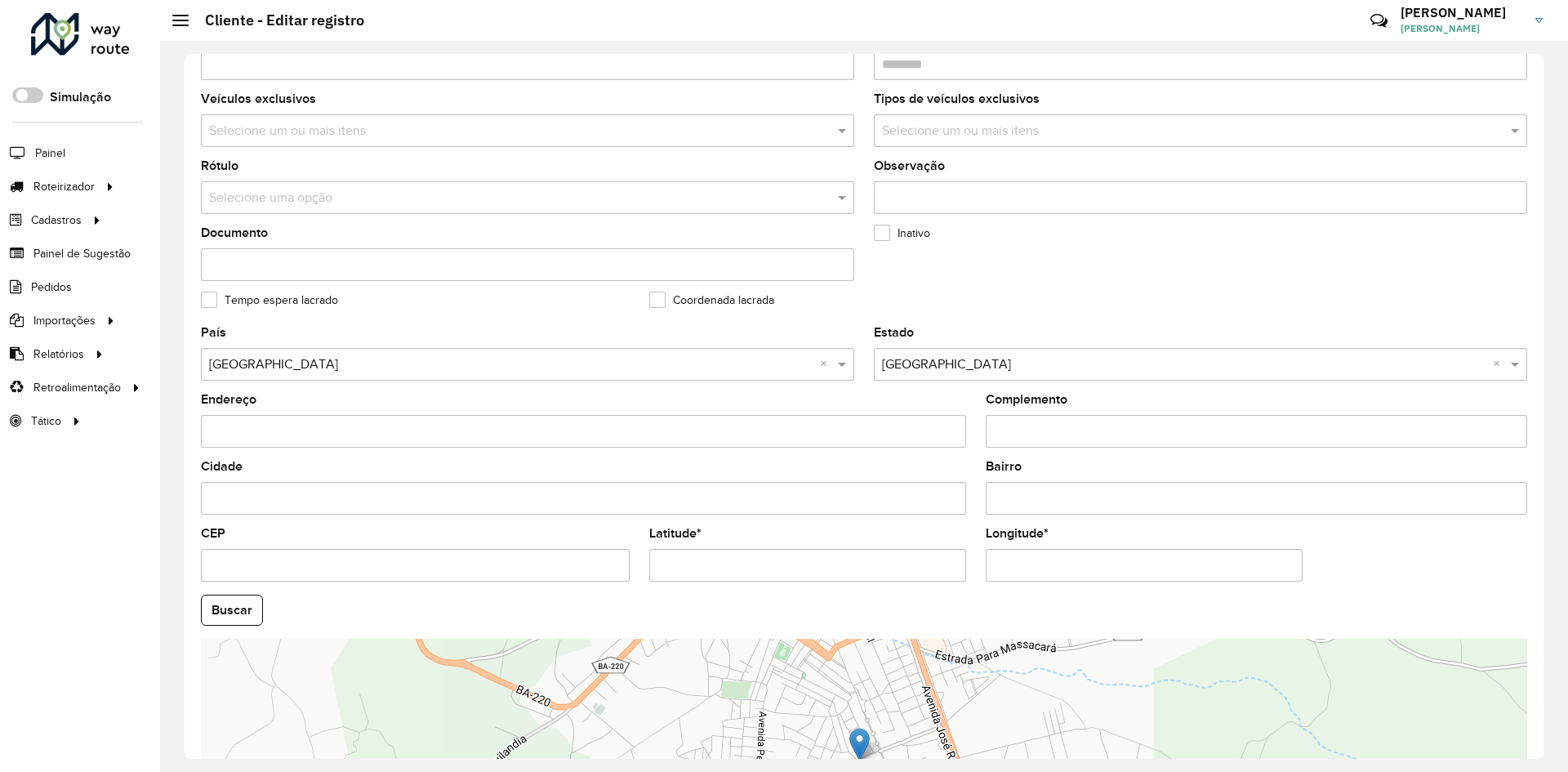
click at [726, 575] on input "Latitude *" at bounding box center [807, 565] width 317 height 33
click at [726, 575] on input "Latitude *" at bounding box center [807, 565] width 317 height 33
type input "**********"
click at [1044, 576] on input "Longitude *" at bounding box center [1144, 565] width 317 height 33
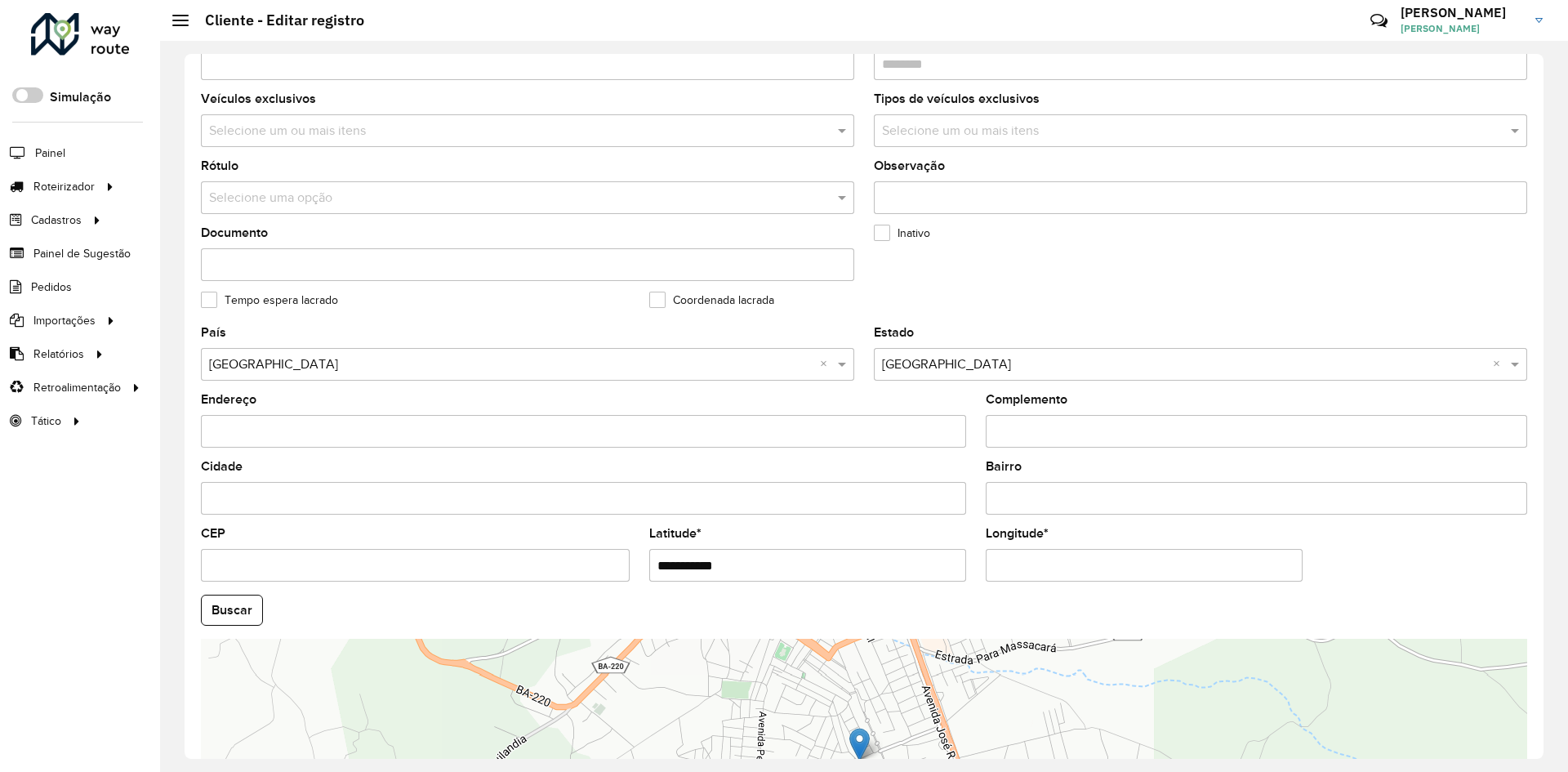
click at [1044, 576] on input "Longitude *" at bounding box center [1144, 565] width 317 height 33
type input "**********"
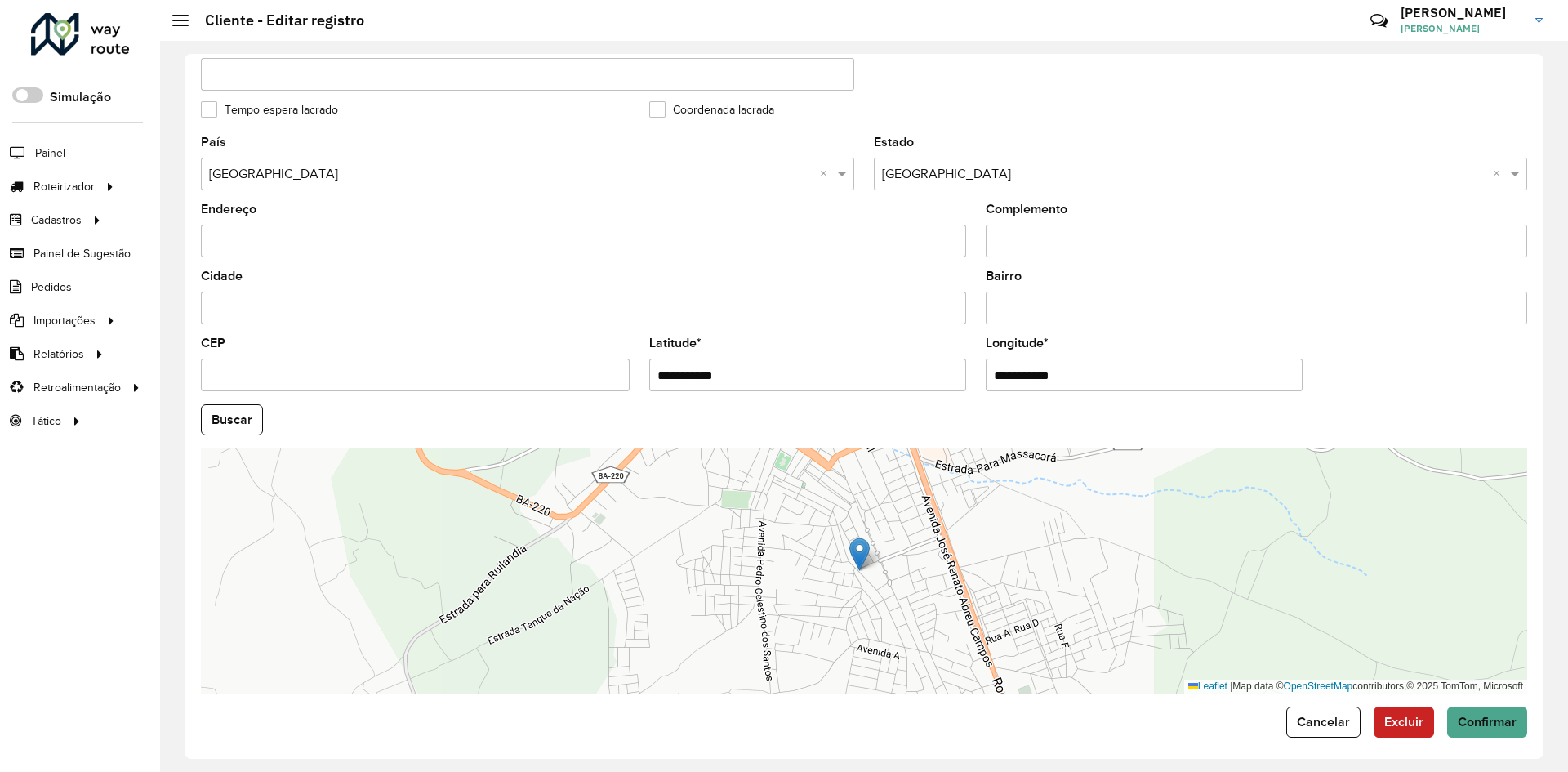
scroll to position [444, 0]
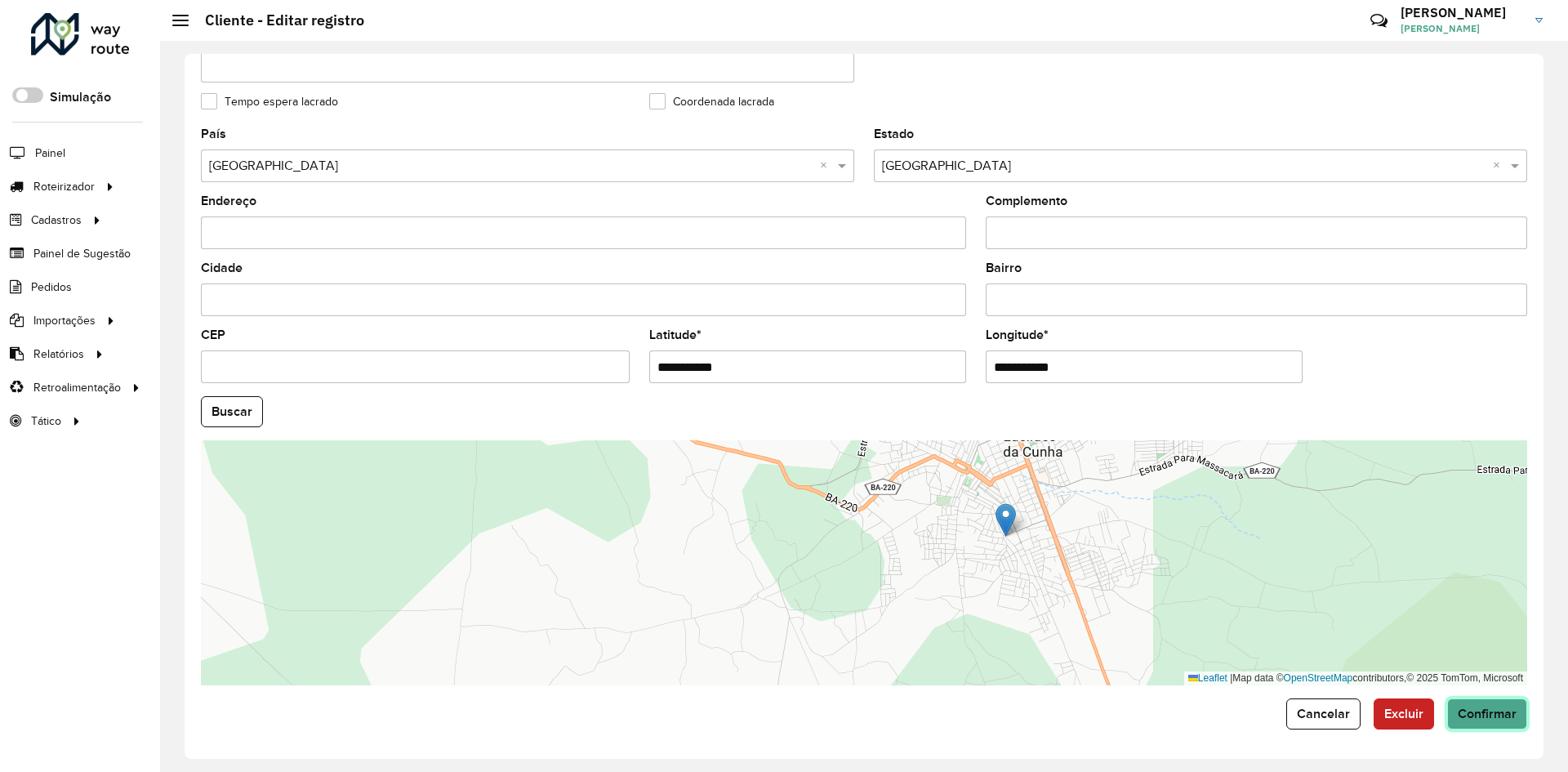
click at [1482, 716] on span "Confirmar" at bounding box center [1487, 714] width 58 height 14
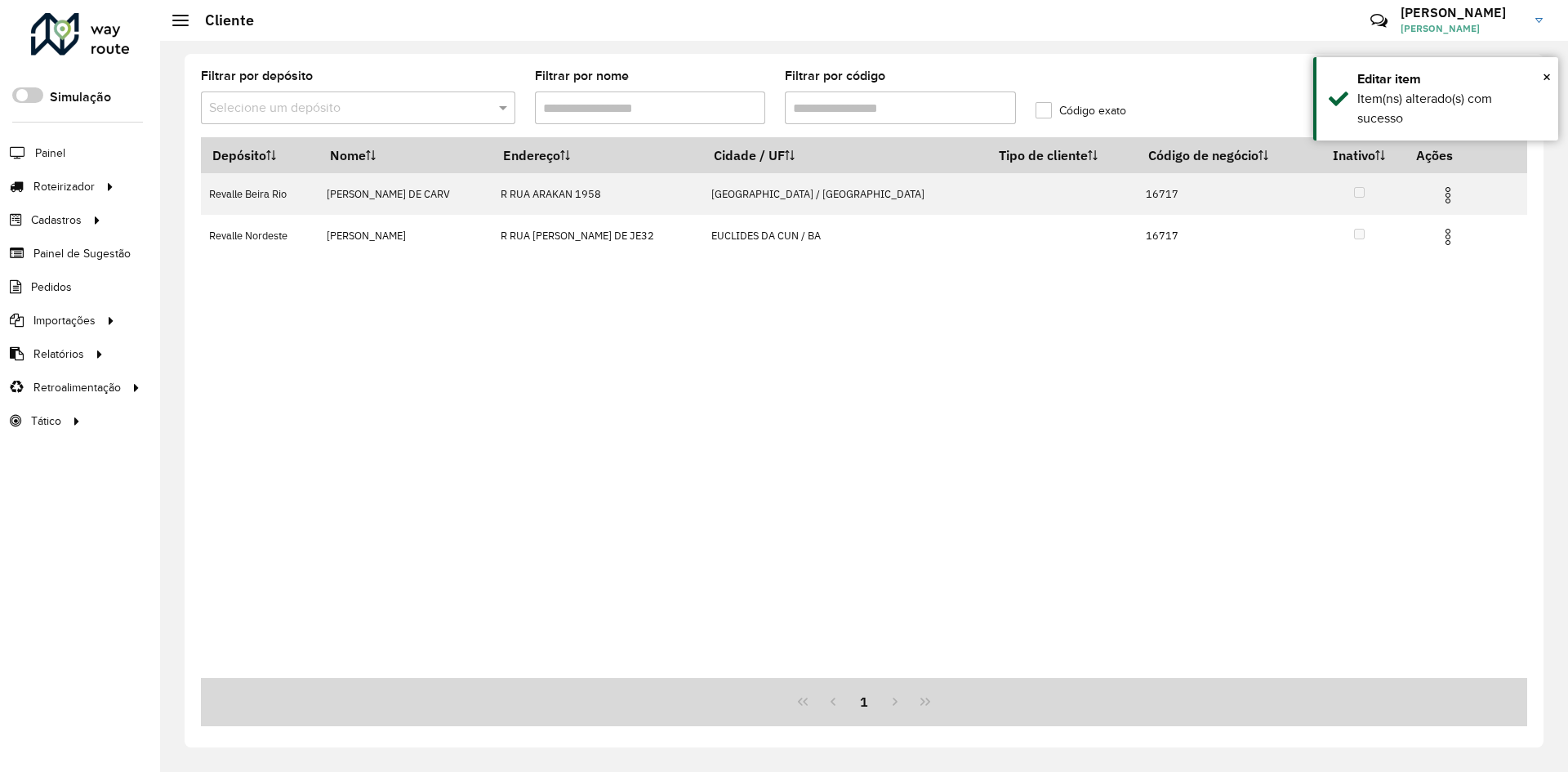
click at [1256, 606] on div "Depósito Nome Endereço Cidade / UF Tipo de cliente Código de negócio Inativo Aç…" at bounding box center [864, 407] width 1326 height 541
click at [849, 106] on input "Filtrar por código" at bounding box center [900, 107] width 231 height 33
paste input "text"
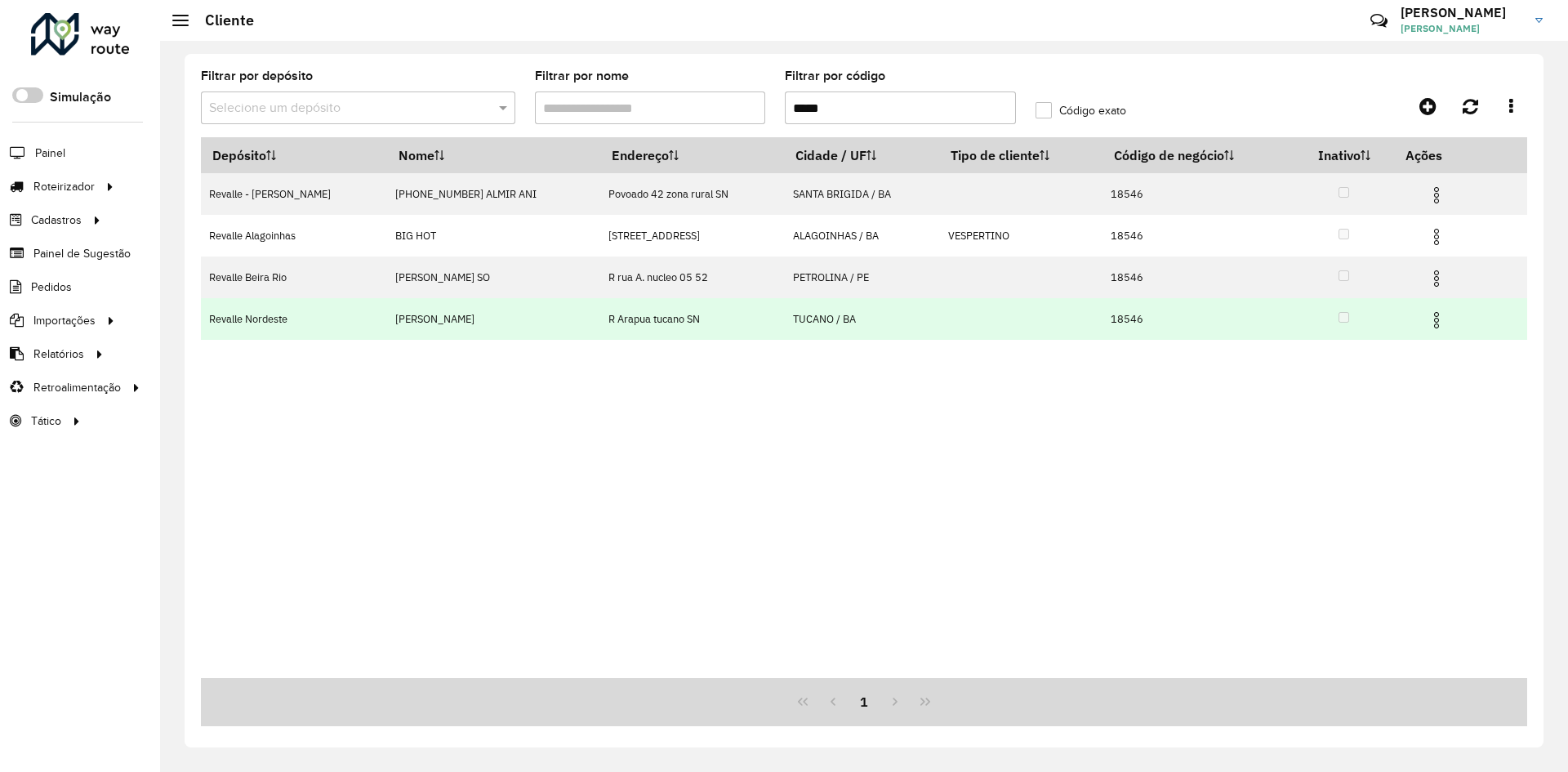
type input "*****"
click at [1433, 324] on img at bounding box center [1436, 320] width 19 height 19
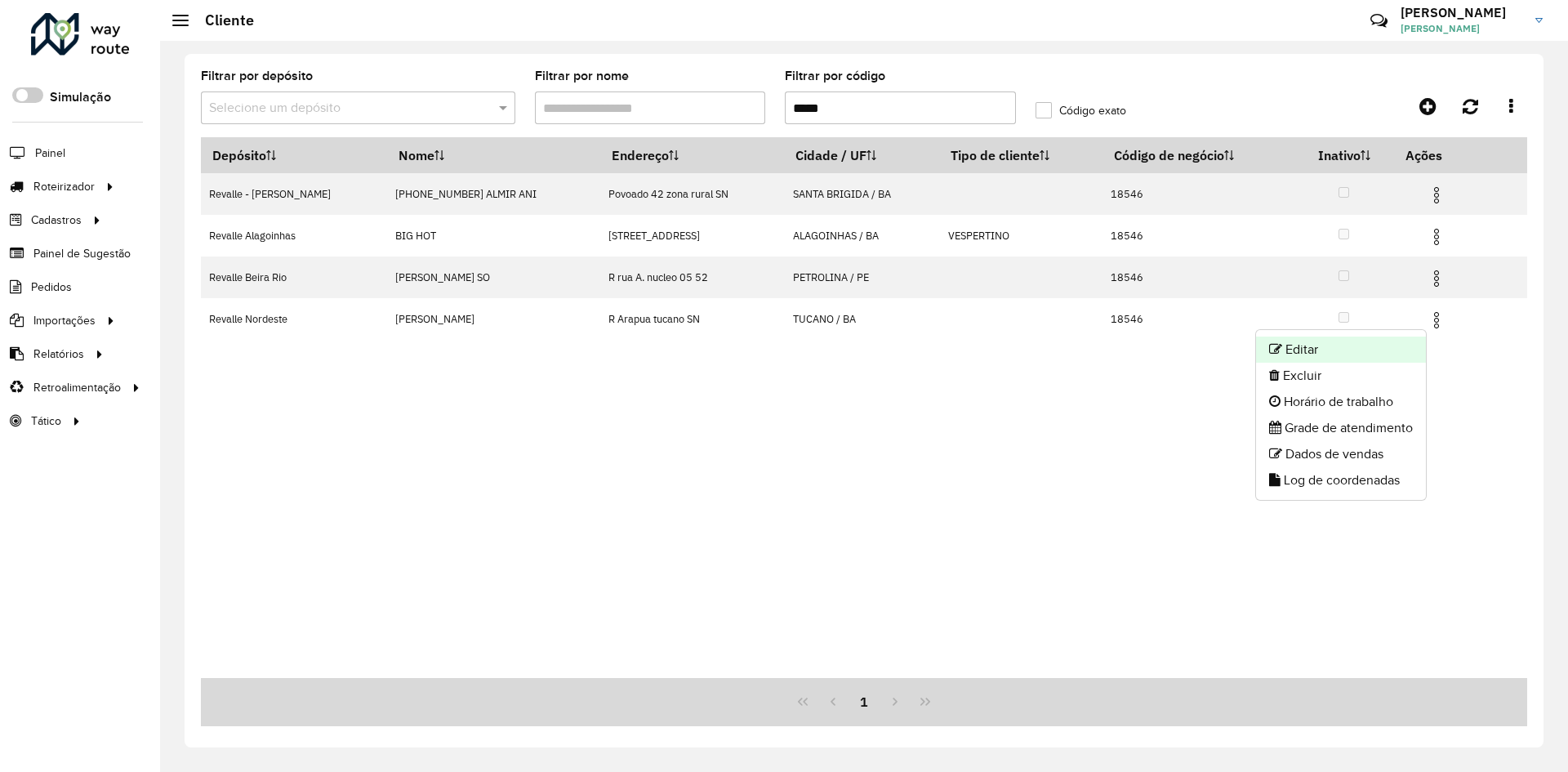
click at [1304, 352] on li "Editar" at bounding box center [1340, 350] width 170 height 27
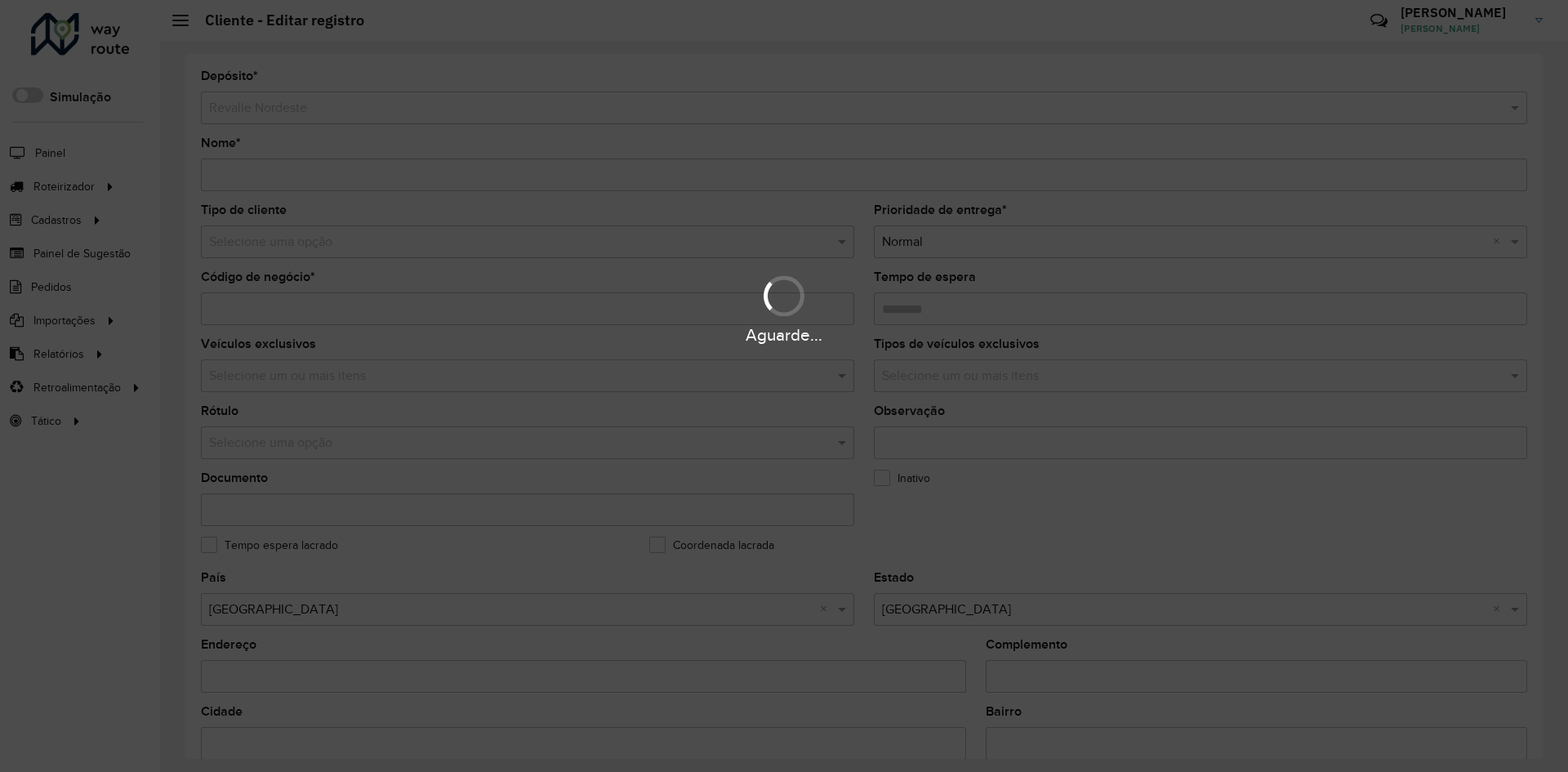
click at [1003, 520] on div "Aguarde..." at bounding box center [784, 386] width 1568 height 772
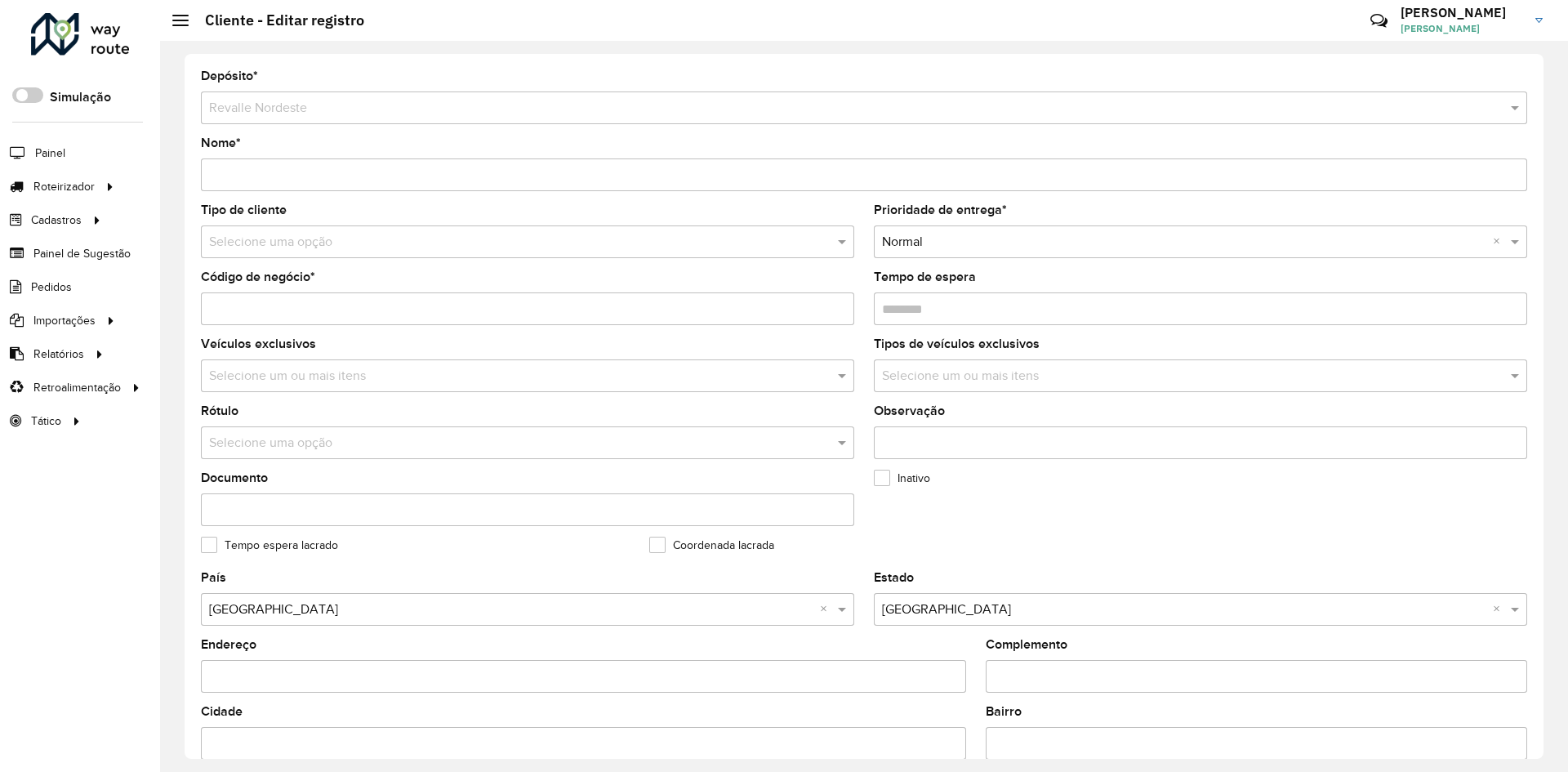
click at [1259, 537] on formly-field "Inativo" at bounding box center [1088, 506] width 448 height 67
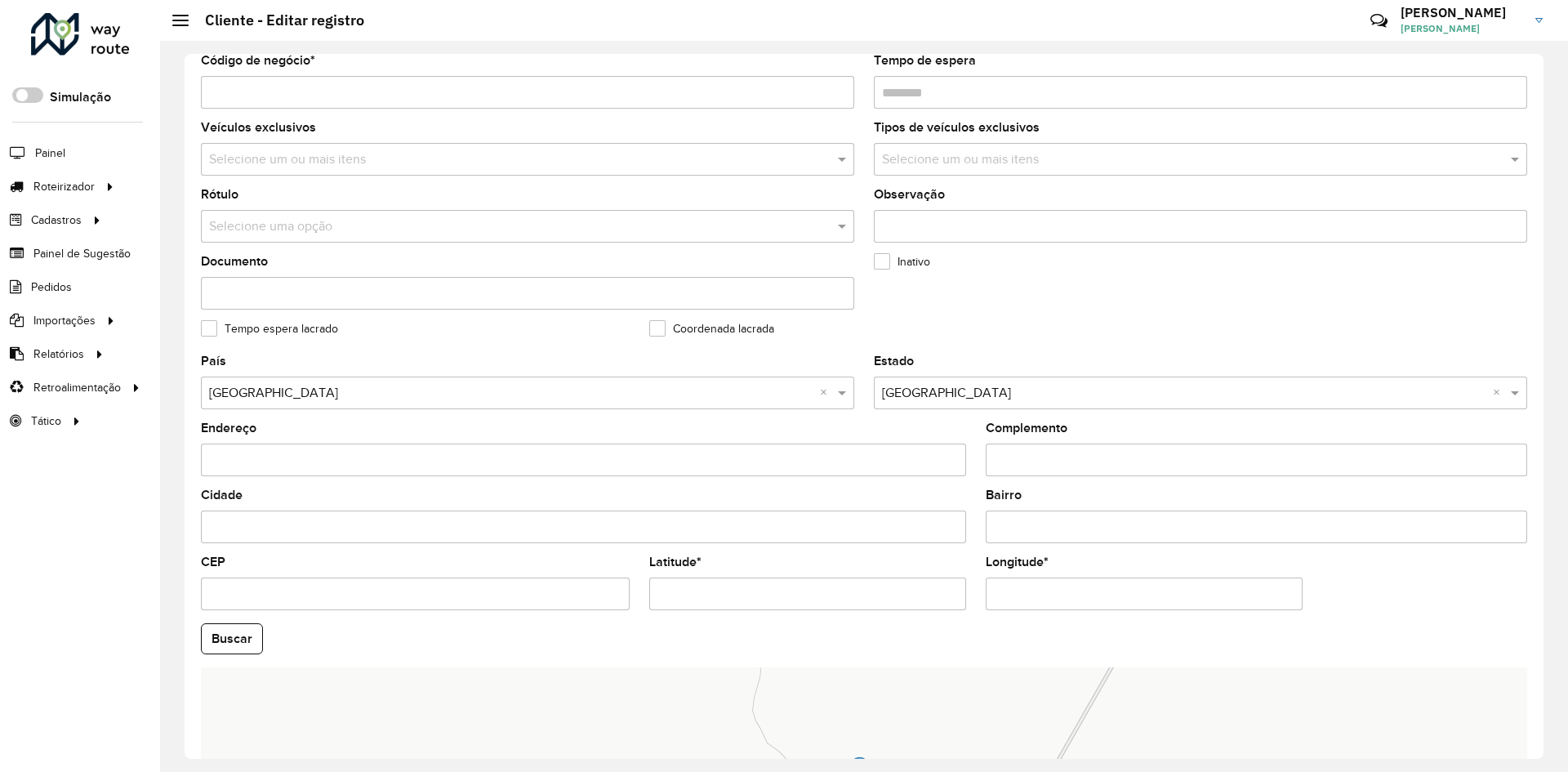
scroll to position [245, 0]
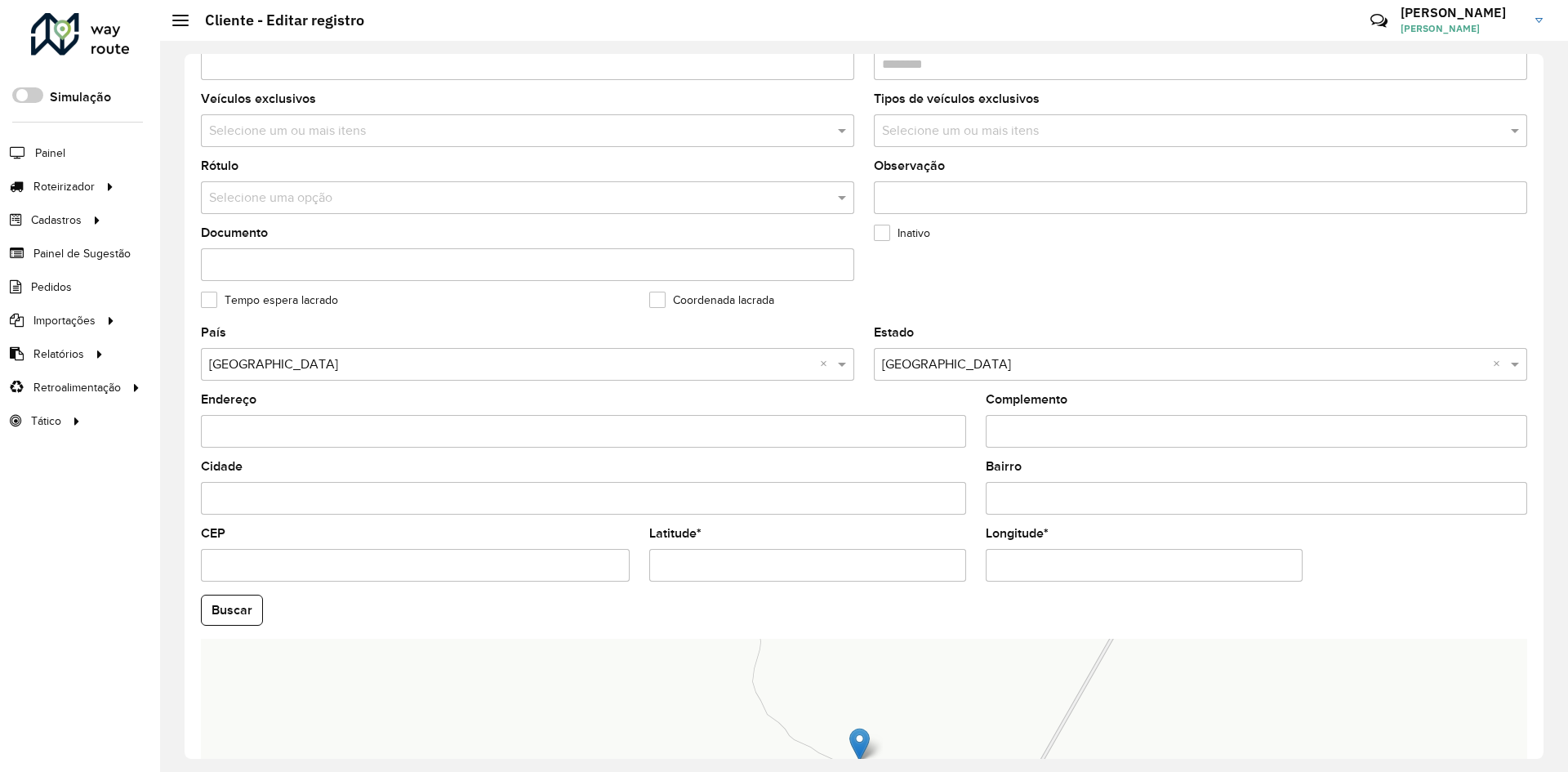
click at [685, 573] on input "Latitude *" at bounding box center [807, 565] width 317 height 33
paste input "*"
type input "**********"
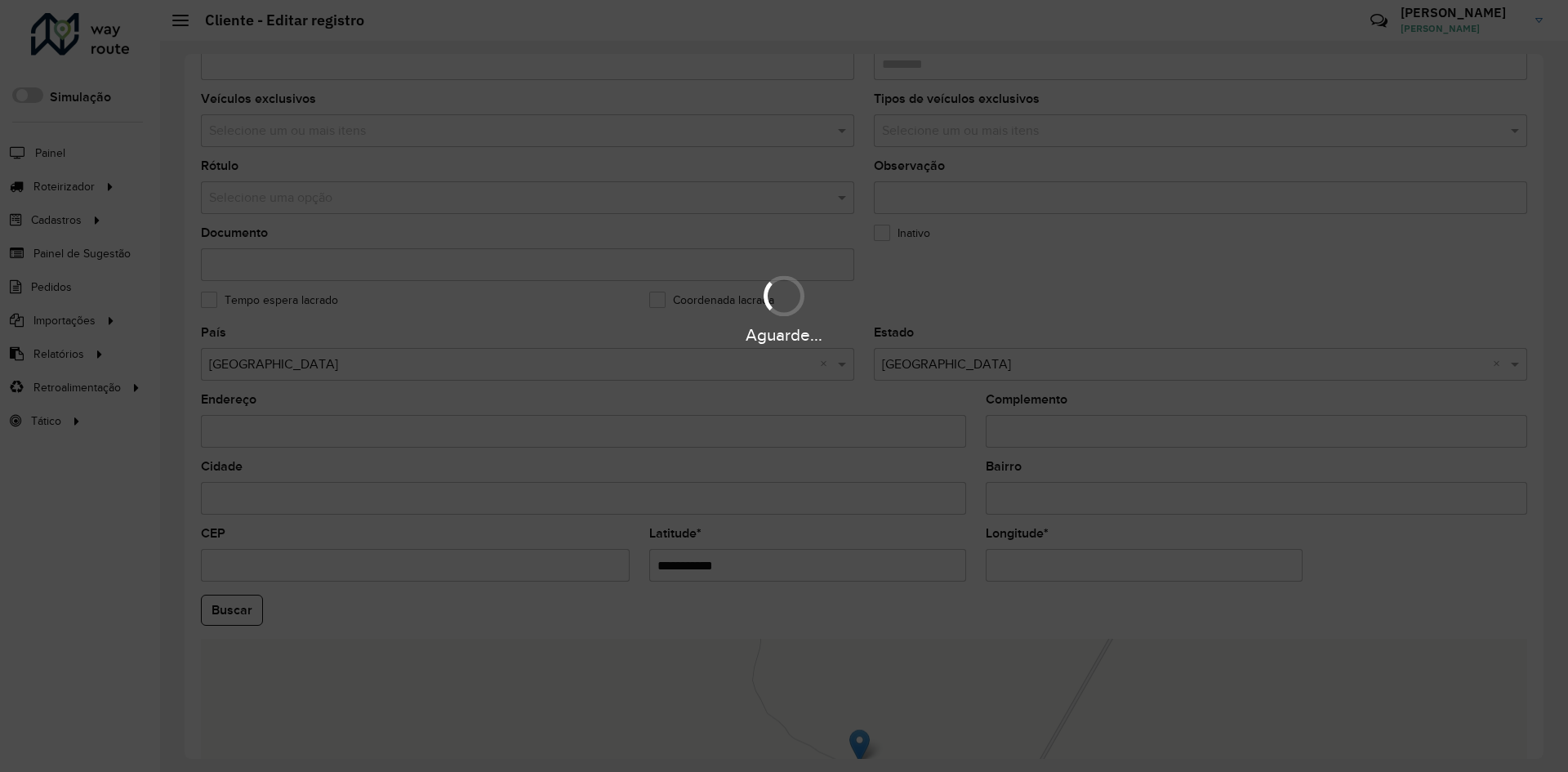
click at [1024, 565] on hb-app "Aguarde... Pop-up bloqueado! Seu navegador bloqueou automáticamente a abertura …" at bounding box center [784, 386] width 1568 height 772
click at [1024, 565] on div "Aguarde..." at bounding box center [784, 386] width 1568 height 772
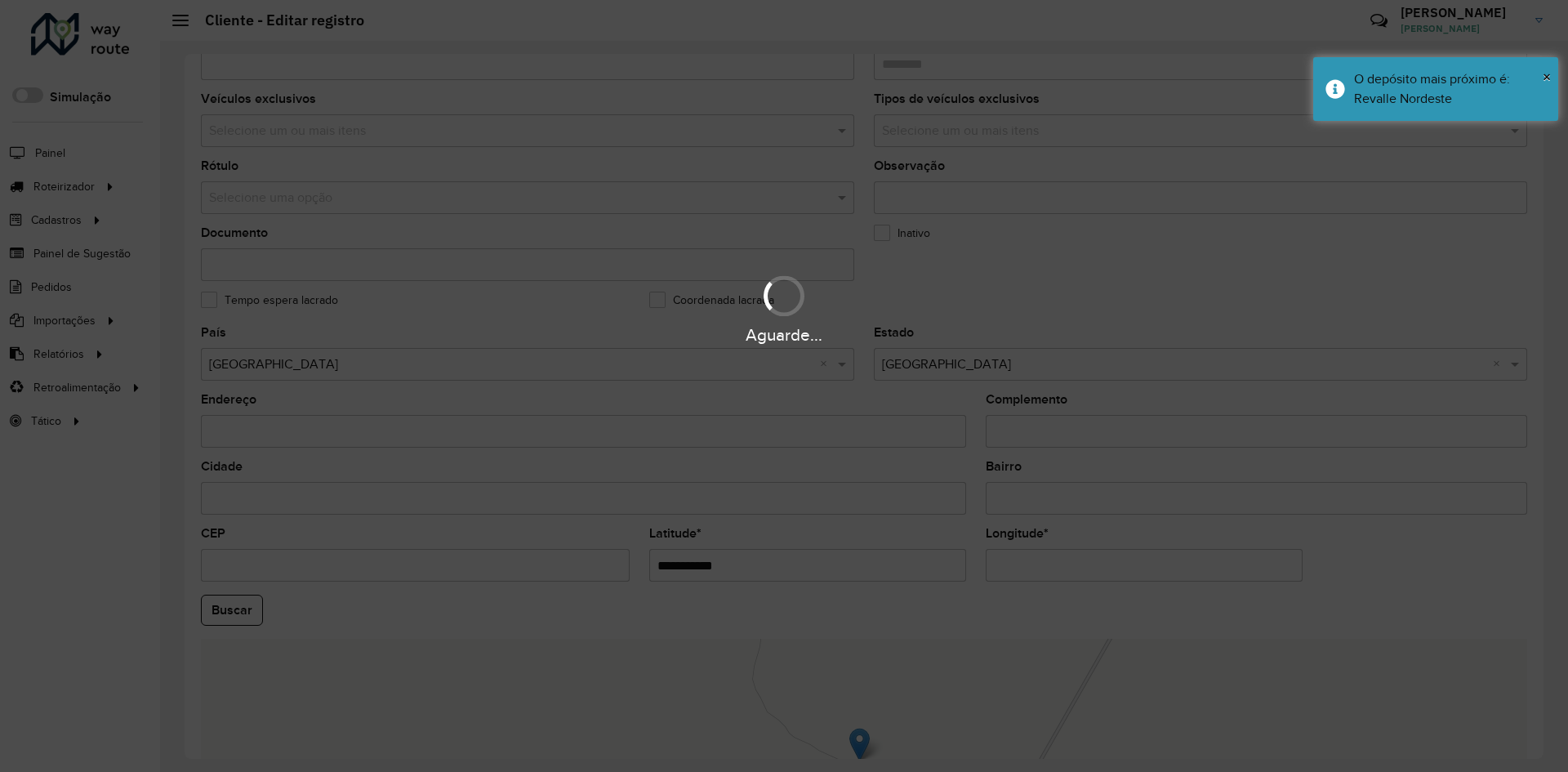
click at [1024, 565] on div "Aguarde..." at bounding box center [784, 386] width 1568 height 772
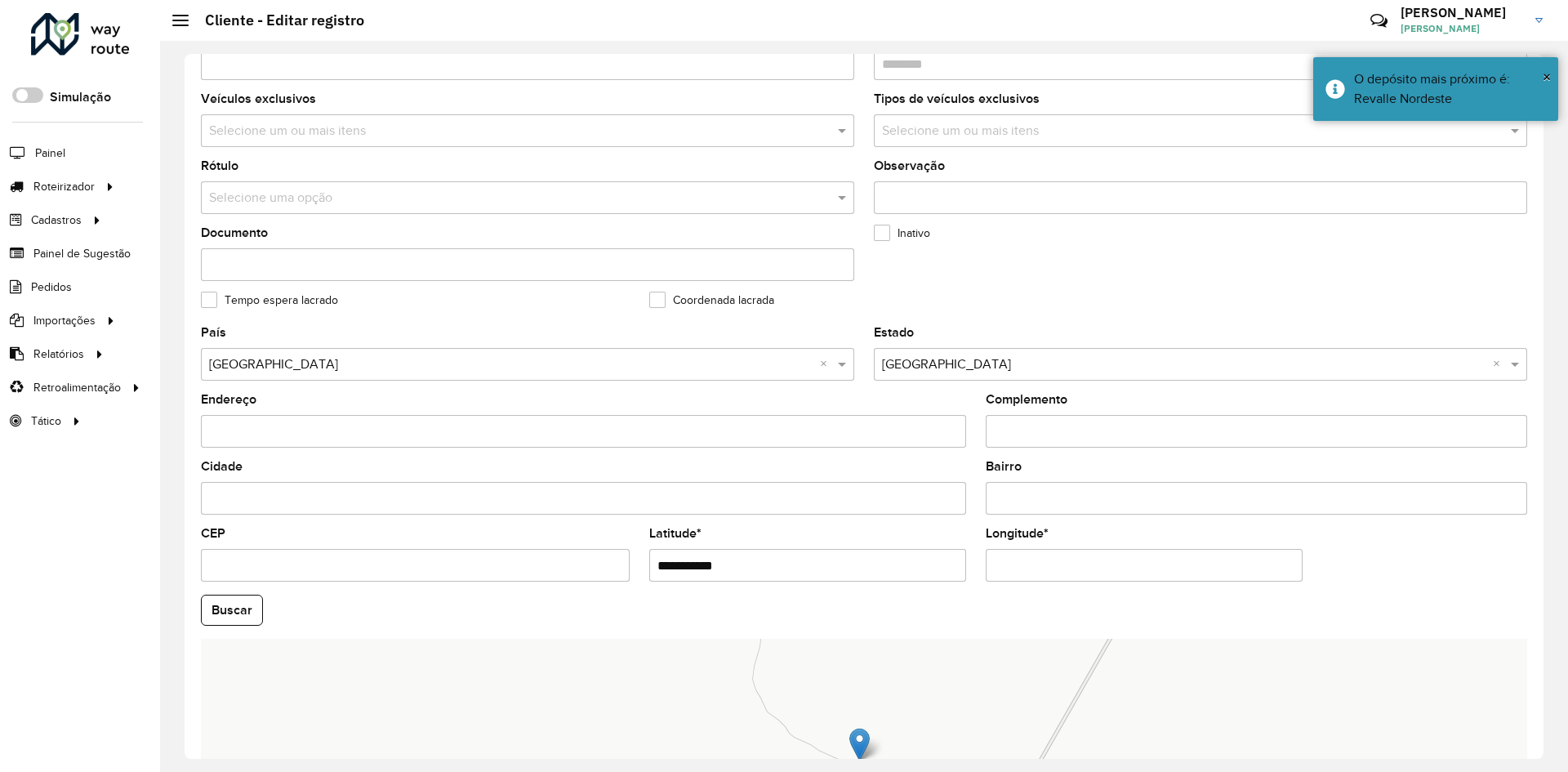
click at [1024, 565] on input "Longitude *" at bounding box center [1144, 565] width 317 height 33
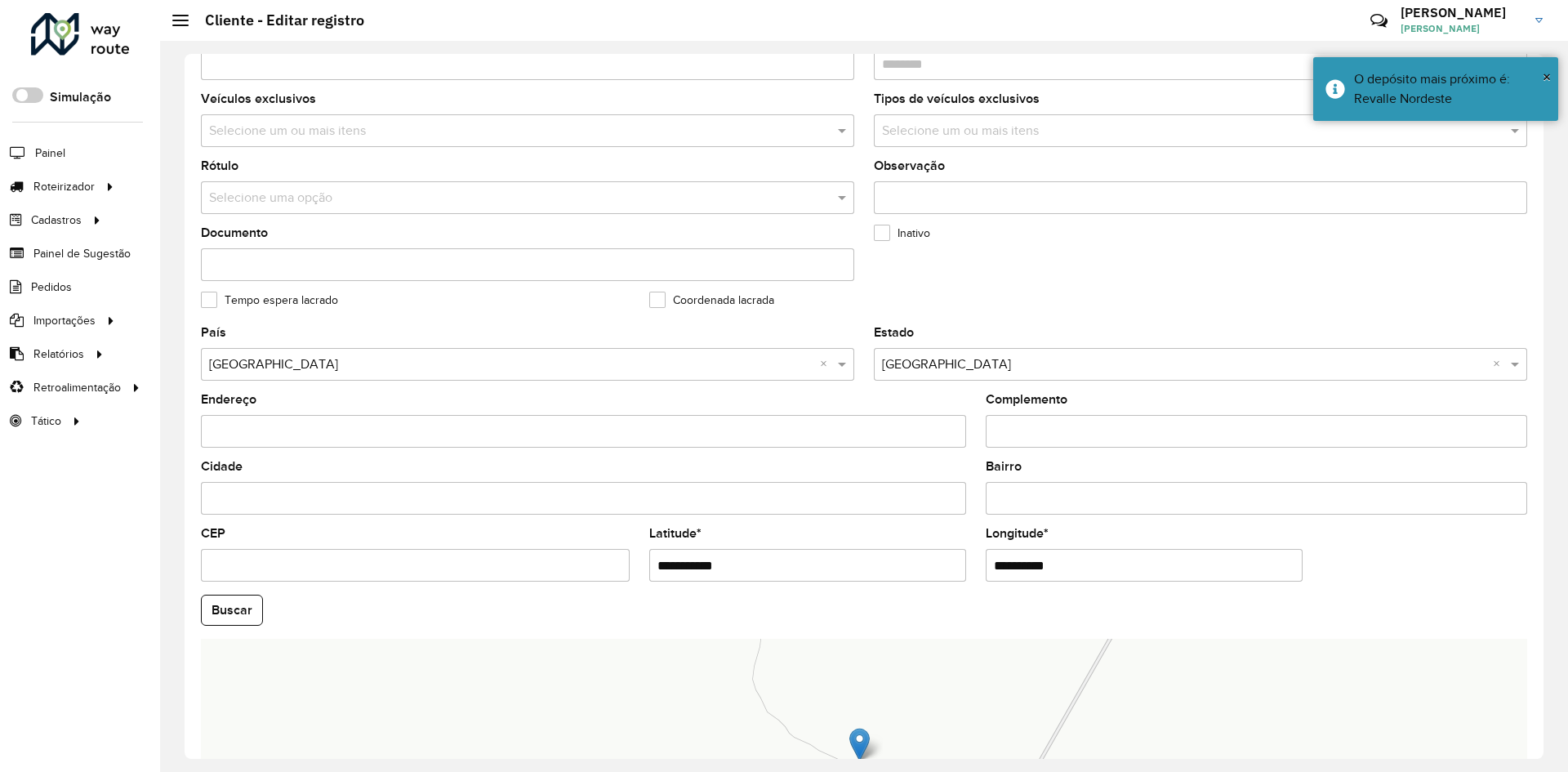
paste input "**"
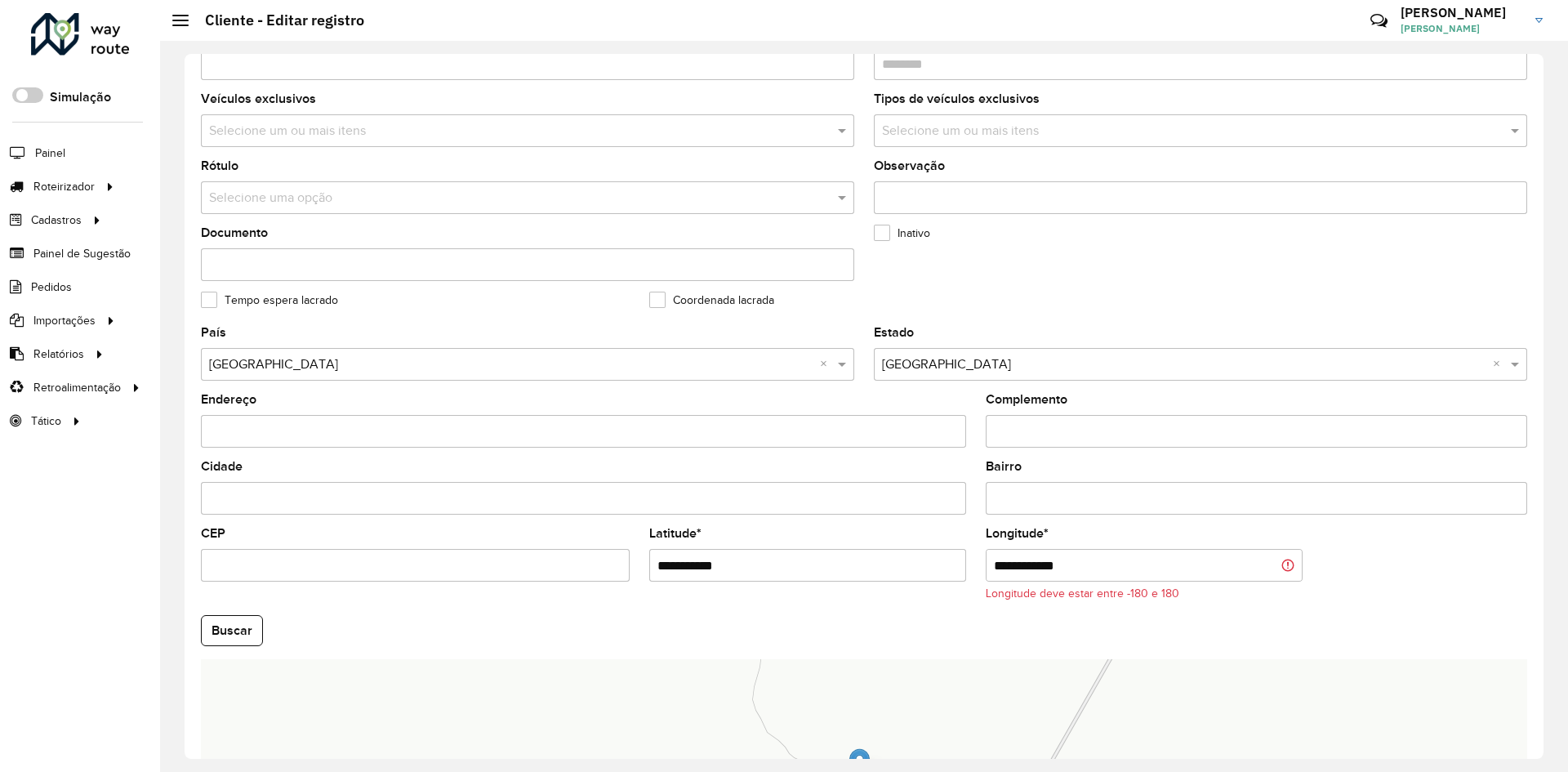
click at [1000, 566] on input "**********" at bounding box center [1144, 565] width 317 height 33
type input "**********"
click at [1401, 578] on hb-app "Aguarde... Pop-up bloqueado! Seu navegador bloqueou automáticamente a abertura …" at bounding box center [784, 386] width 1568 height 772
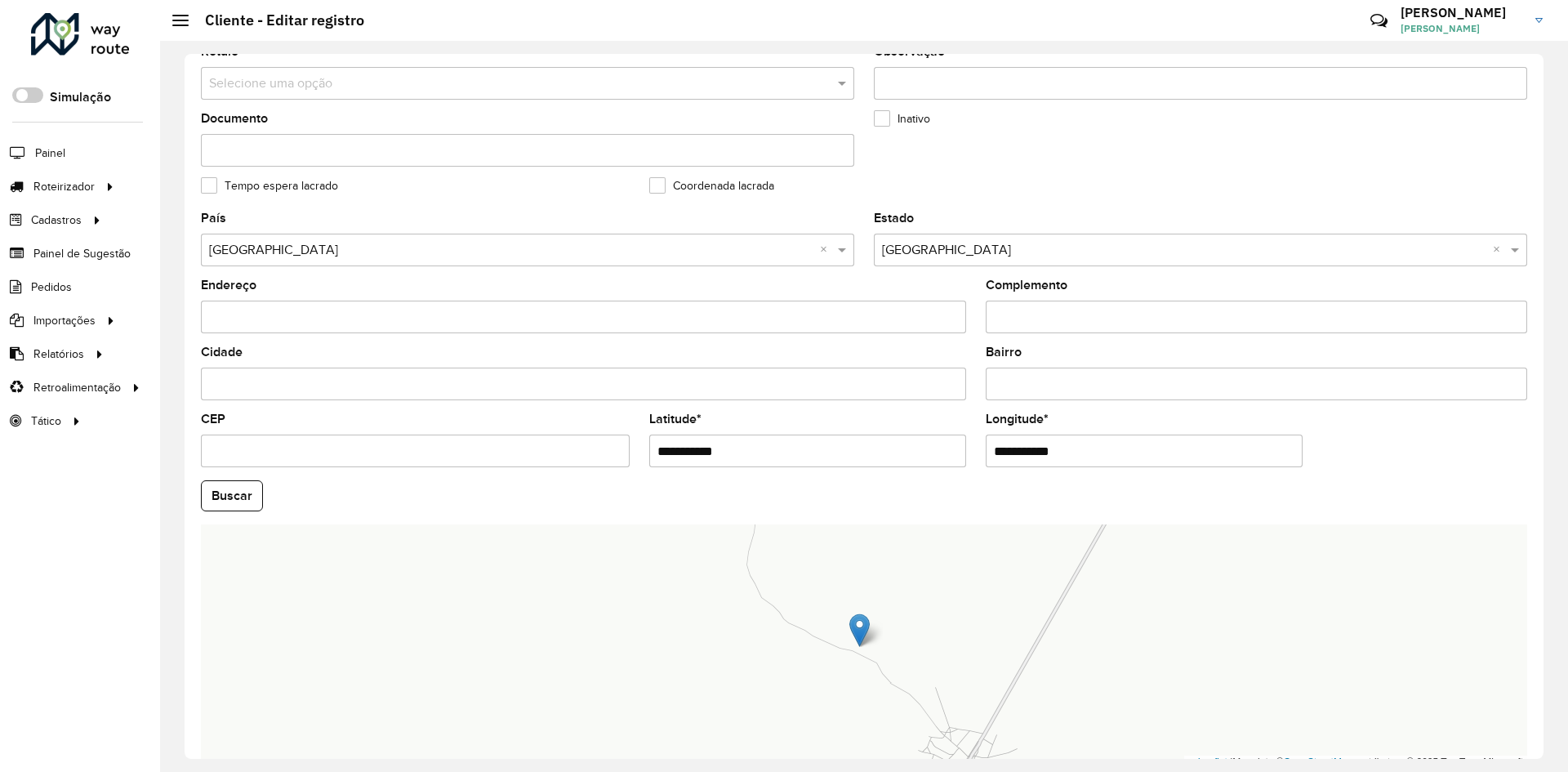
scroll to position [444, 0]
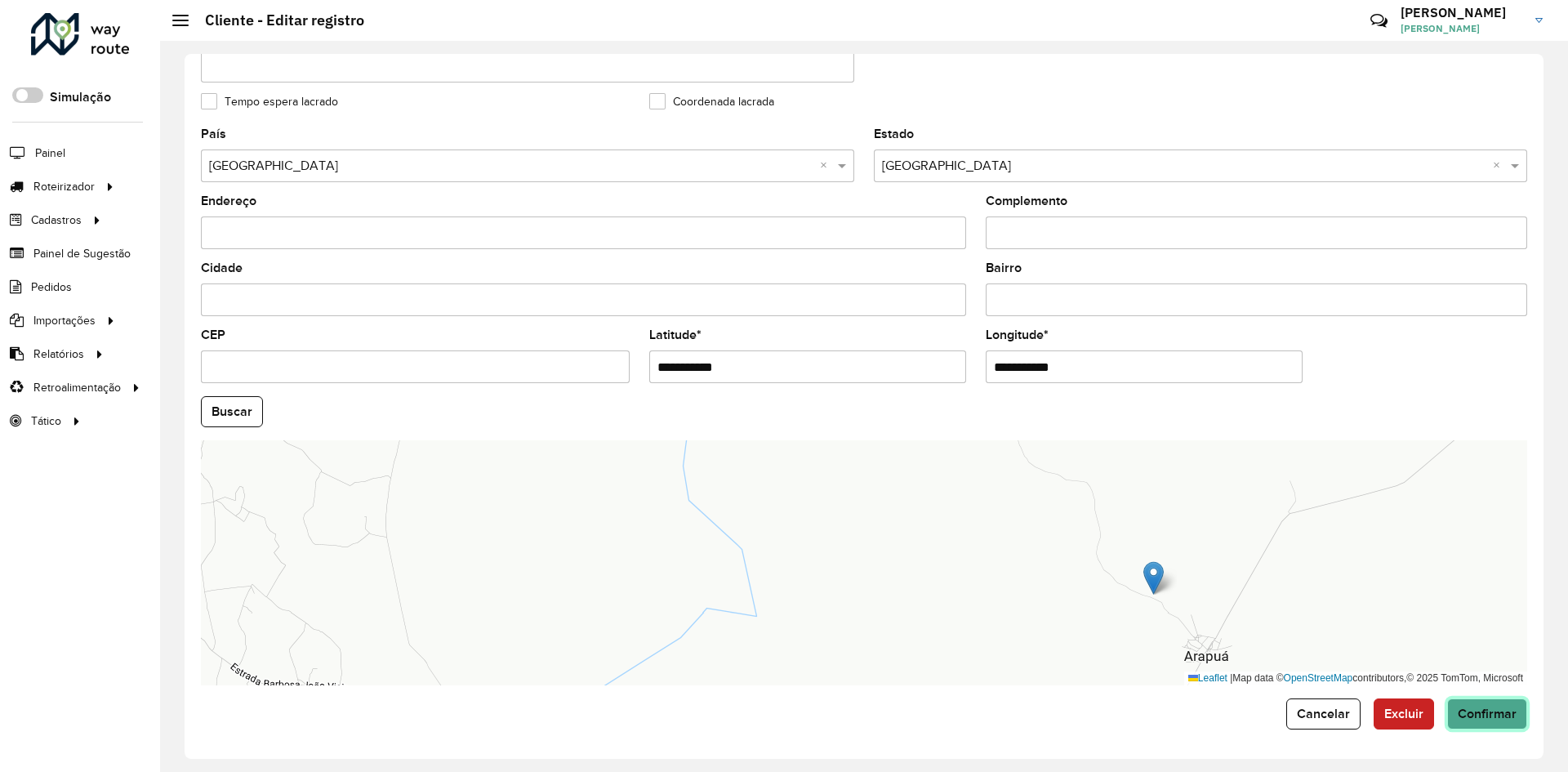
click at [1481, 718] on span "Confirmar" at bounding box center [1487, 714] width 58 height 14
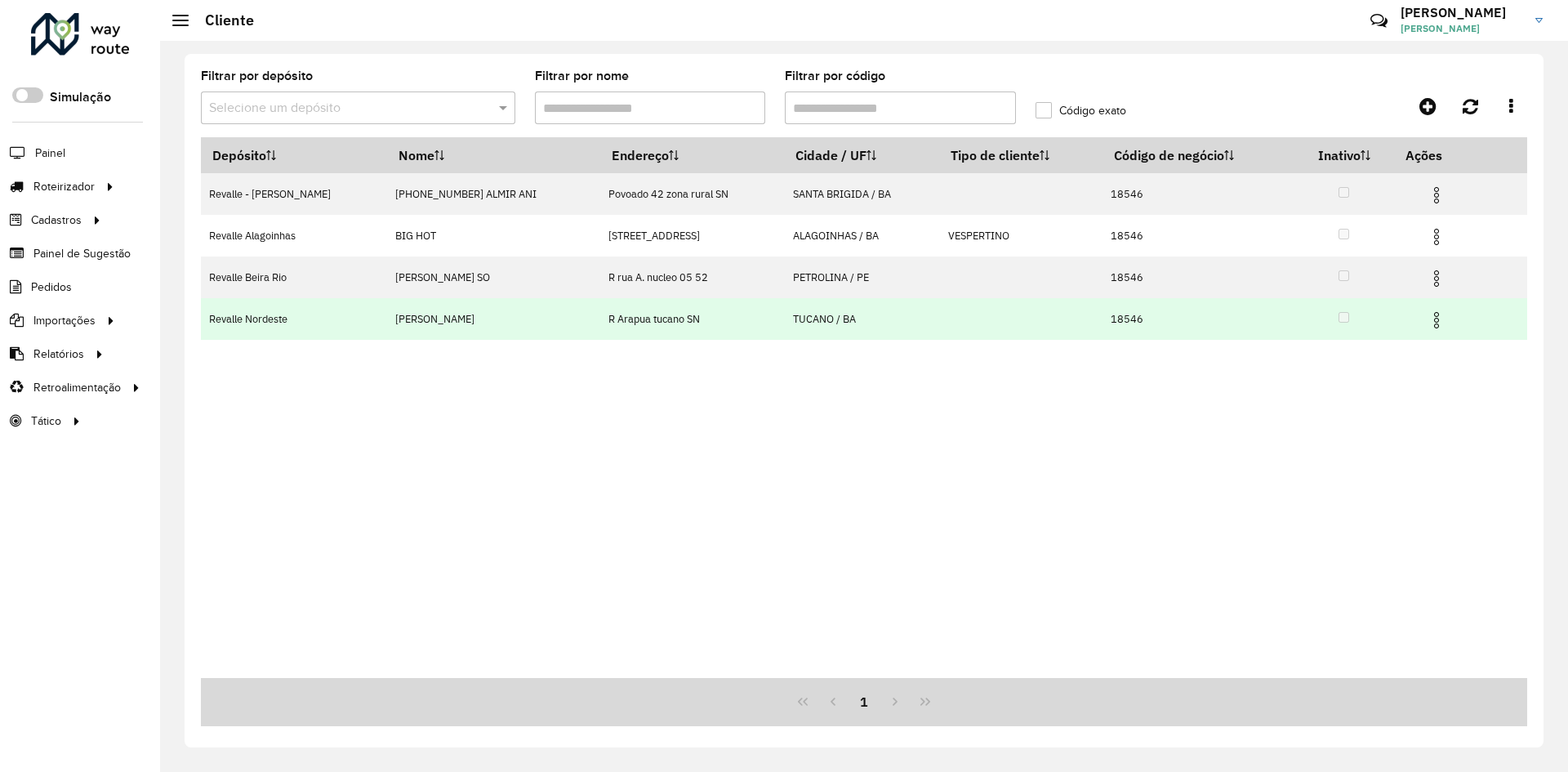
click at [1427, 320] on img at bounding box center [1436, 320] width 19 height 19
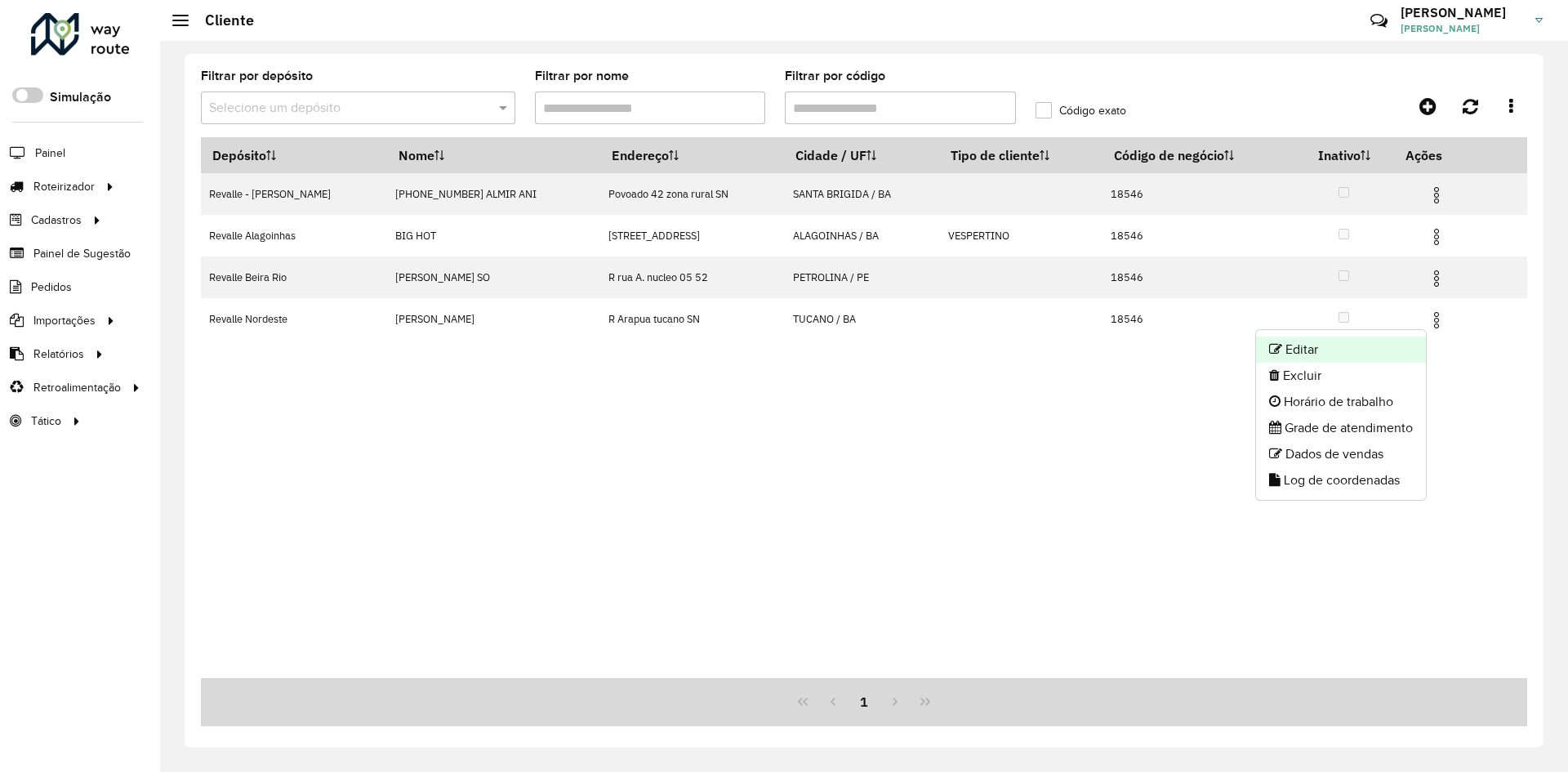
click at [1279, 342] on li "Editar" at bounding box center [1340, 350] width 170 height 27
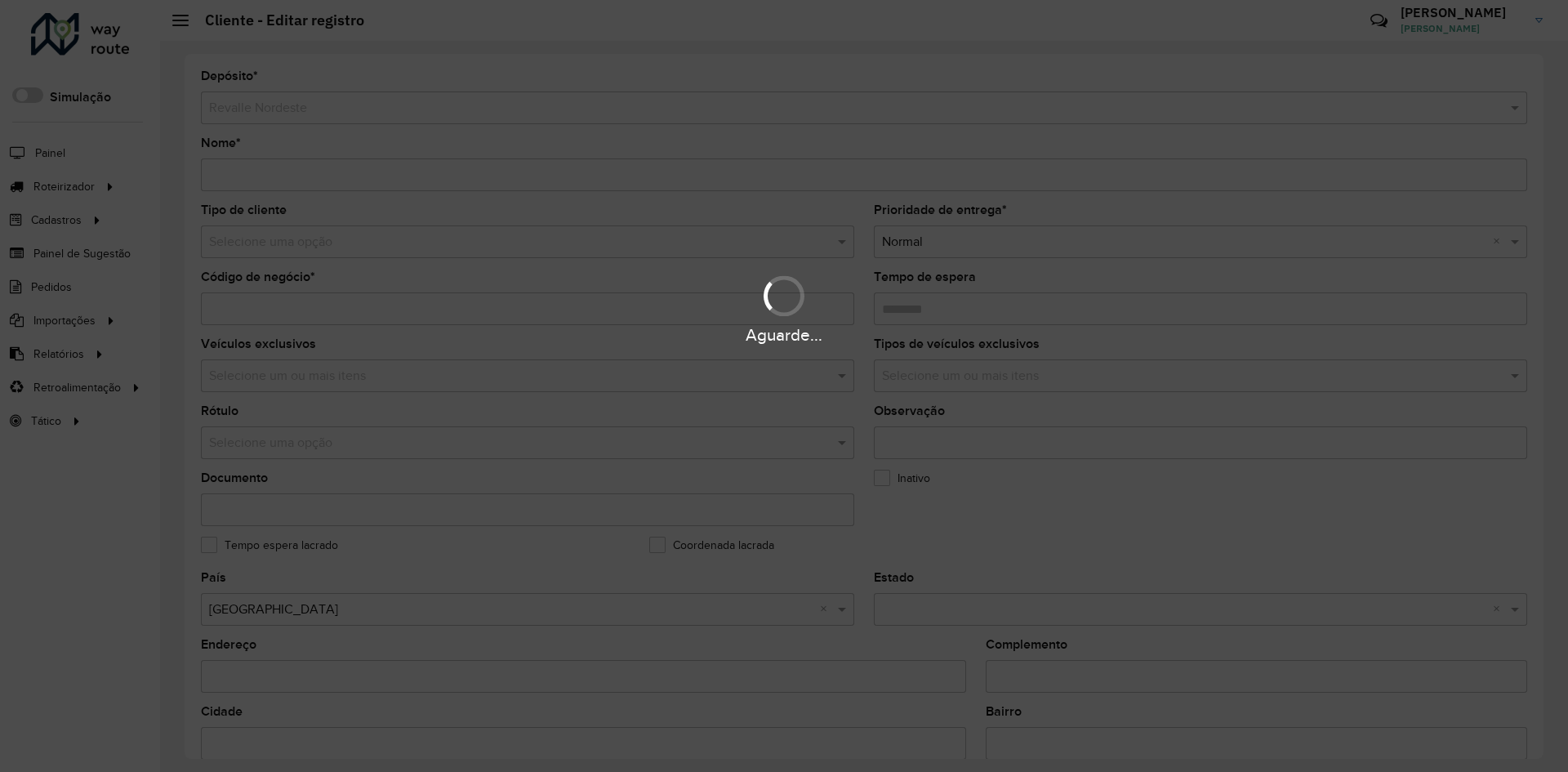
click at [1003, 541] on div "Aguarde..." at bounding box center [784, 386] width 1568 height 772
click at [1086, 545] on div "Aguarde..." at bounding box center [784, 386] width 1568 height 772
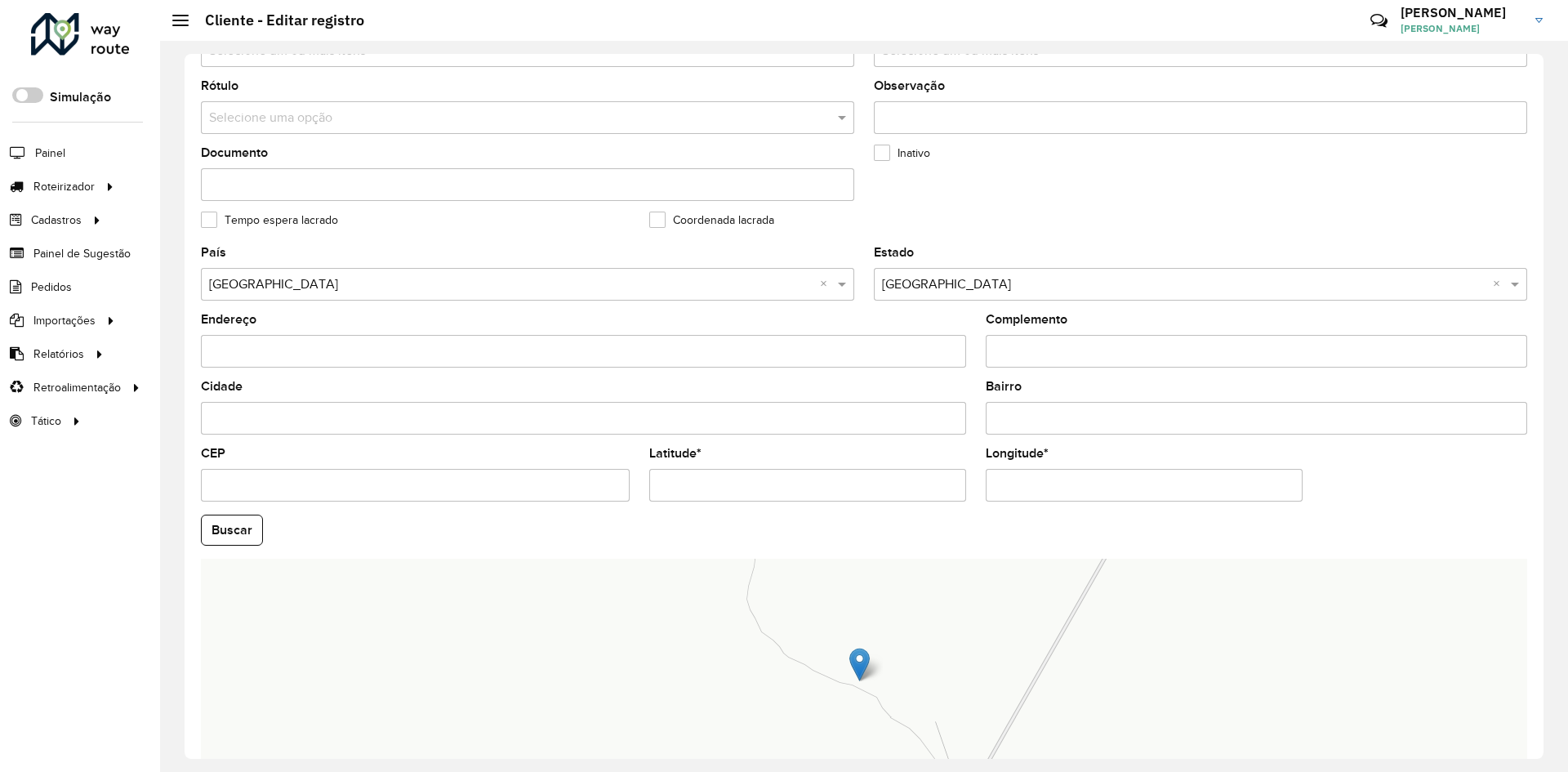
scroll to position [327, 0]
click at [783, 495] on input "Latitude *" at bounding box center [807, 483] width 317 height 33
type input "**********"
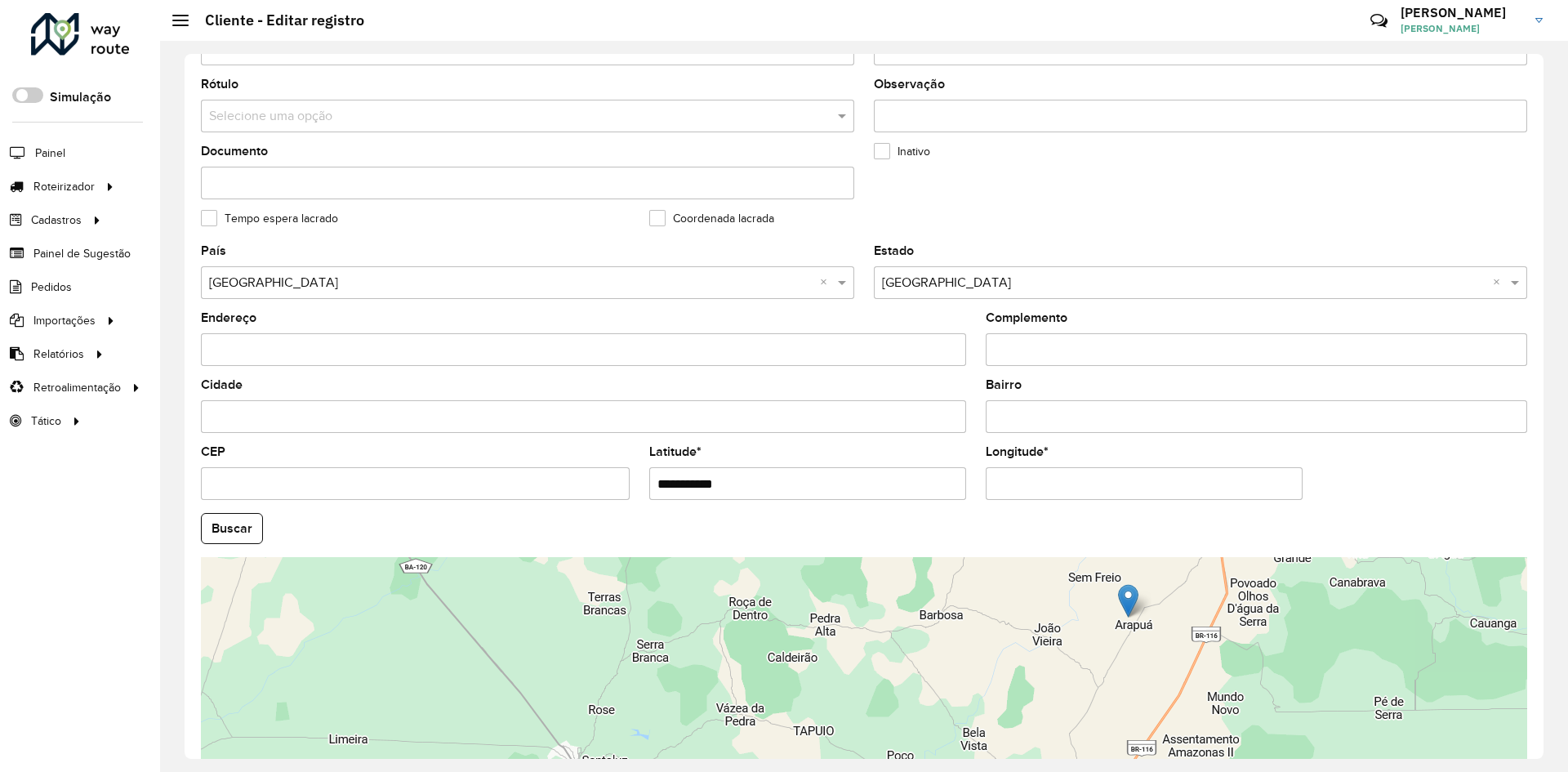
click at [1436, 519] on hb-field-button "Buscar" at bounding box center [864, 528] width 1326 height 31
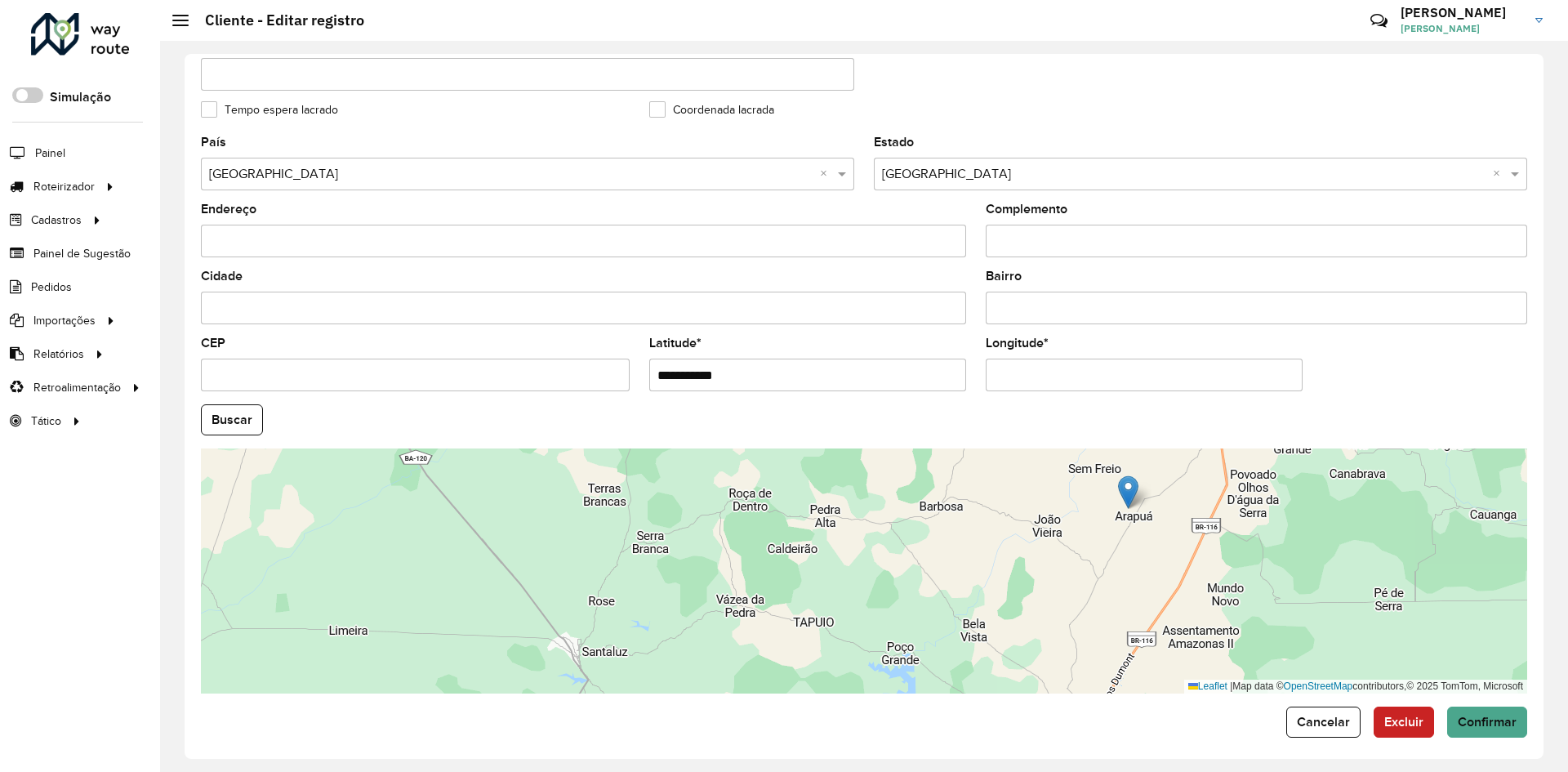
scroll to position [444, 0]
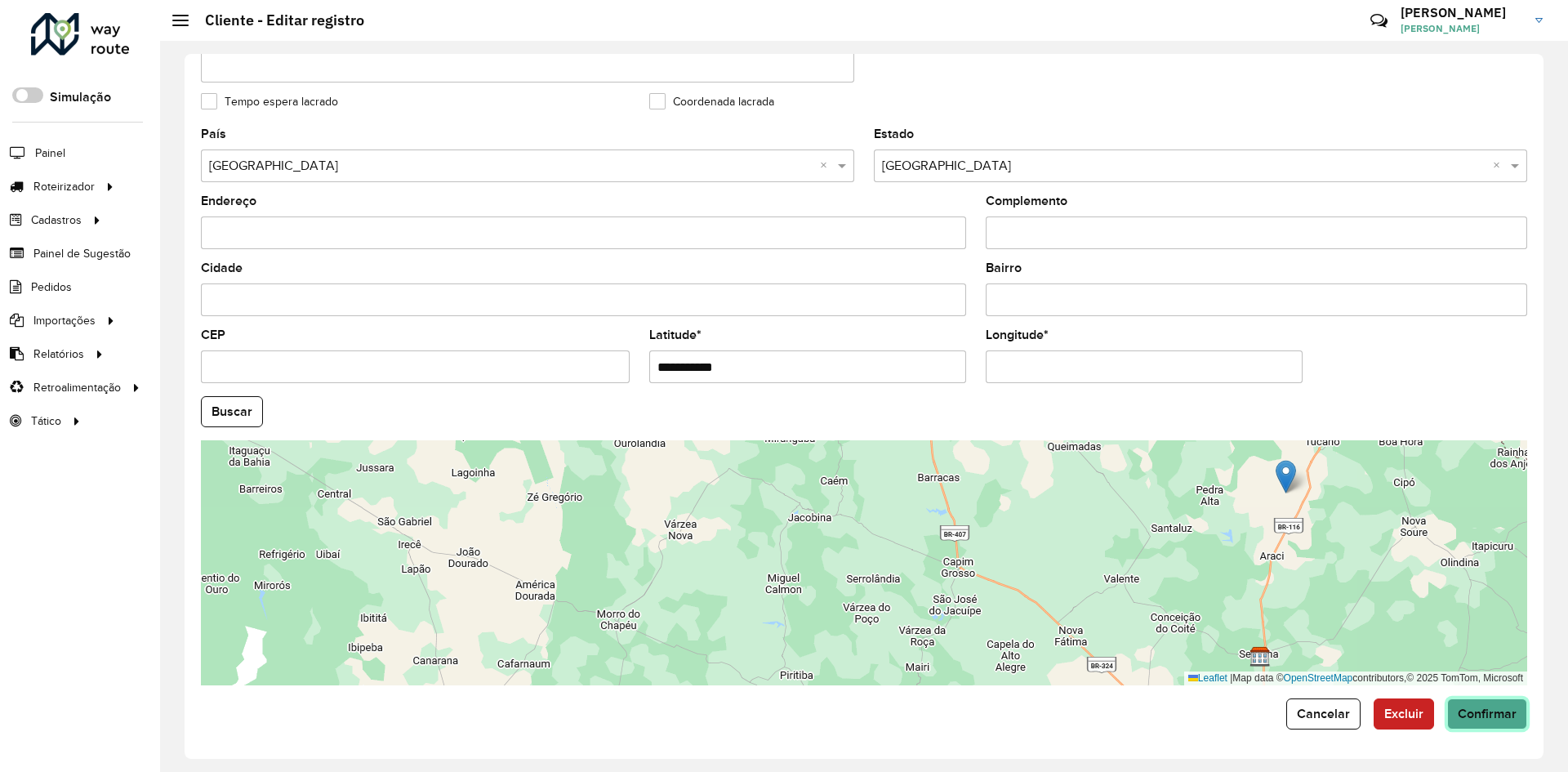
click at [1509, 708] on span "Confirmar" at bounding box center [1487, 714] width 58 height 14
